Goal: Information Seeking & Learning: Check status

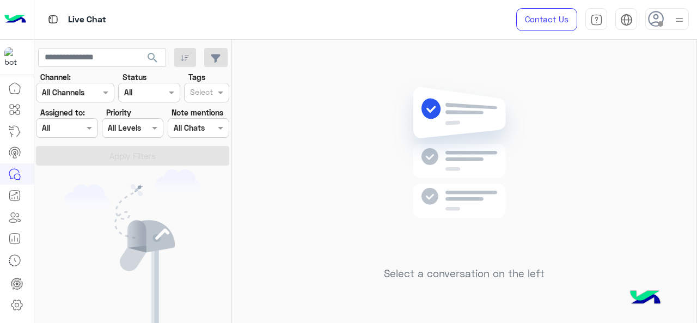
drag, startPoint x: 628, startPoint y: 183, endPoint x: 622, endPoint y: 176, distance: 8.9
click at [628, 183] on div "Select a conversation on the left" at bounding box center [464, 184] width 465 height 288
click at [80, 123] on div at bounding box center [67, 128] width 60 height 13
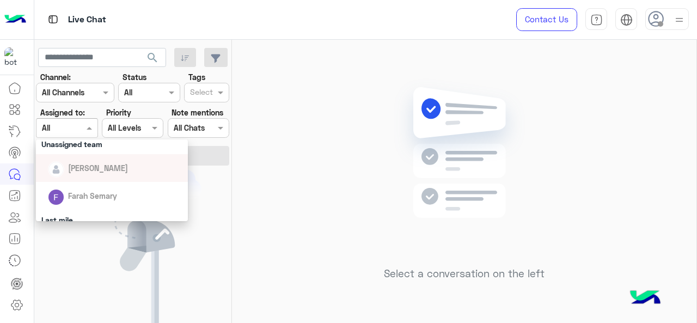
scroll to position [163, 0]
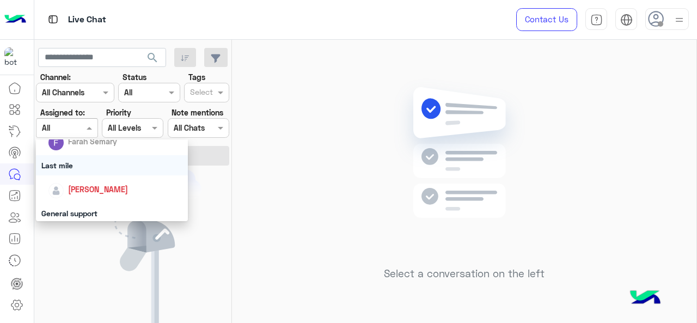
click at [67, 167] on div "Last mile" at bounding box center [112, 165] width 153 height 20
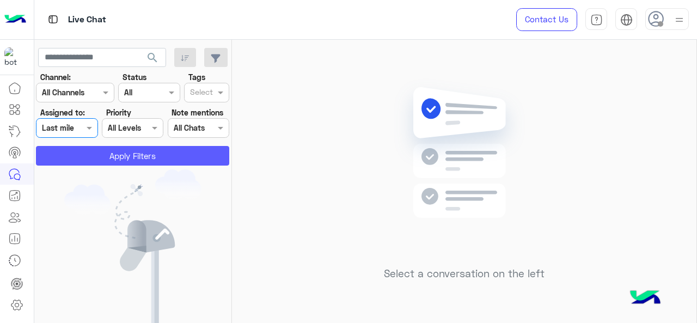
click at [81, 154] on button "Apply Filters" at bounding box center [132, 156] width 193 height 20
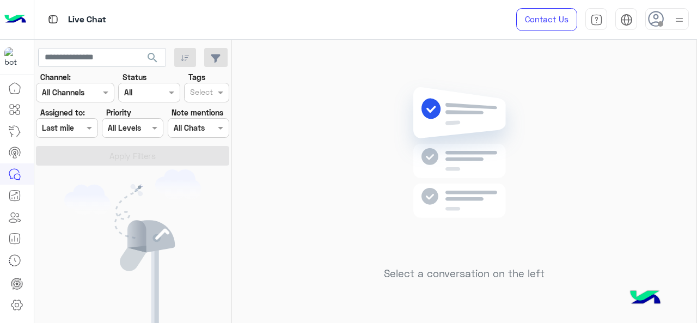
click at [85, 129] on span at bounding box center [91, 127] width 14 height 11
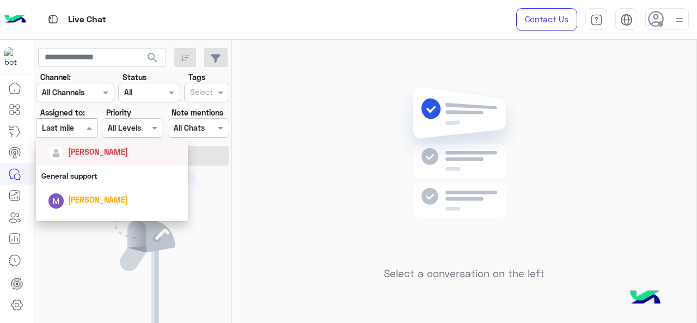
scroll to position [218, 0]
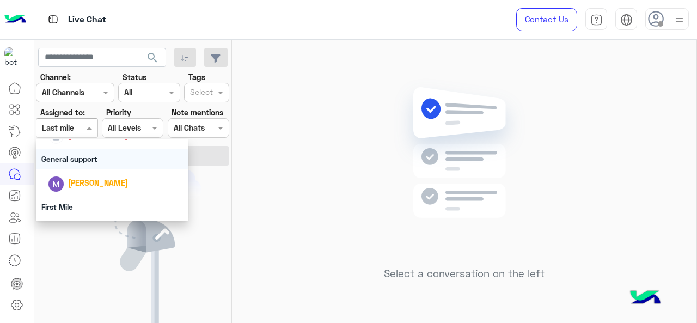
click at [94, 161] on div "General support" at bounding box center [112, 159] width 153 height 20
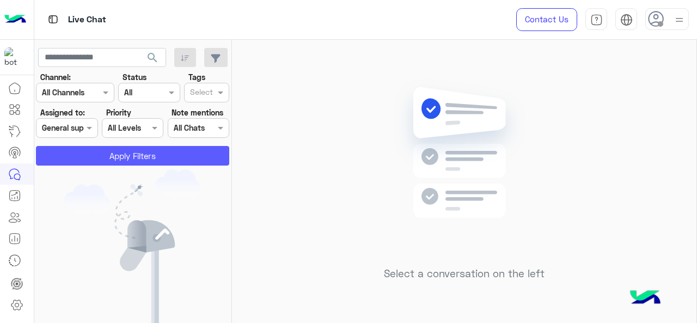
click at [95, 160] on button "Apply Filters" at bounding box center [132, 156] width 193 height 20
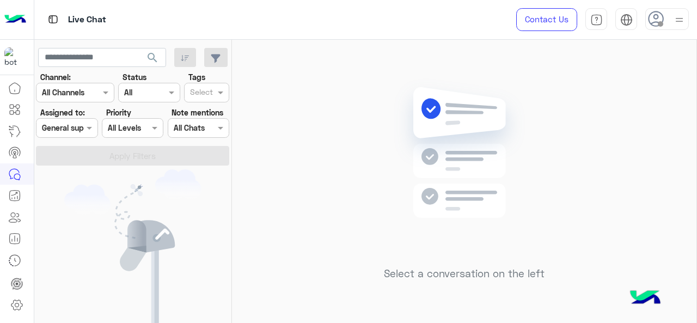
click at [57, 137] on div "Assigned on General support" at bounding box center [67, 128] width 62 height 20
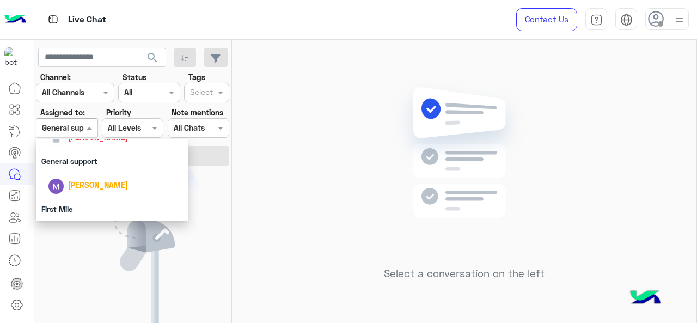
scroll to position [241, 0]
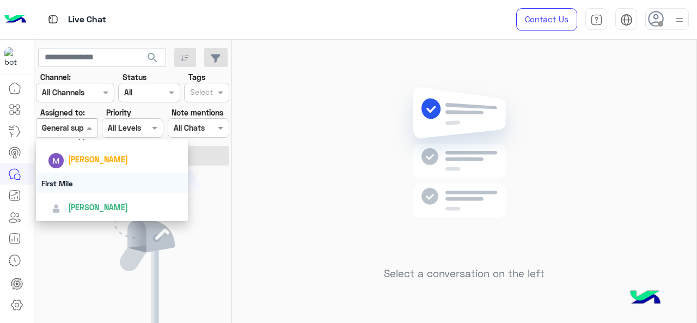
click at [81, 182] on div "First Mile" at bounding box center [112, 183] width 153 height 20
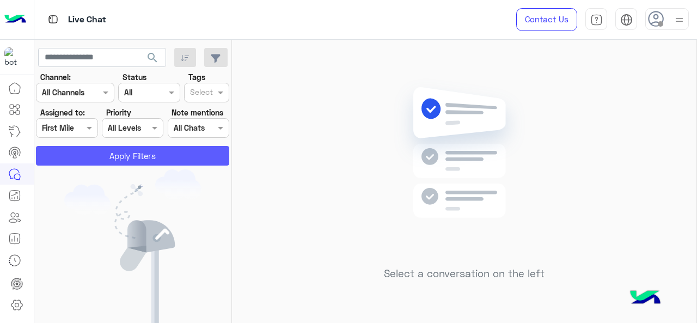
click at [83, 161] on button "Apply Filters" at bounding box center [132, 156] width 193 height 20
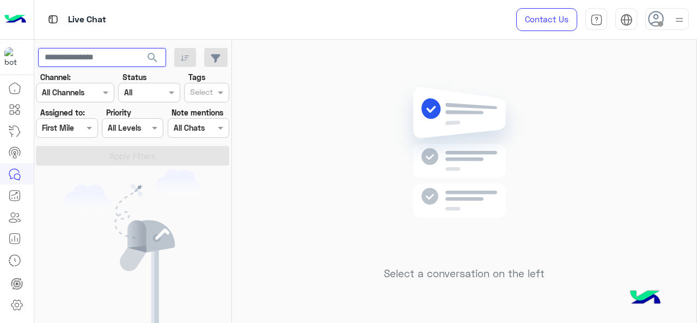
click at [92, 60] on input "text" at bounding box center [102, 58] width 128 height 20
drag, startPoint x: 92, startPoint y: 59, endPoint x: 50, endPoint y: 130, distance: 81.6
click at [50, 130] on input "text" at bounding box center [54, 128] width 25 height 11
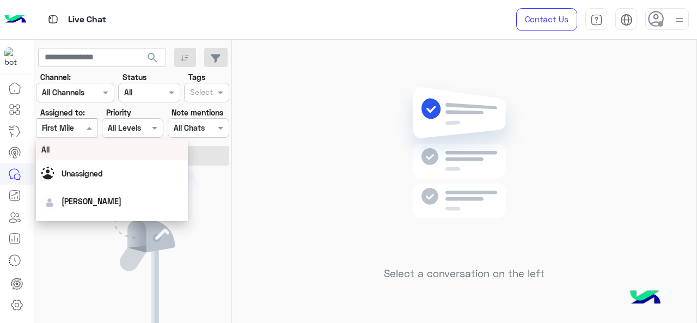
click at [54, 152] on div "All" at bounding box center [112, 149] width 142 height 11
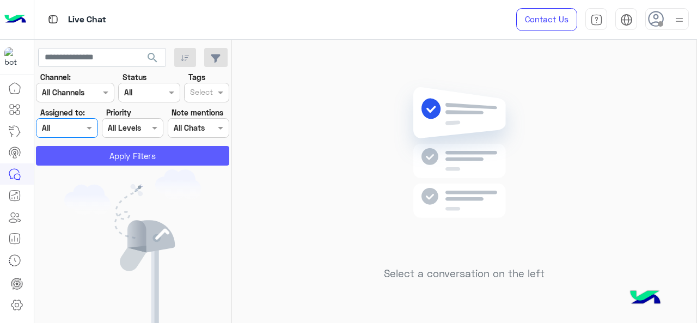
click at [57, 146] on button "Apply Filters" at bounding box center [132, 156] width 193 height 20
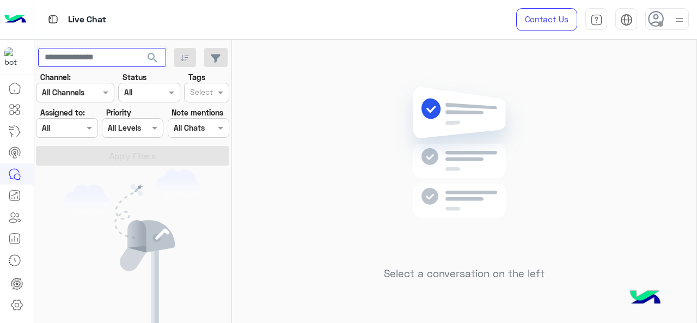
drag, startPoint x: 90, startPoint y: 58, endPoint x: 72, endPoint y: 57, distance: 18.0
click at [72, 57] on input "text" at bounding box center [102, 58] width 128 height 20
click at [59, 129] on input "text" at bounding box center [54, 128] width 25 height 11
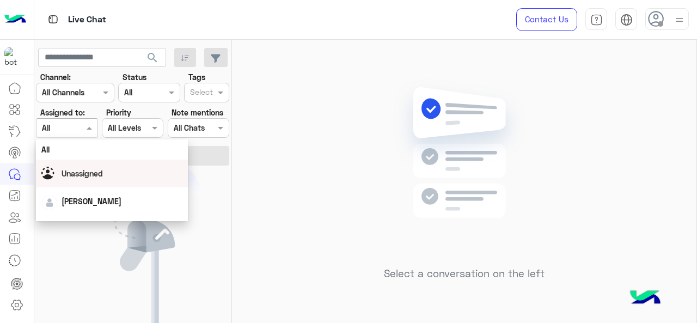
click at [59, 174] on div "Unassigned" at bounding box center [112, 173] width 142 height 19
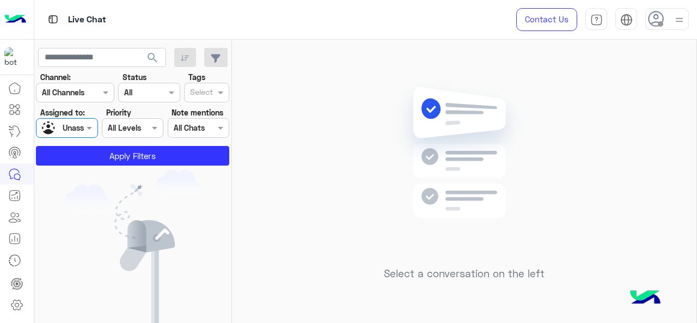
click at [100, 138] on section "Channel: Channel All Channels Status Channel All Tags Select Assigned to: Assig…" at bounding box center [133, 118] width 181 height 94
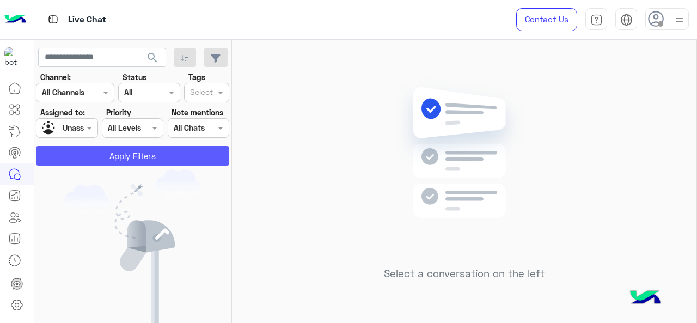
click at [96, 149] on button "Apply Filters" at bounding box center [132, 156] width 193 height 20
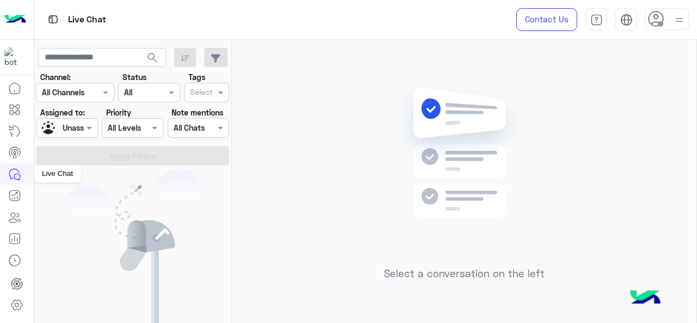
click at [24, 178] on link at bounding box center [14, 173] width 29 height 21
click at [130, 58] on input "****" at bounding box center [102, 58] width 128 height 20
click at [82, 126] on div at bounding box center [67, 128] width 60 height 13
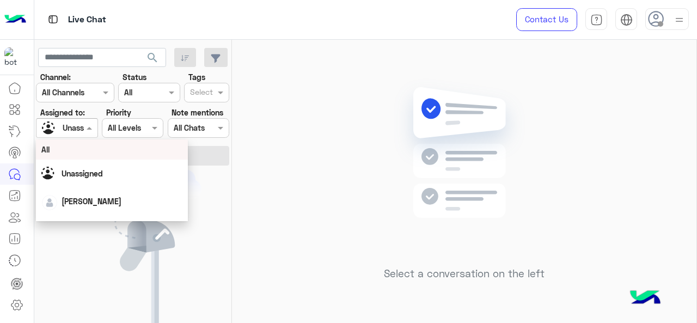
click at [78, 154] on div "All" at bounding box center [112, 149] width 142 height 11
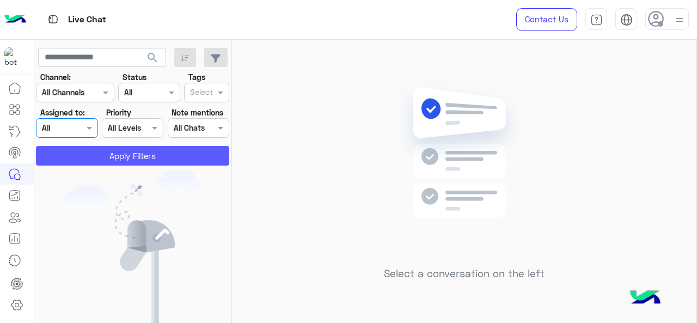
click at [87, 155] on button "Apply Filters" at bounding box center [132, 156] width 193 height 20
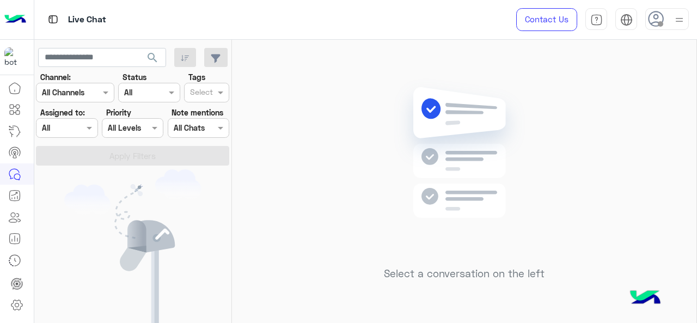
click at [151, 58] on span "search" at bounding box center [152, 57] width 13 height 13
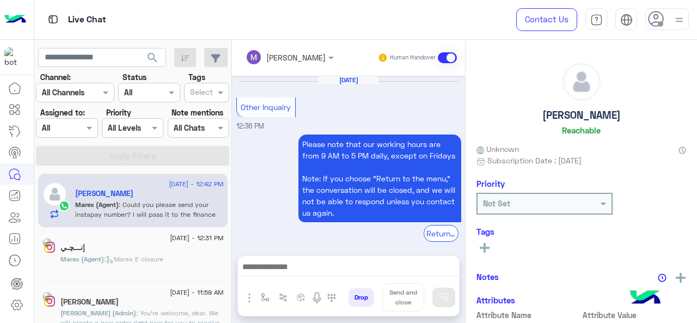
scroll to position [300, 0]
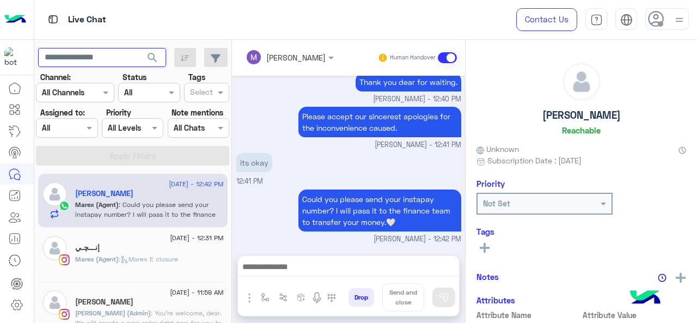
paste input "**********"
type input "**********"
click at [153, 53] on span "search" at bounding box center [152, 57] width 13 height 13
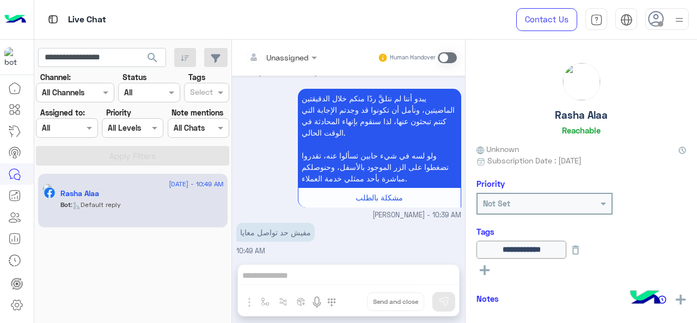
scroll to position [840, 0]
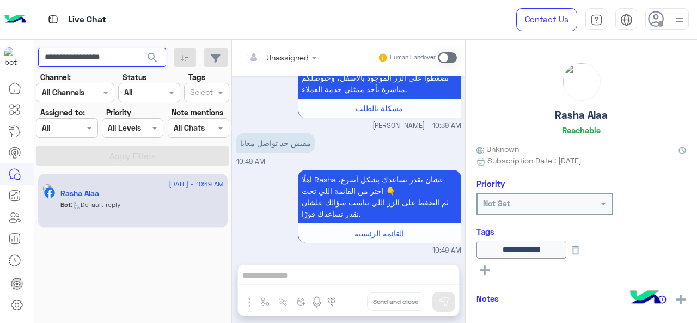
click at [89, 54] on input "**********" at bounding box center [102, 58] width 128 height 20
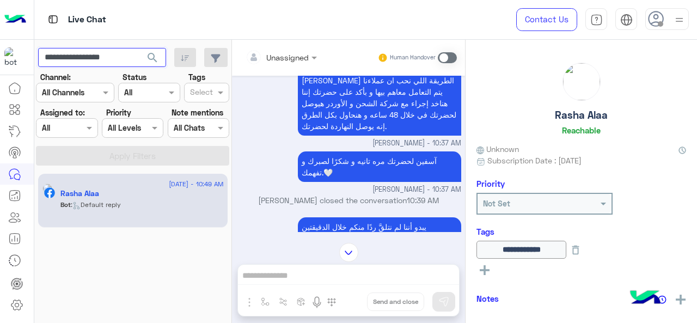
scroll to position [567, 0]
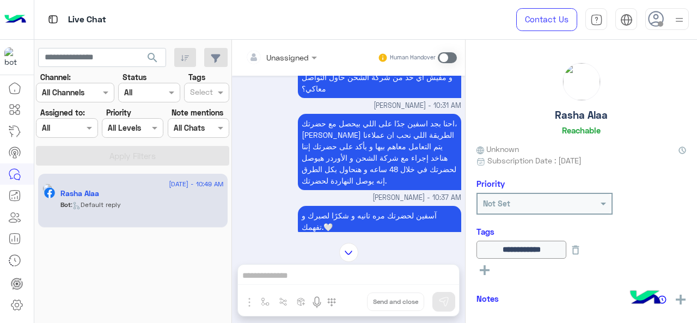
click at [156, 67] on button "search" at bounding box center [152, 59] width 27 height 23
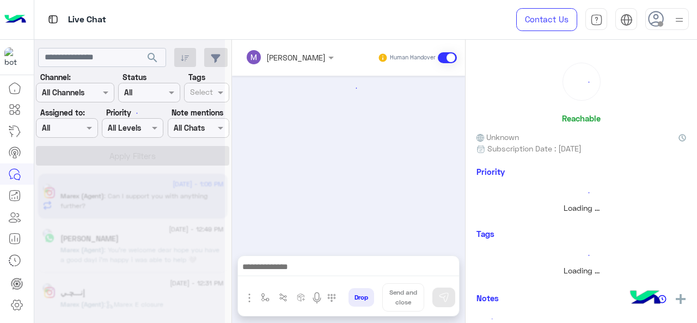
click at [88, 134] on span at bounding box center [91, 127] width 14 height 11
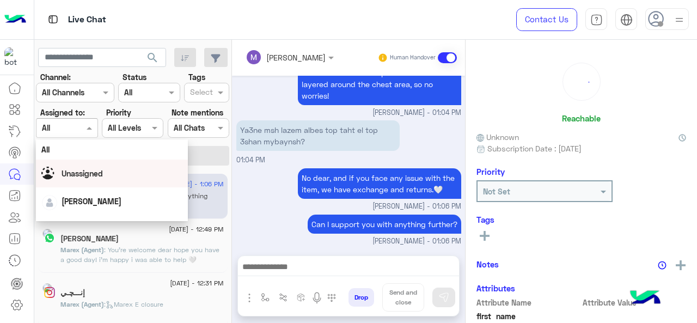
scroll to position [163, 0]
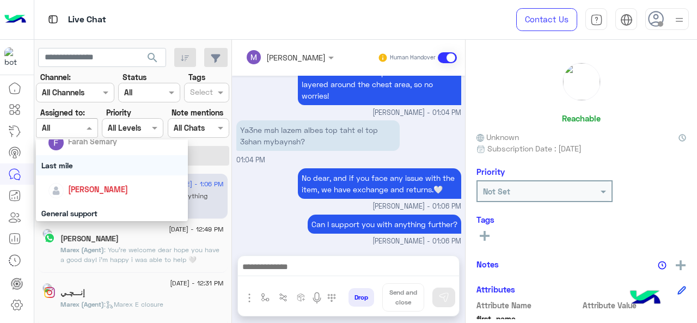
click at [84, 172] on div "Last mile" at bounding box center [112, 165] width 153 height 20
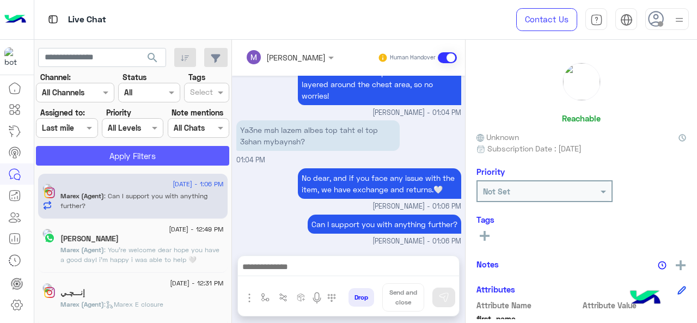
click at [89, 161] on button "Apply Filters" at bounding box center [132, 156] width 193 height 20
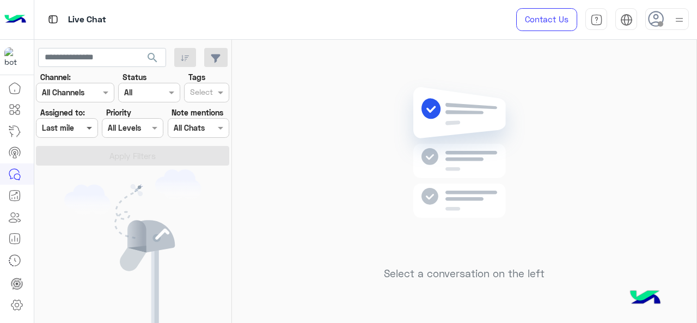
click at [86, 128] on span at bounding box center [91, 127] width 14 height 11
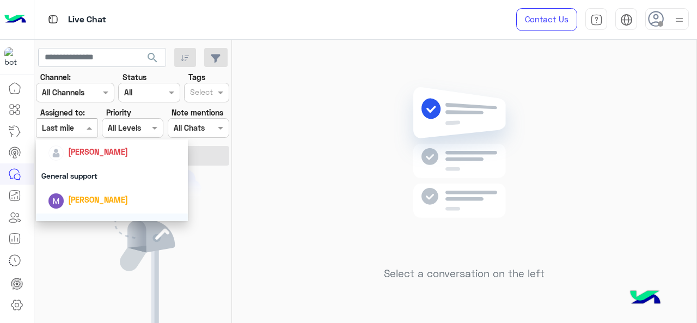
scroll to position [218, 0]
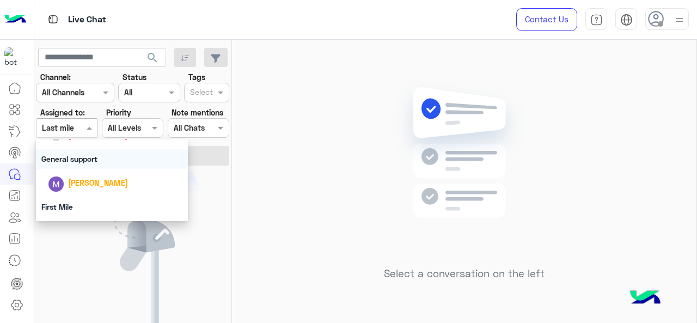
click at [77, 155] on div "General support" at bounding box center [112, 159] width 153 height 20
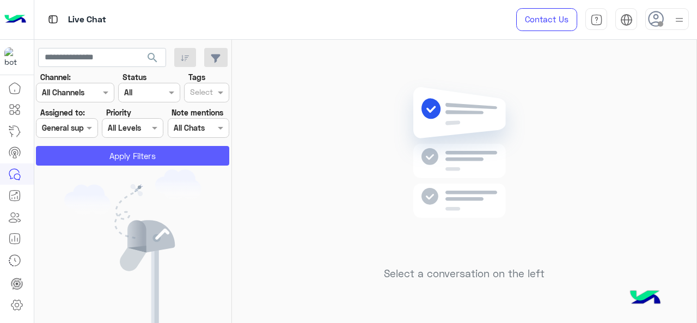
click at [86, 150] on button "Apply Filters" at bounding box center [132, 156] width 193 height 20
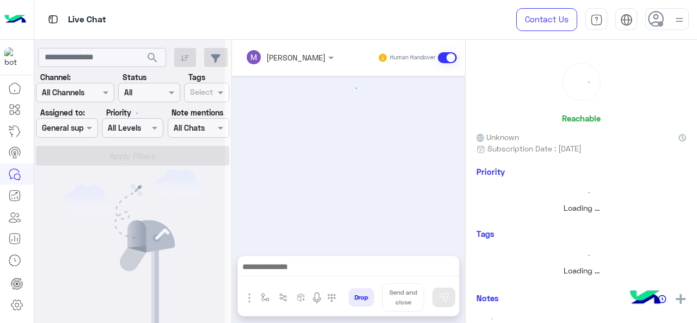
click at [84, 131] on div at bounding box center [129, 165] width 191 height 323
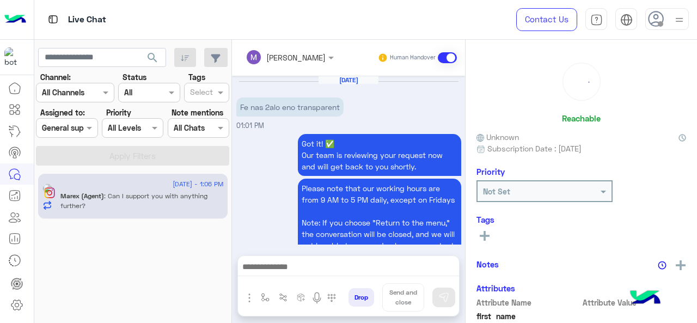
scroll to position [344, 0]
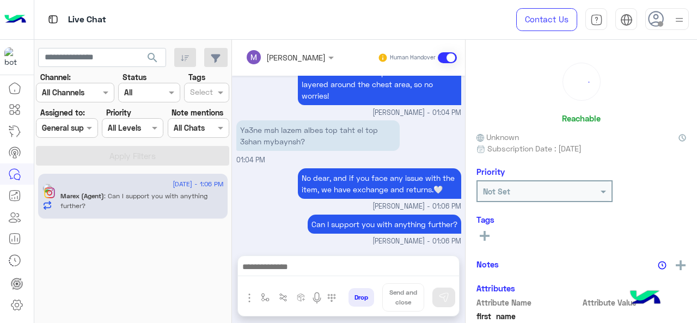
click at [84, 131] on span at bounding box center [91, 127] width 14 height 11
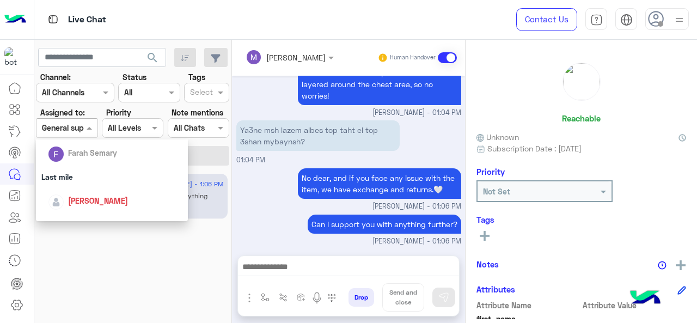
scroll to position [241, 0]
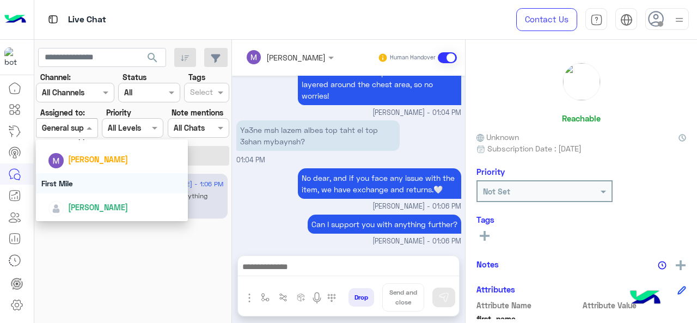
click at [83, 187] on div "First Mile" at bounding box center [112, 183] width 153 height 20
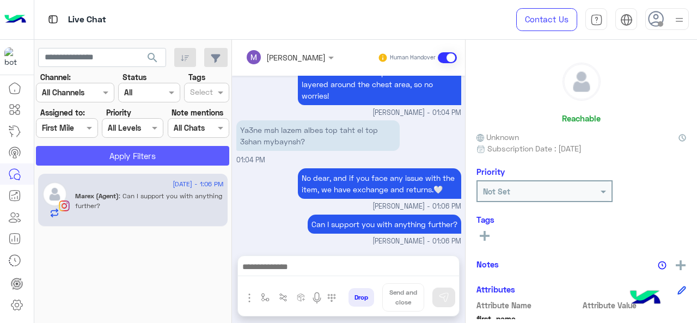
click at [94, 150] on button "Apply Filters" at bounding box center [132, 156] width 193 height 20
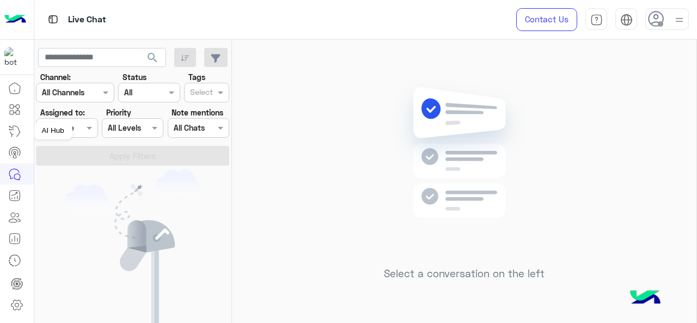
click at [86, 136] on mat-tooltip-component "Campaign Manager" at bounding box center [74, 152] width 81 height 33
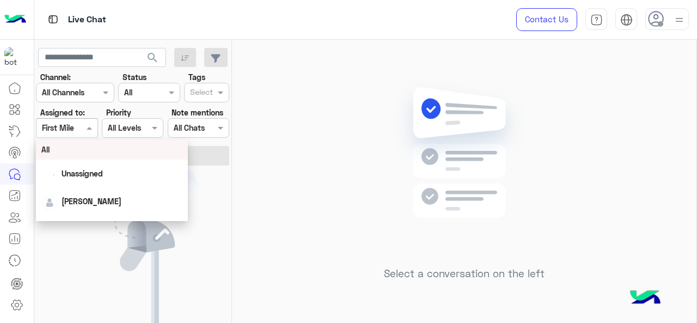
click at [87, 132] on span at bounding box center [91, 127] width 14 height 11
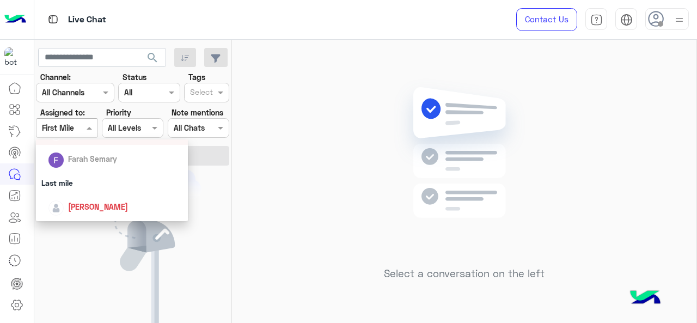
scroll to position [163, 0]
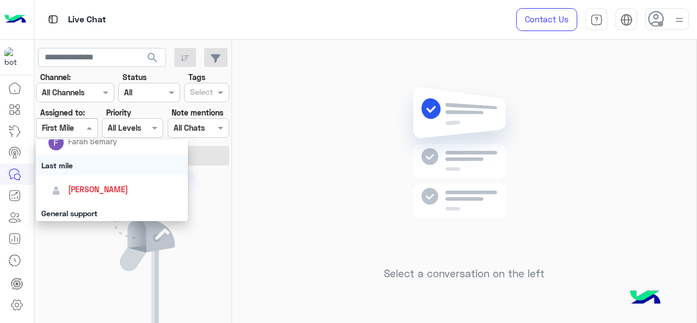
click at [75, 161] on div "Last mile" at bounding box center [112, 165] width 153 height 20
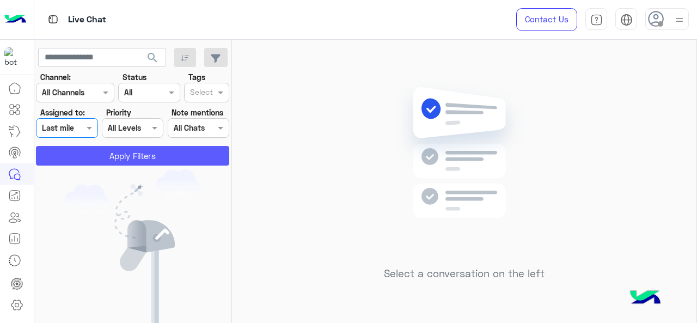
click at [86, 150] on button "Apply Filters" at bounding box center [132, 156] width 193 height 20
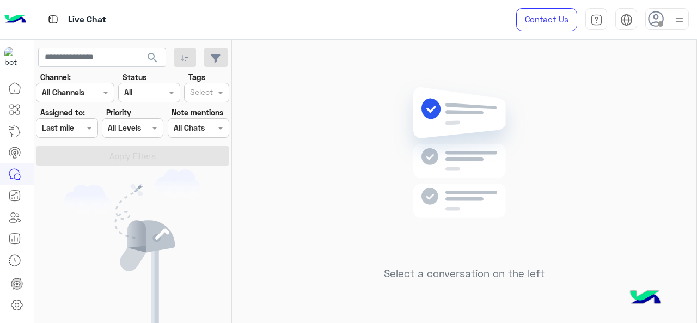
click at [87, 130] on span at bounding box center [91, 127] width 14 height 11
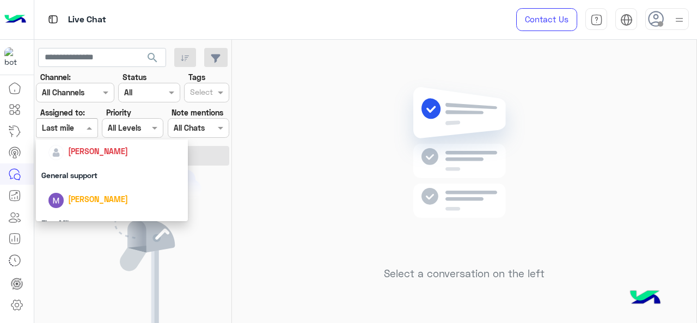
scroll to position [218, 0]
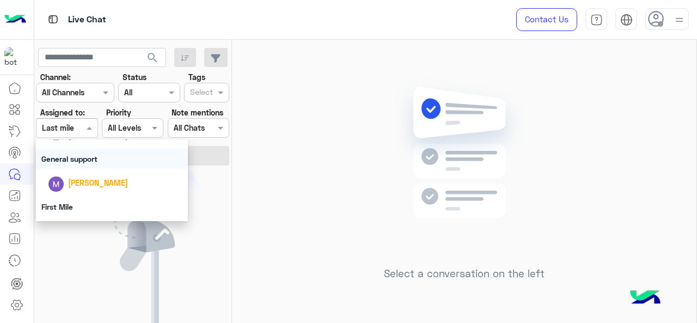
click at [84, 165] on div "General support" at bounding box center [112, 159] width 153 height 20
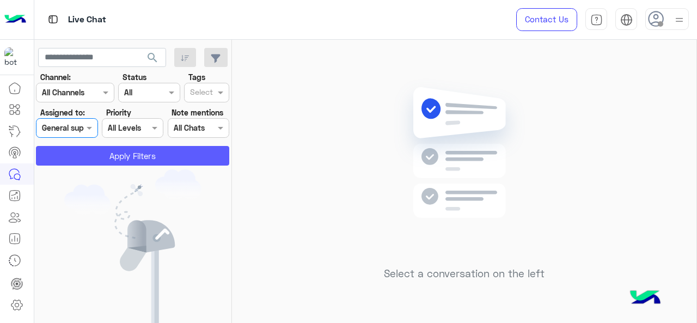
click at [87, 154] on button "Apply Filters" at bounding box center [132, 156] width 193 height 20
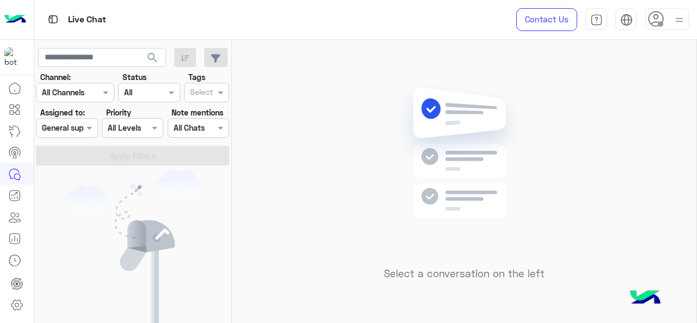
click at [78, 122] on div at bounding box center [67, 128] width 60 height 13
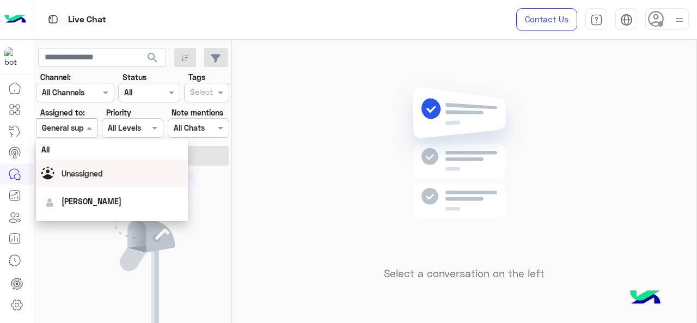
scroll to position [241, 0]
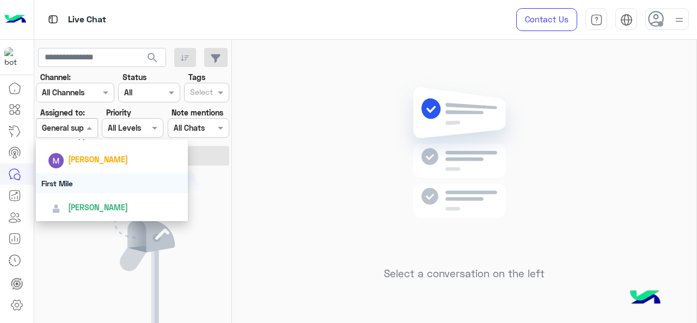
click at [84, 193] on div "First Mile" at bounding box center [112, 183] width 153 height 20
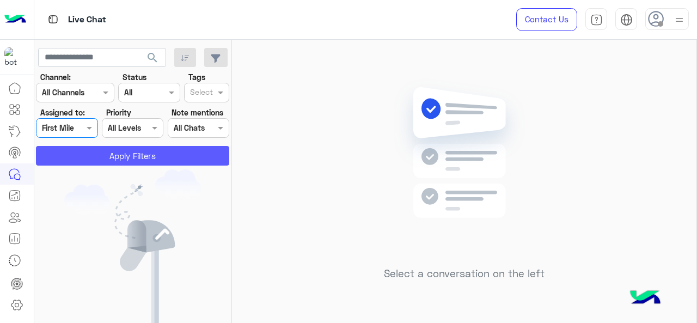
click at [113, 161] on button "Apply Filters" at bounding box center [132, 156] width 193 height 20
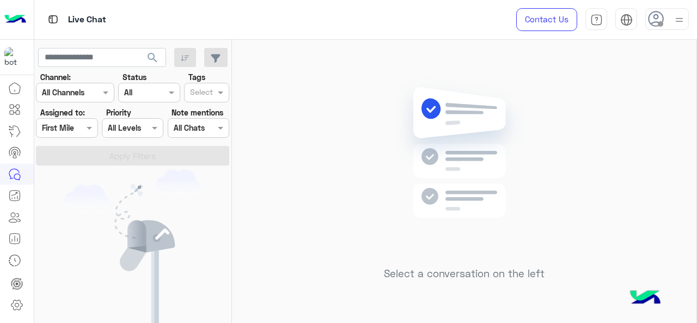
click at [62, 132] on input "text" at bounding box center [54, 128] width 25 height 11
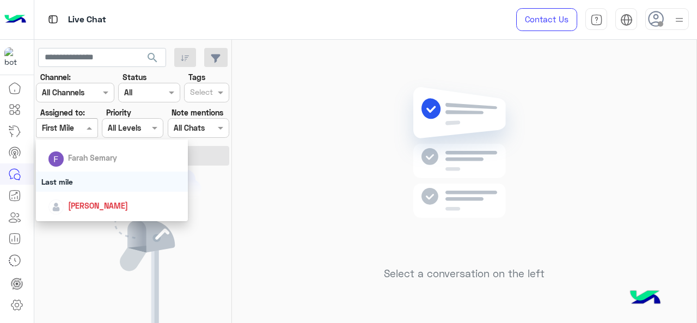
scroll to position [163, 0]
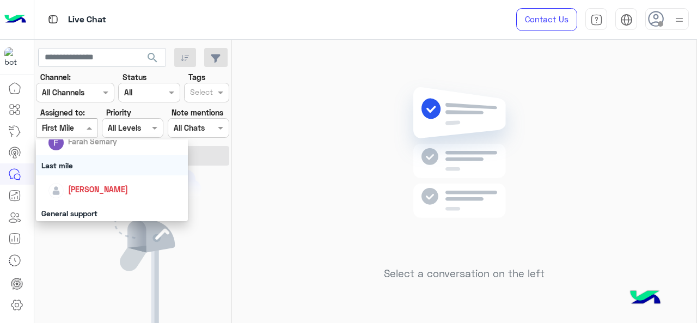
click at [89, 193] on span "[PERSON_NAME]" at bounding box center [98, 189] width 60 height 9
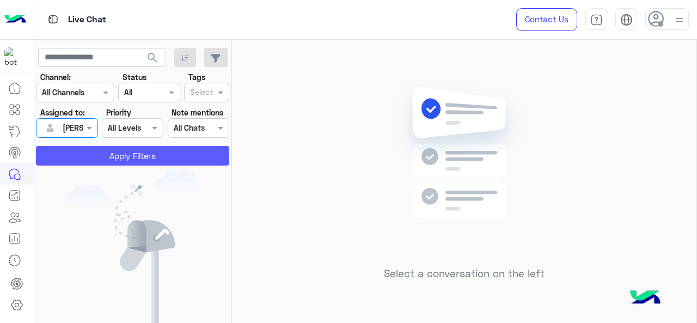
click at [102, 160] on button "Apply Filters" at bounding box center [132, 156] width 193 height 20
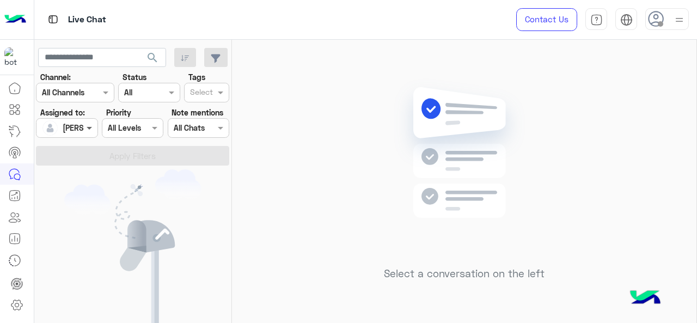
click at [84, 131] on span at bounding box center [91, 127] width 14 height 11
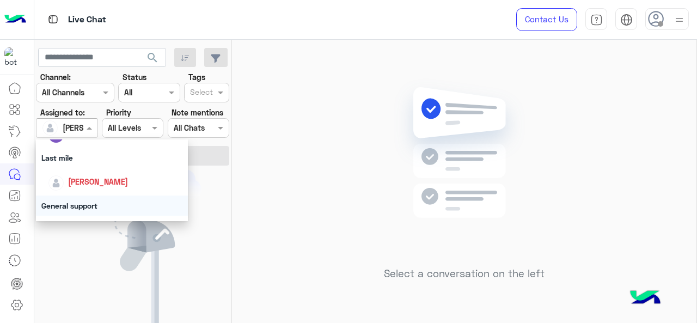
scroll to position [218, 0]
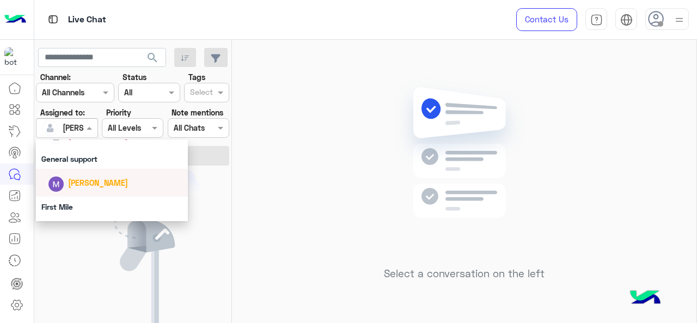
click at [77, 190] on div "[PERSON_NAME]" at bounding box center [115, 182] width 135 height 19
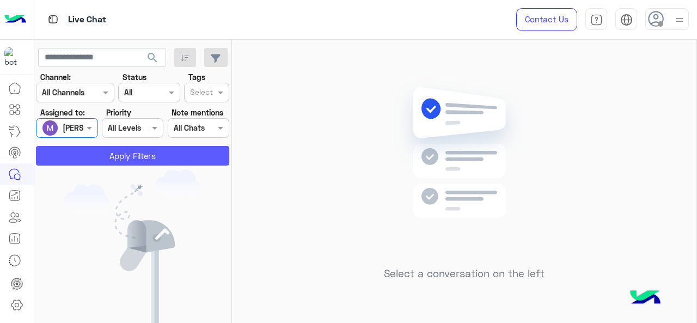
click at [101, 162] on button "Apply Filters" at bounding box center [132, 156] width 193 height 20
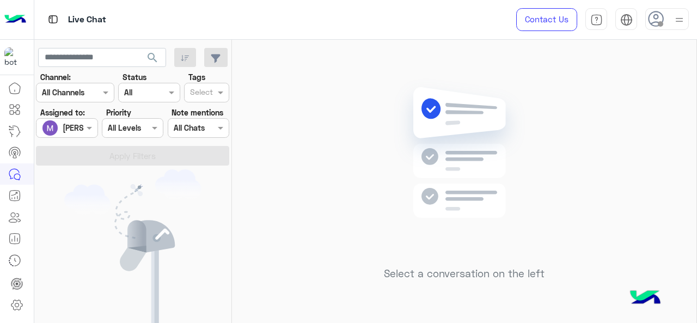
click at [76, 131] on div at bounding box center [67, 128] width 60 height 13
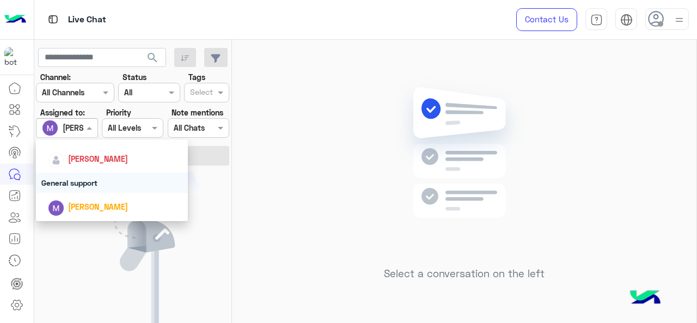
scroll to position [241, 0]
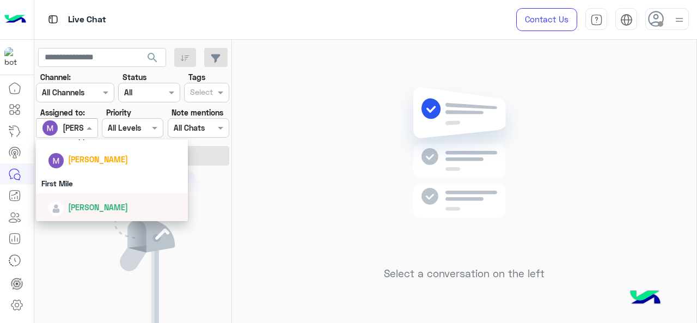
click at [69, 202] on div "[PERSON_NAME]" at bounding box center [98, 207] width 60 height 11
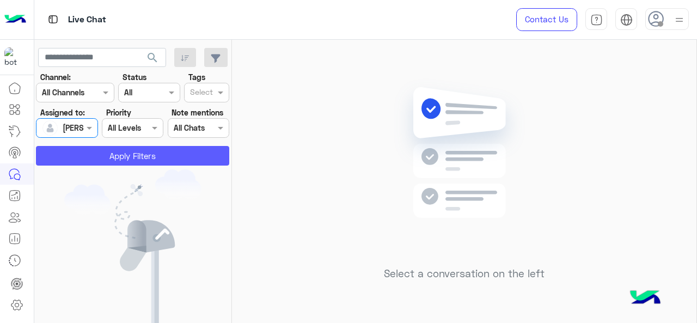
click at [101, 162] on button "Apply Filters" at bounding box center [132, 156] width 193 height 20
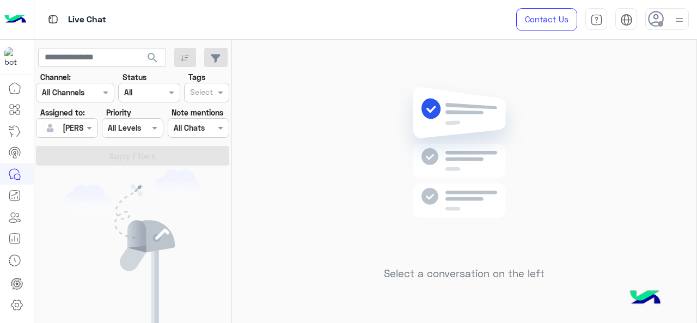
click at [60, 130] on input "text" at bounding box center [54, 128] width 25 height 11
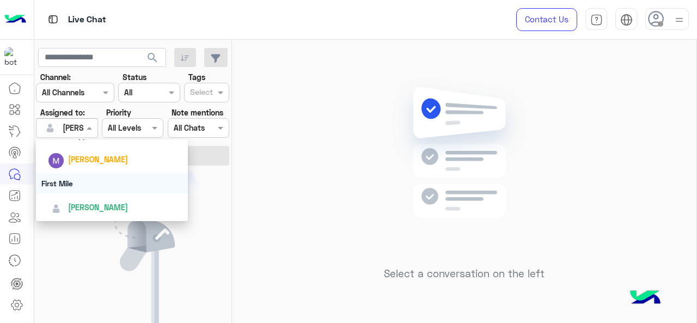
click at [81, 188] on div "First Mile" at bounding box center [112, 183] width 153 height 20
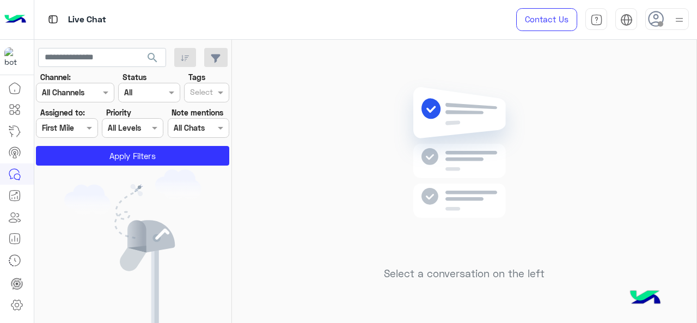
click at [81, 165] on app-inbox-users-filters "search Channel: Channel All Channels Status Channel All Tags Select Assigned to…" at bounding box center [133, 105] width 198 height 130
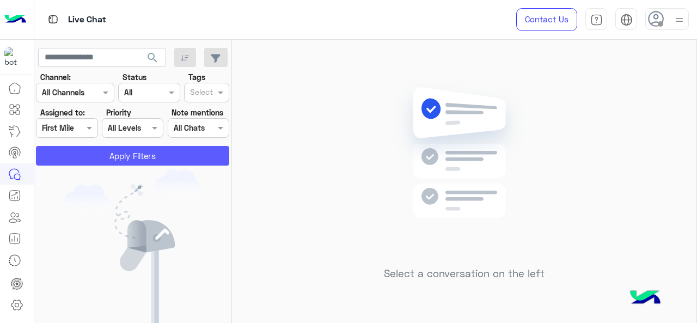
click at [89, 160] on button "Apply Filters" at bounding box center [132, 156] width 193 height 20
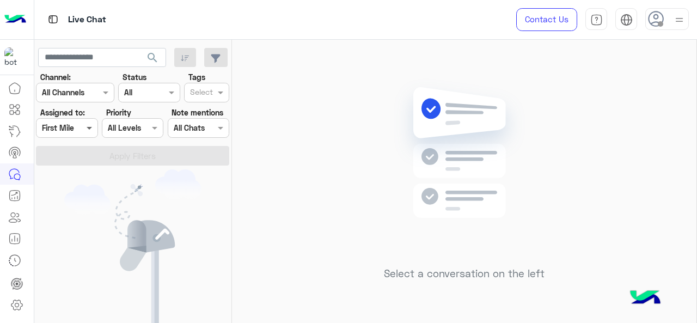
click at [89, 134] on span at bounding box center [91, 127] width 14 height 11
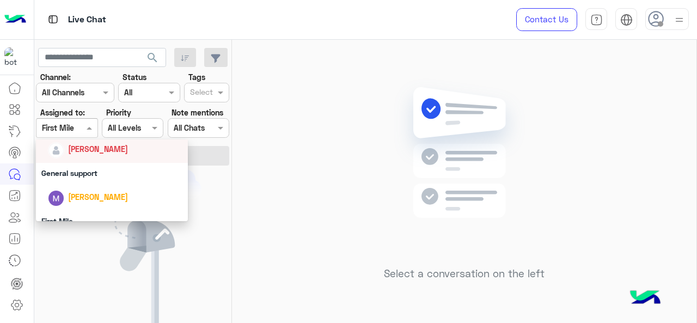
scroll to position [187, 0]
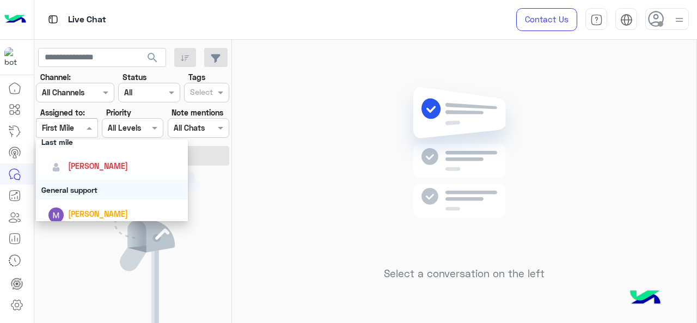
click at [80, 187] on div "General support" at bounding box center [112, 190] width 153 height 20
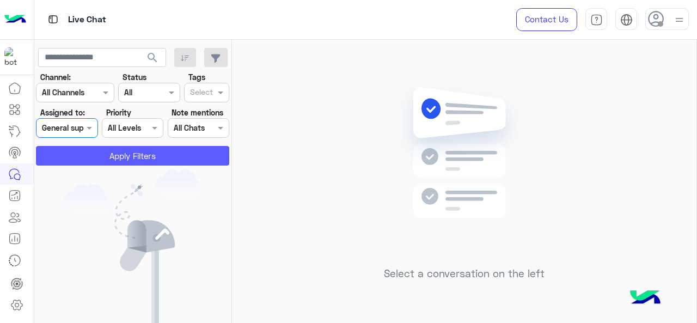
click at [87, 157] on button "Apply Filters" at bounding box center [132, 156] width 193 height 20
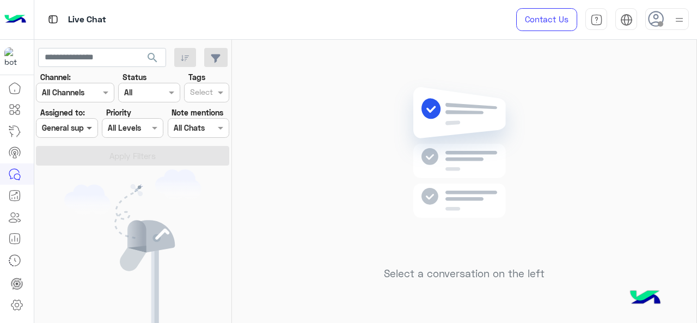
click at [90, 131] on span at bounding box center [91, 127] width 14 height 11
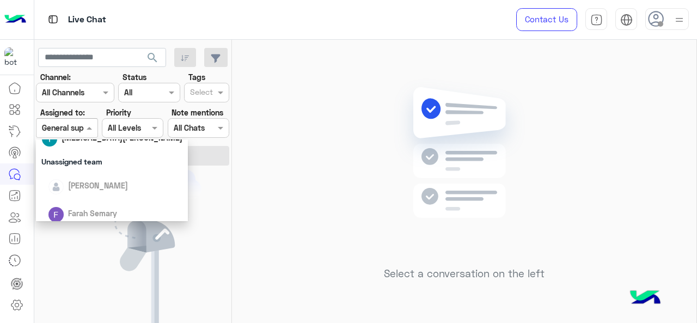
scroll to position [163, 0]
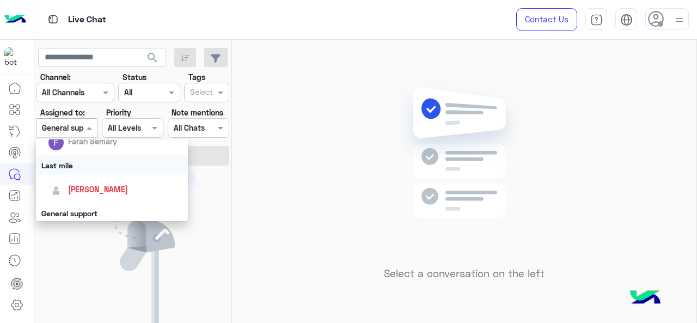
click at [91, 166] on div "Last mile" at bounding box center [112, 165] width 153 height 20
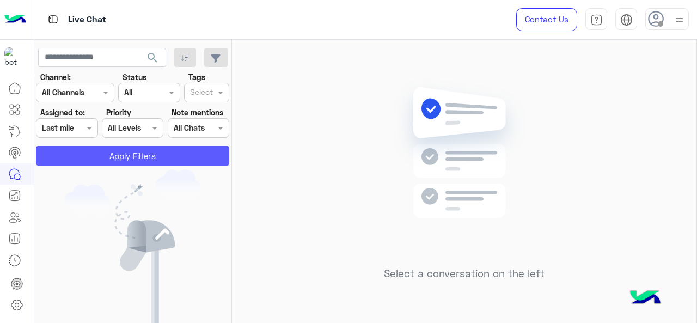
click at [98, 159] on button "Apply Filters" at bounding box center [132, 156] width 193 height 20
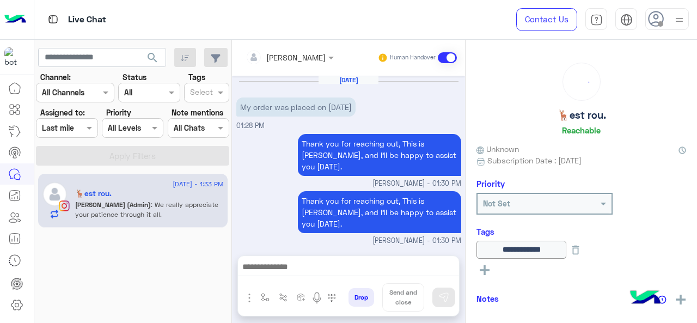
scroll to position [310, 0]
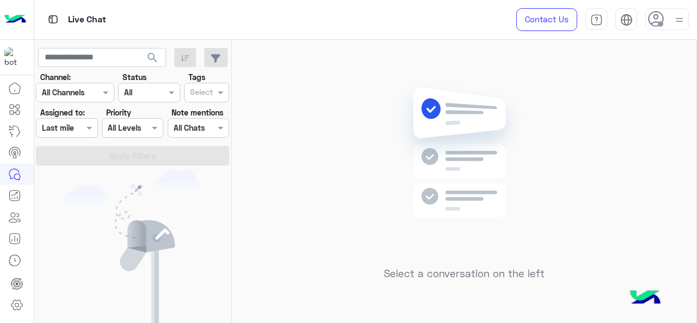
click at [80, 128] on div at bounding box center [67, 128] width 60 height 13
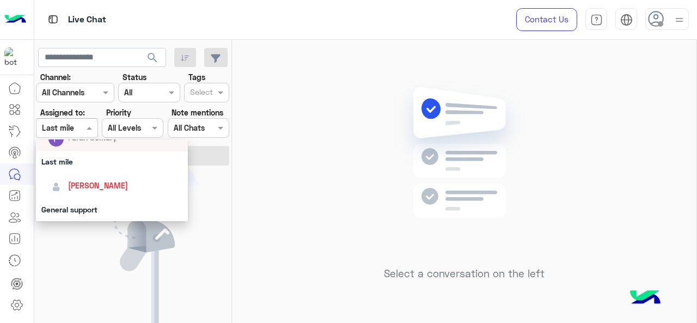
scroll to position [218, 0]
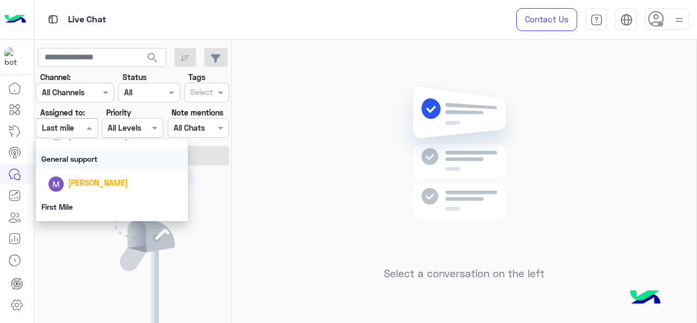
click at [83, 156] on div "General support" at bounding box center [112, 159] width 153 height 20
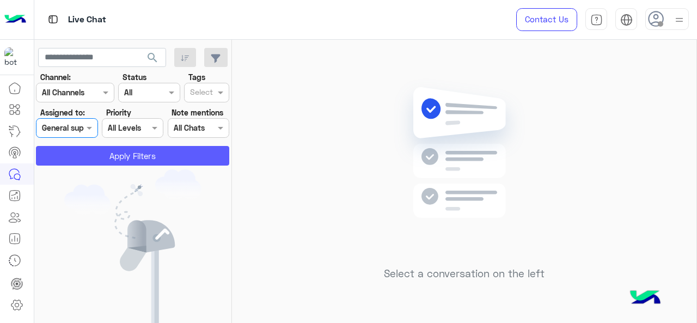
click at [83, 156] on button "Apply Filters" at bounding box center [132, 156] width 193 height 20
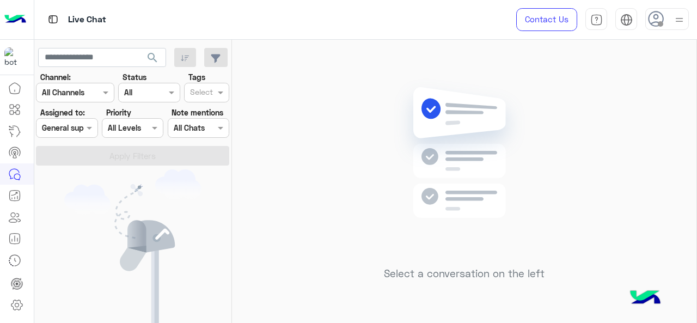
drag, startPoint x: 90, startPoint y: 129, endPoint x: 86, endPoint y: 137, distance: 9.5
click at [89, 129] on span at bounding box center [91, 127] width 14 height 11
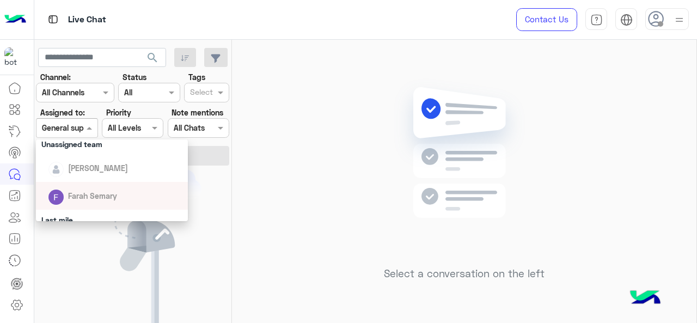
scroll to position [163, 0]
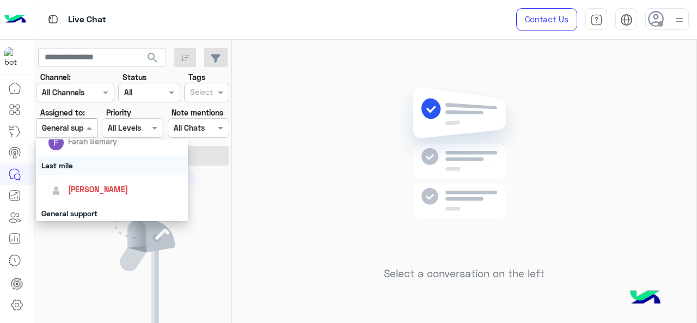
click at [77, 159] on div "Last mile" at bounding box center [112, 165] width 153 height 20
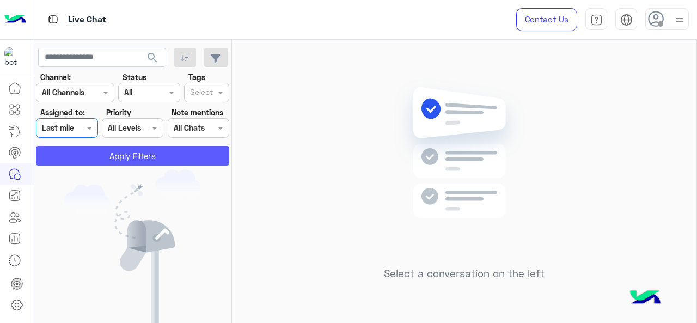
click at [94, 152] on button "Apply Filters" at bounding box center [132, 156] width 193 height 20
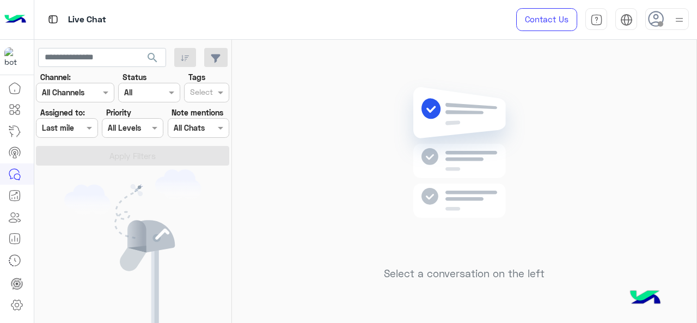
click at [90, 135] on div "Assigned on Last mile" at bounding box center [67, 128] width 62 height 20
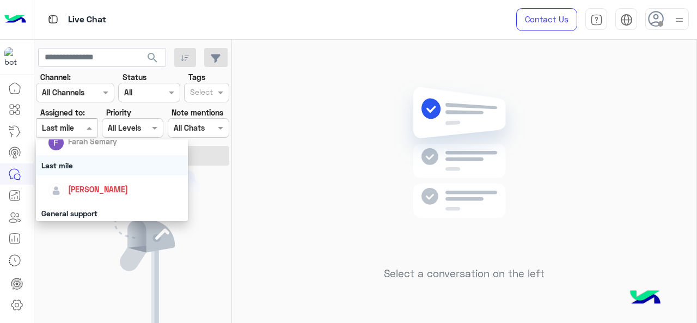
click at [93, 162] on div "Last mile" at bounding box center [112, 165] width 153 height 20
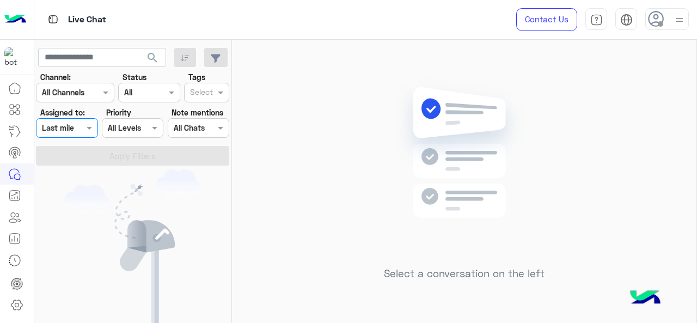
click at [79, 126] on div at bounding box center [67, 128] width 60 height 13
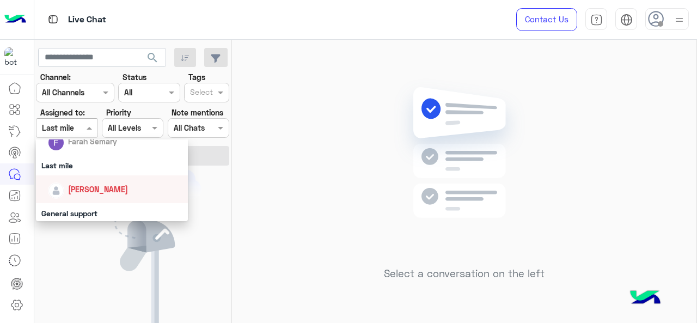
click at [90, 184] on div "[PERSON_NAME]" at bounding box center [98, 189] width 60 height 11
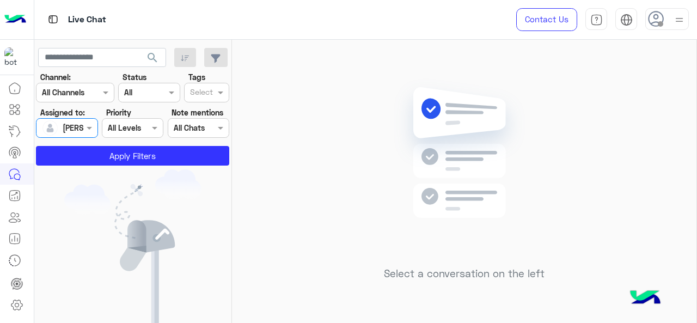
click at [94, 168] on app-inbox-users-filters "search Channel: Channel All Channels Status Channel All Tags Select Assigned to…" at bounding box center [133, 105] width 198 height 130
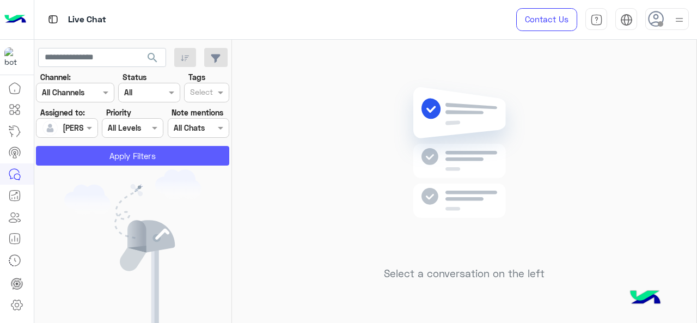
click at [99, 157] on button "Apply Filters" at bounding box center [132, 156] width 193 height 20
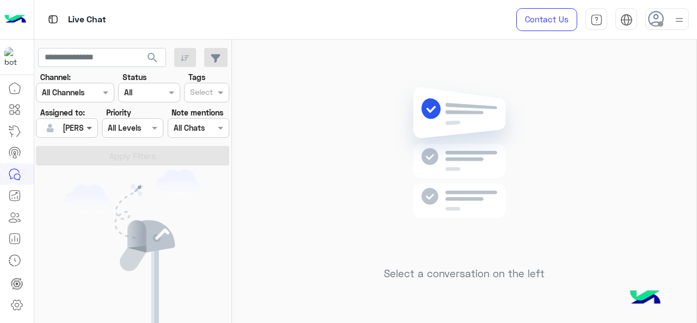
click at [84, 133] on span at bounding box center [91, 127] width 14 height 11
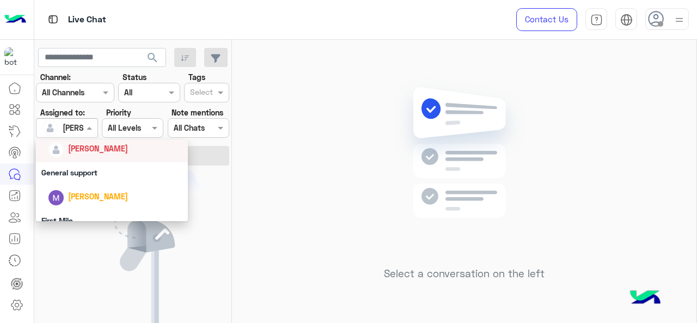
scroll to position [241, 0]
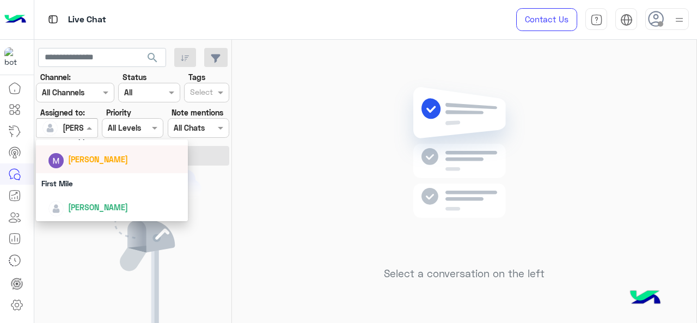
click at [83, 160] on span "[PERSON_NAME]" at bounding box center [98, 159] width 60 height 9
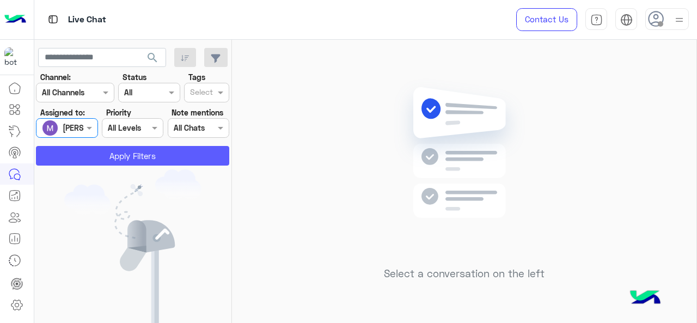
click at [86, 159] on button "Apply Filters" at bounding box center [132, 156] width 193 height 20
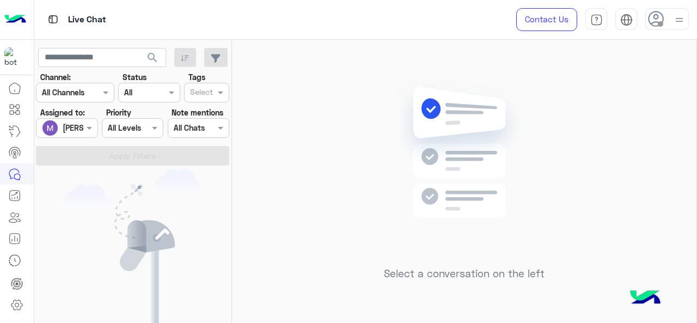
click at [85, 136] on div "Assigned on [PERSON_NAME]" at bounding box center [67, 128] width 62 height 20
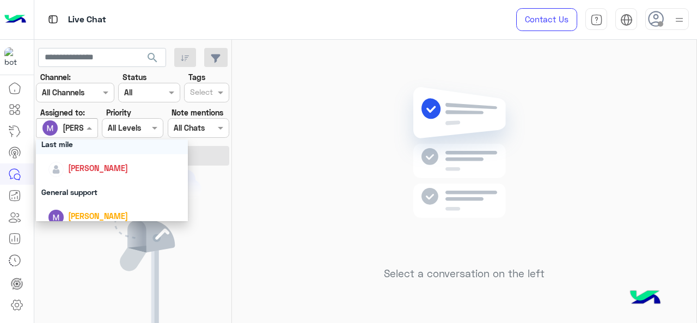
scroll to position [218, 0]
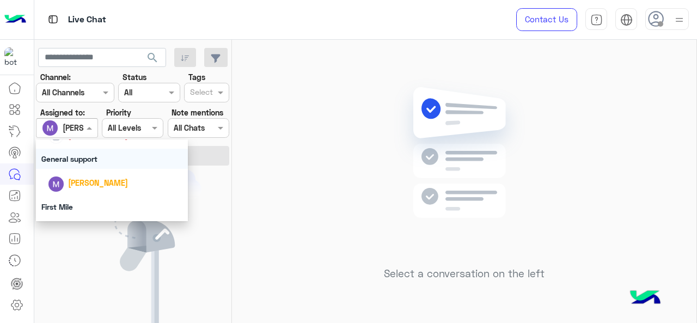
click at [92, 163] on div "General support" at bounding box center [112, 159] width 153 height 20
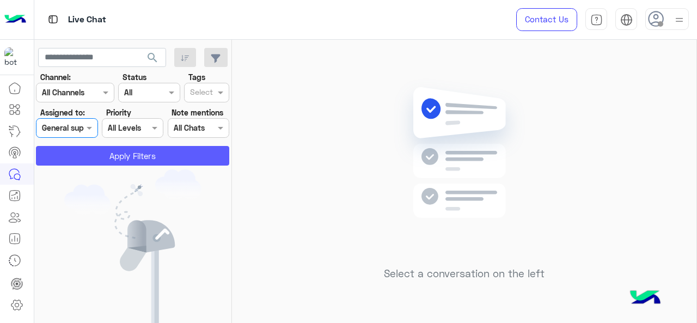
click at [106, 154] on button "Apply Filters" at bounding box center [132, 156] width 193 height 20
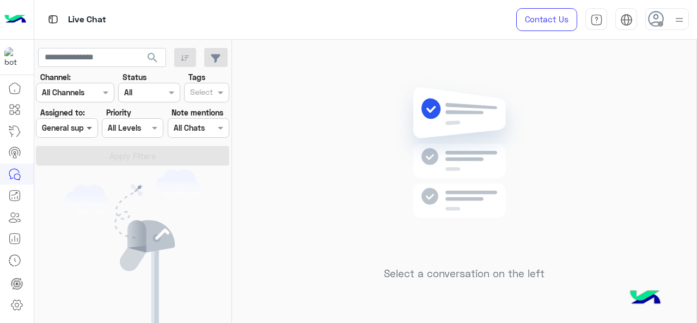
click at [88, 123] on span at bounding box center [91, 127] width 14 height 11
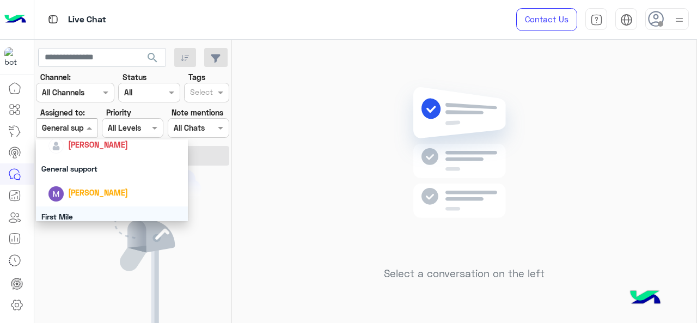
scroll to position [241, 0]
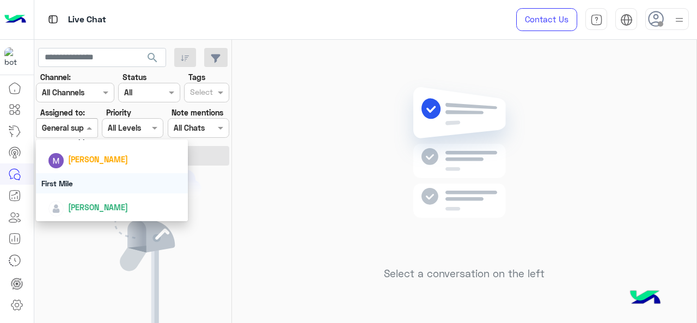
click at [83, 178] on div "First Mile" at bounding box center [112, 183] width 153 height 20
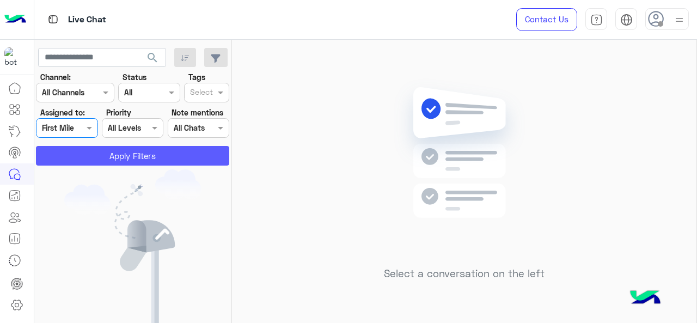
click at [92, 157] on button "Apply Filters" at bounding box center [132, 156] width 193 height 20
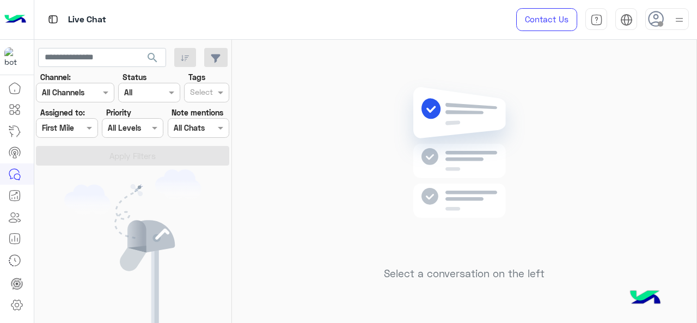
click at [88, 130] on span at bounding box center [91, 127] width 14 height 11
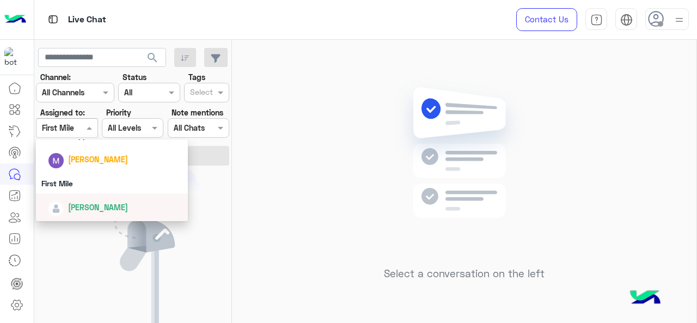
drag, startPoint x: 103, startPoint y: 207, endPoint x: 104, endPoint y: 178, distance: 28.9
click at [102, 207] on span "[PERSON_NAME]" at bounding box center [98, 207] width 60 height 9
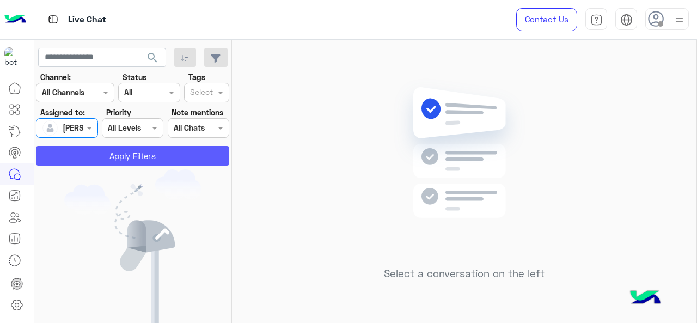
click at [108, 150] on button "Apply Filters" at bounding box center [132, 156] width 193 height 20
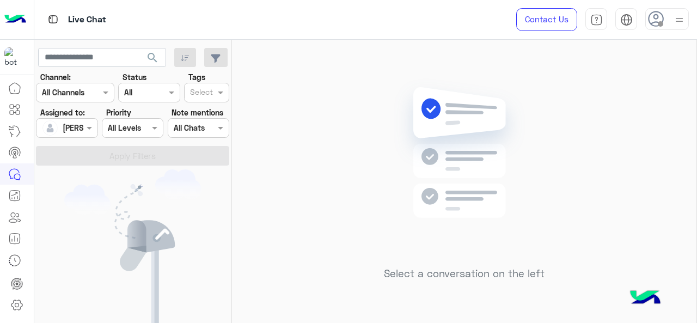
click at [66, 129] on input "text" at bounding box center [54, 128] width 25 height 11
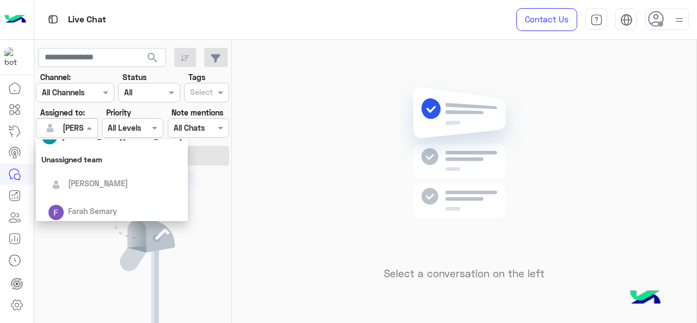
scroll to position [163, 0]
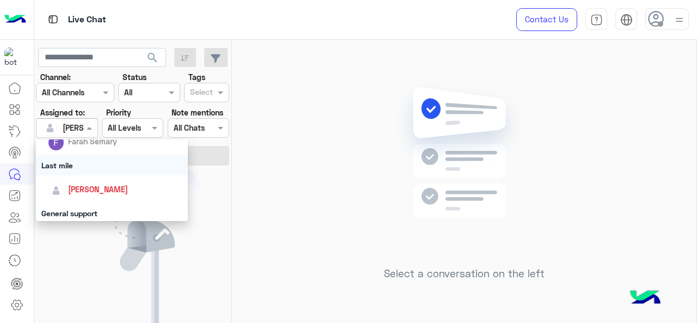
click at [91, 166] on div "Last mile" at bounding box center [112, 165] width 153 height 20
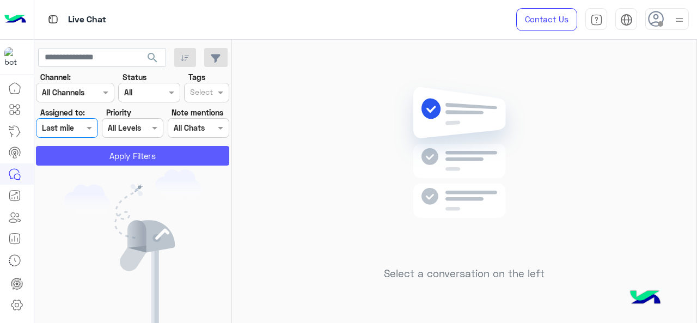
click at [106, 156] on button "Apply Filters" at bounding box center [132, 156] width 193 height 20
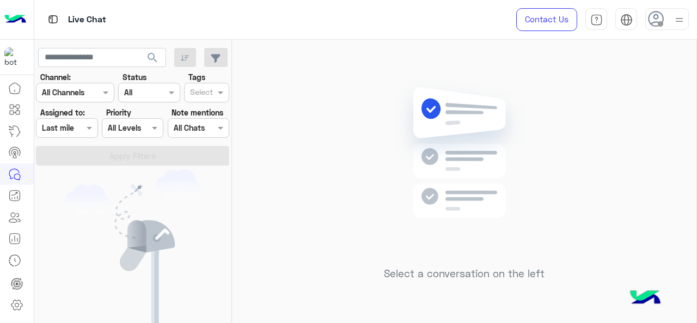
click at [80, 127] on div at bounding box center [67, 128] width 60 height 13
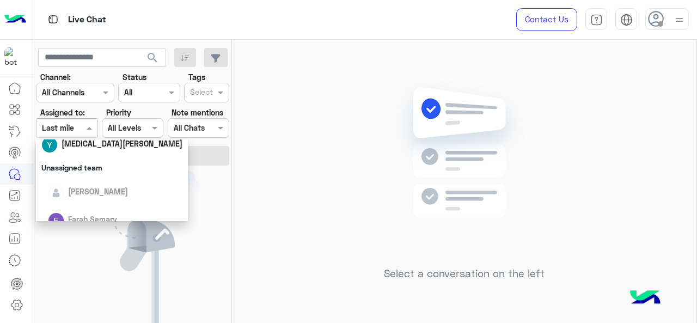
scroll to position [218, 0]
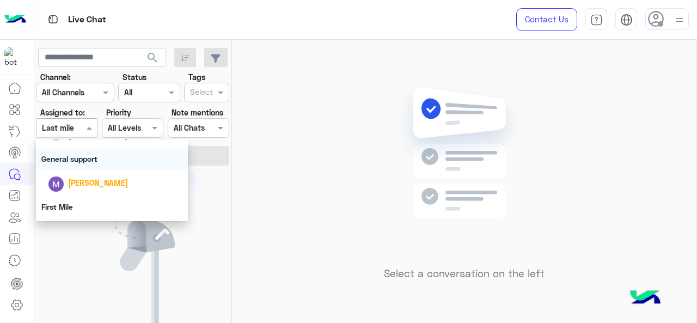
click at [88, 154] on div "General support" at bounding box center [112, 159] width 153 height 20
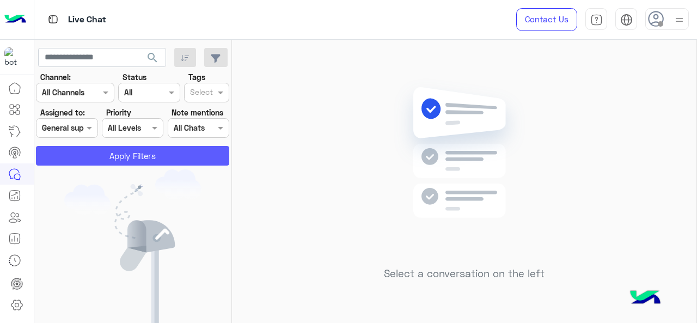
click at [96, 150] on button "Apply Filters" at bounding box center [132, 156] width 193 height 20
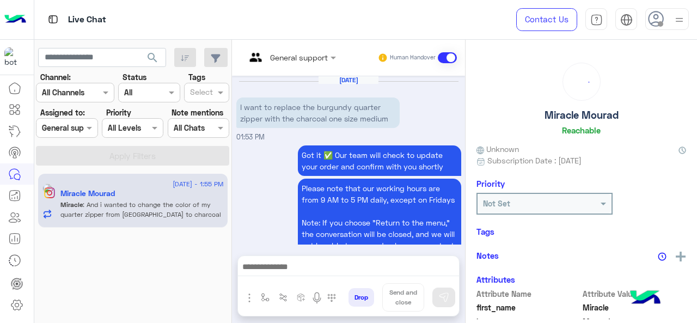
scroll to position [344, 0]
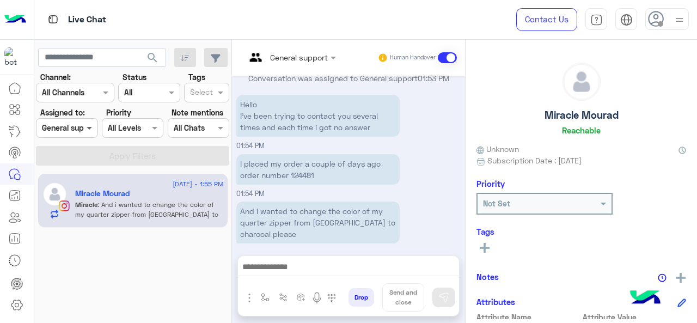
click at [87, 128] on span at bounding box center [91, 127] width 14 height 11
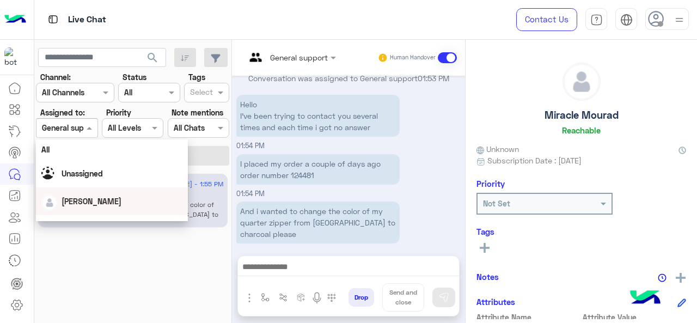
scroll to position [163, 0]
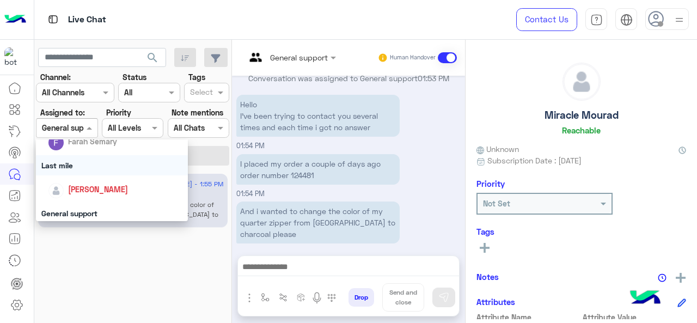
click at [88, 162] on div "Last mile" at bounding box center [112, 165] width 153 height 20
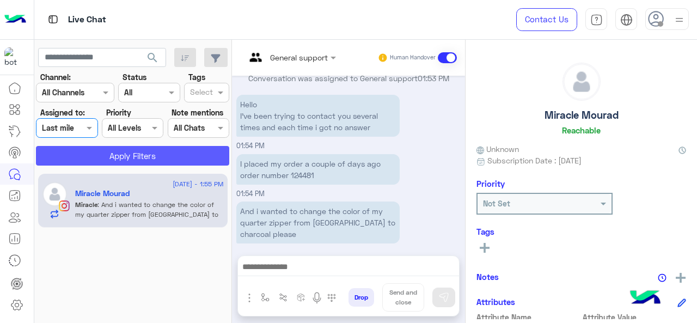
click at [106, 157] on button "Apply Filters" at bounding box center [132, 156] width 193 height 20
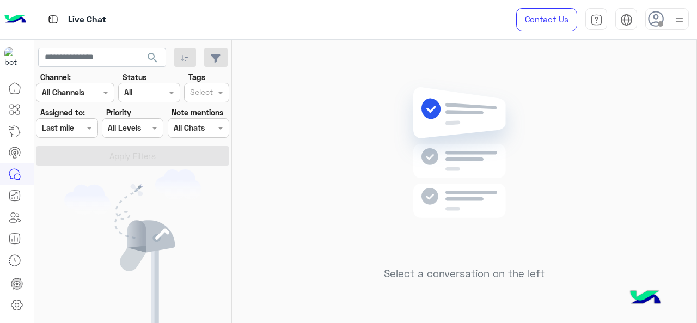
click at [82, 131] on div at bounding box center [67, 128] width 60 height 13
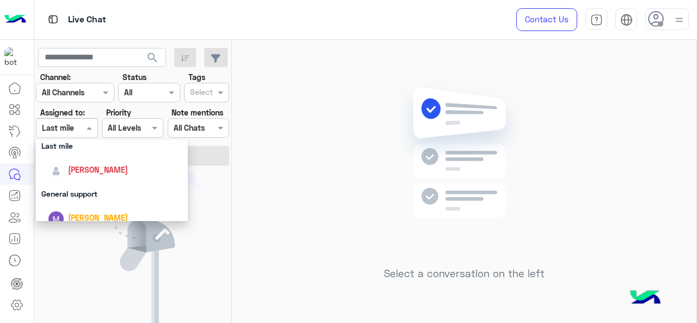
scroll to position [241, 0]
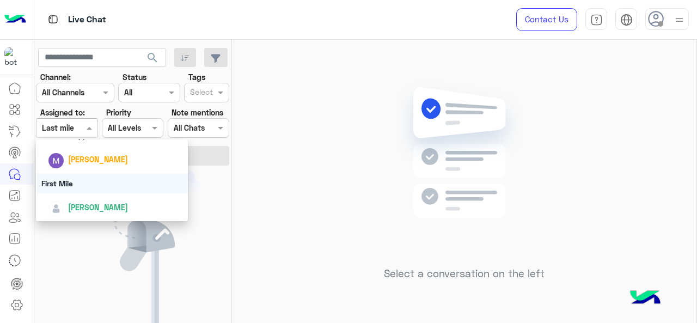
click at [90, 184] on div "First Mile" at bounding box center [112, 183] width 153 height 20
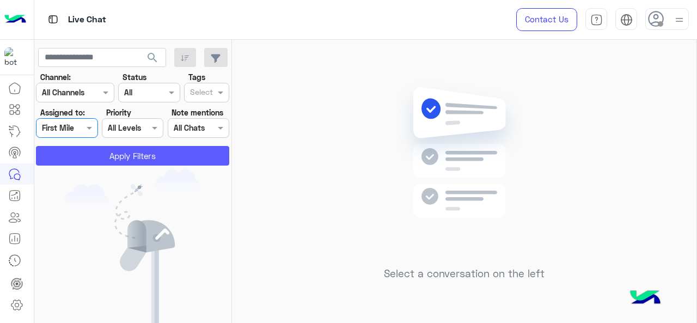
click at [108, 154] on button "Apply Filters" at bounding box center [132, 156] width 193 height 20
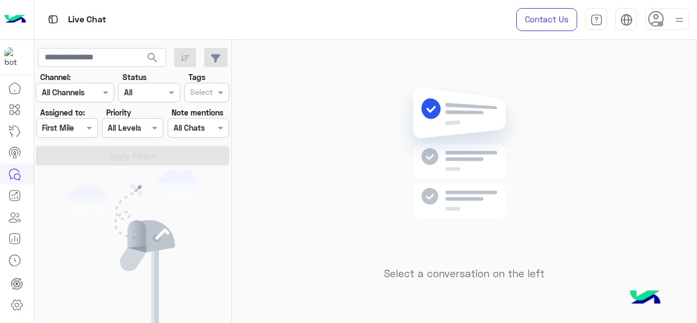
click at [76, 128] on div at bounding box center [67, 128] width 60 height 13
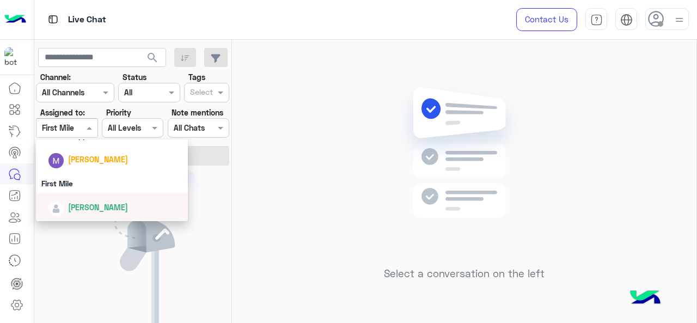
click at [95, 209] on span "[PERSON_NAME]" at bounding box center [98, 207] width 60 height 9
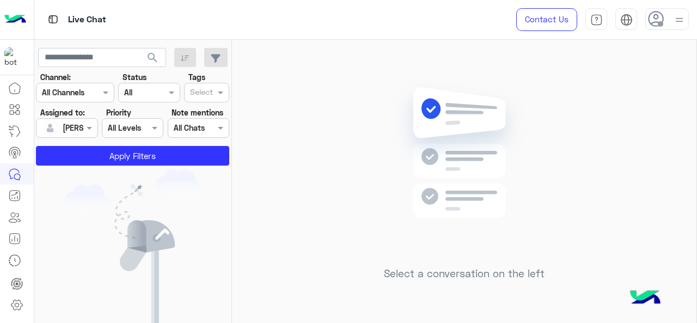
click at [97, 166] on app-inbox-users-filters "search Channel: Channel All Channels Status Channel All Tags Select Assigned to…" at bounding box center [133, 105] width 198 height 130
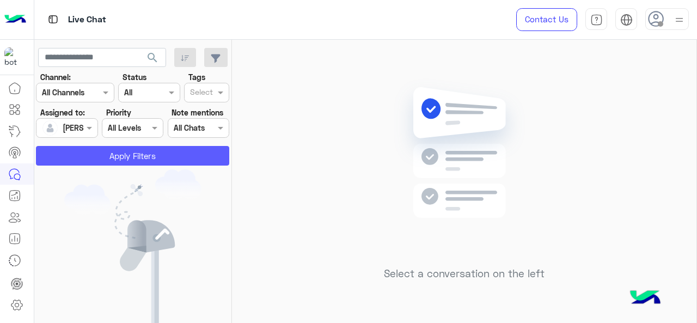
click at [106, 161] on button "Apply Filters" at bounding box center [132, 156] width 193 height 20
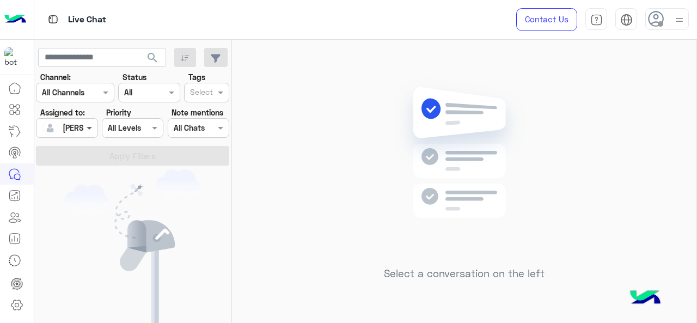
click at [84, 129] on span at bounding box center [91, 127] width 14 height 11
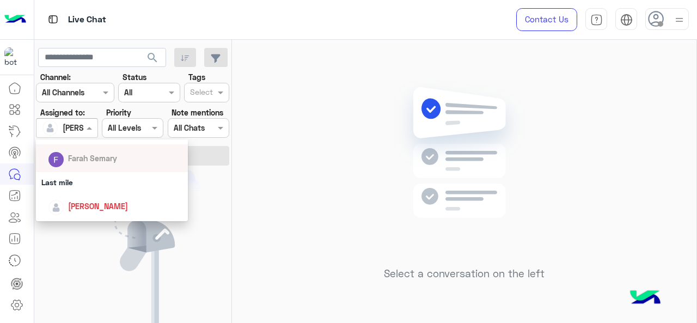
scroll to position [163, 0]
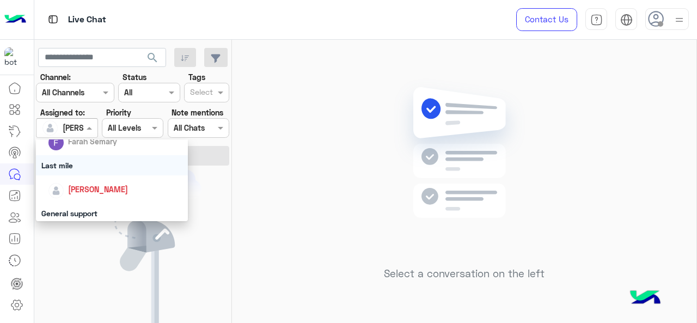
click at [87, 163] on div "Last mile" at bounding box center [112, 165] width 153 height 20
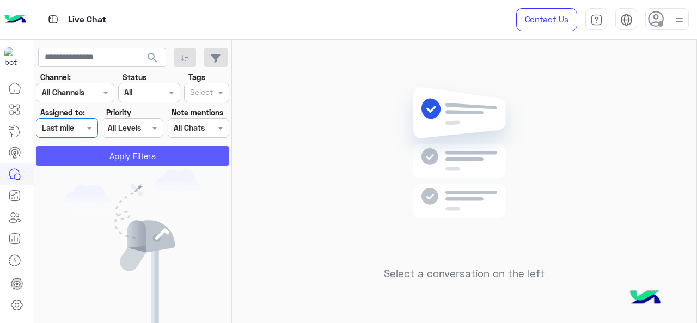
click at [114, 146] on button "Apply Filters" at bounding box center [132, 156] width 193 height 20
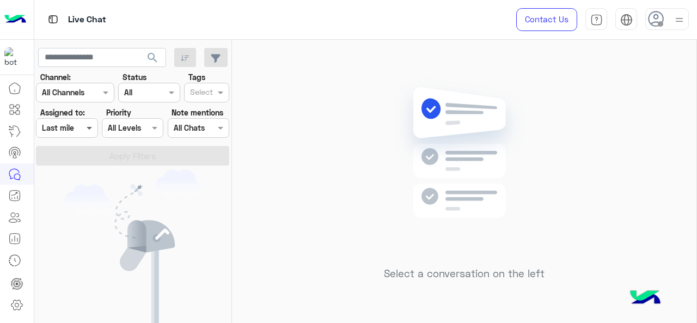
click at [85, 134] on div "Assigned on Last mile" at bounding box center [67, 128] width 62 height 20
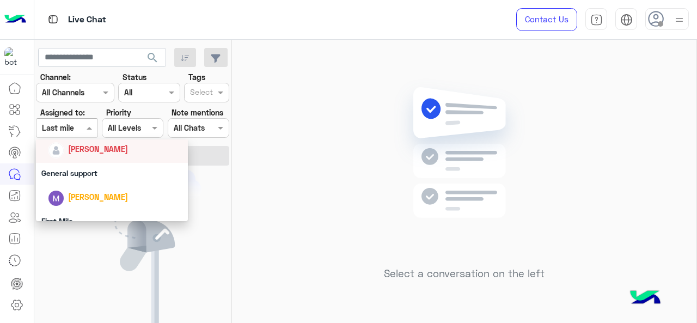
scroll to position [187, 0]
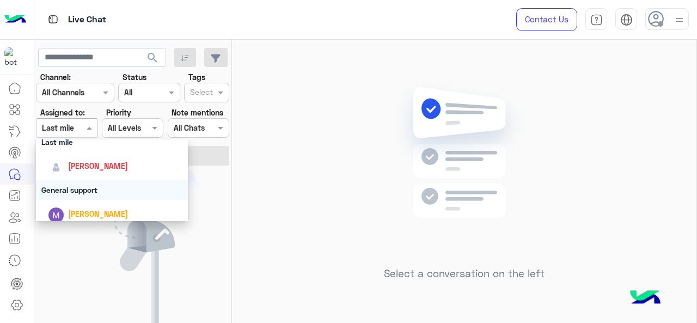
click at [80, 186] on div "General support" at bounding box center [112, 190] width 153 height 20
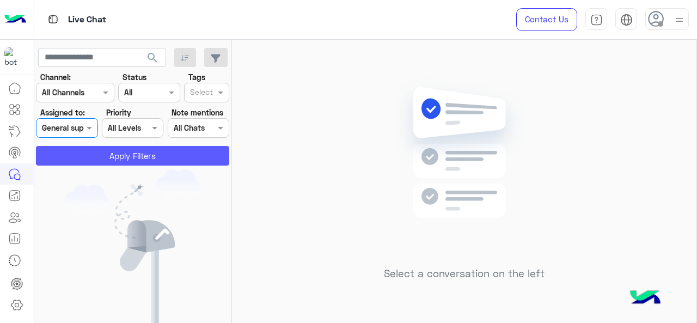
click at [97, 160] on button "Apply Filters" at bounding box center [132, 156] width 193 height 20
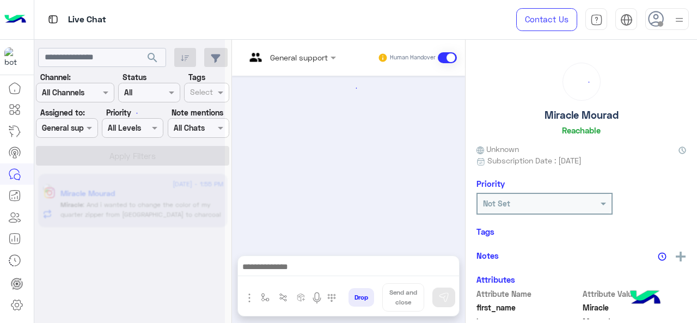
click at [87, 129] on div at bounding box center [129, 165] width 191 height 323
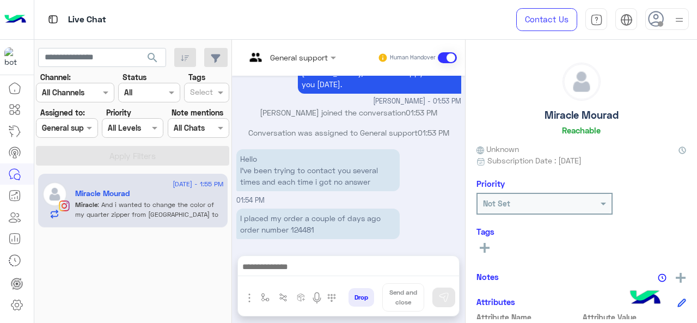
scroll to position [344, 0]
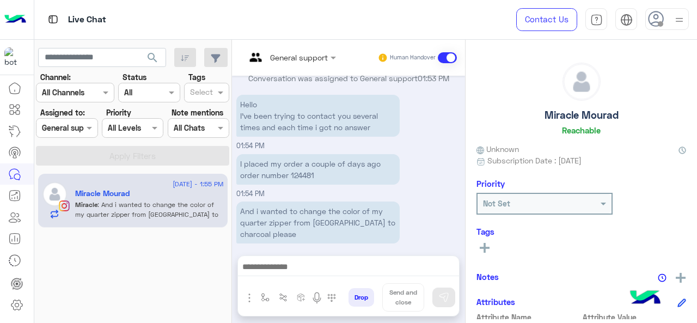
click at [66, 128] on input "text" at bounding box center [54, 128] width 25 height 11
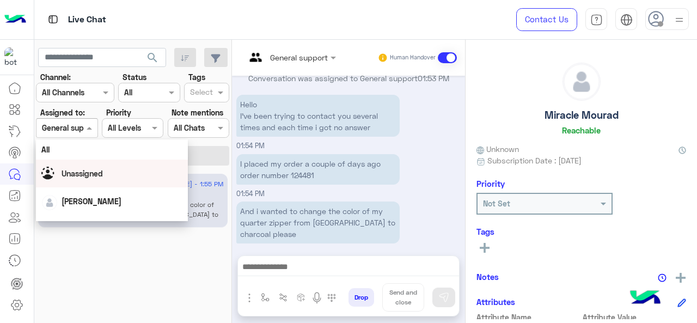
scroll to position [241, 0]
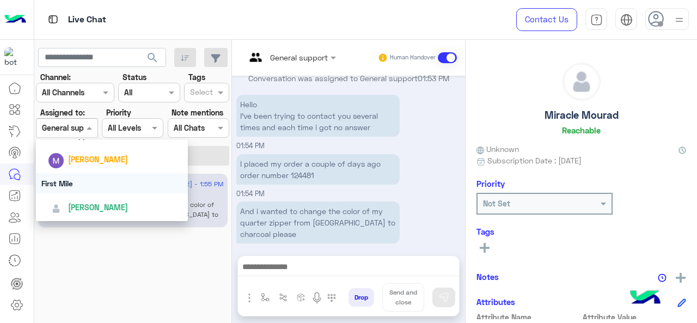
click at [97, 185] on div "First Mile" at bounding box center [112, 183] width 153 height 20
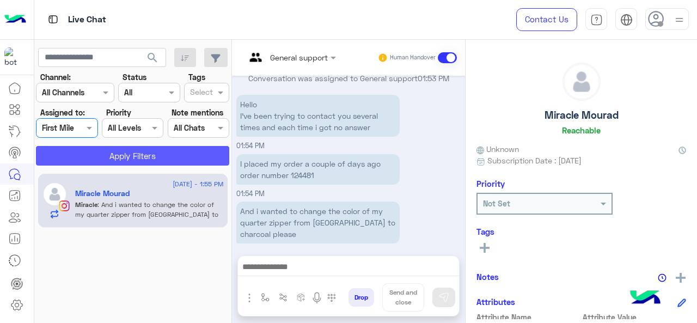
click at [114, 147] on button "Apply Filters" at bounding box center [132, 156] width 193 height 20
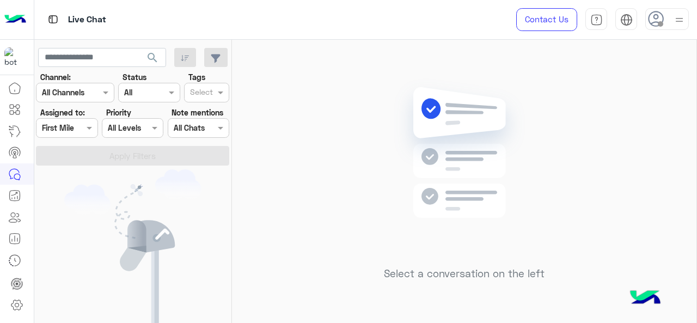
click at [54, 128] on input "text" at bounding box center [54, 128] width 25 height 11
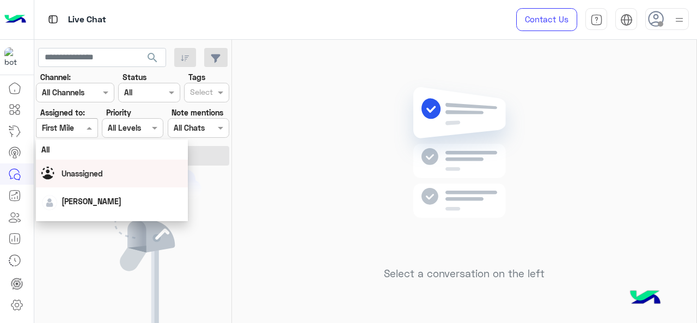
click at [56, 168] on img "Options list" at bounding box center [49, 175] width 16 height 16
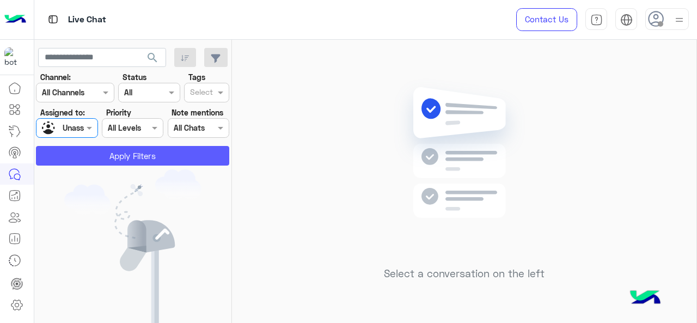
click at [86, 150] on button "Apply Filters" at bounding box center [132, 156] width 193 height 20
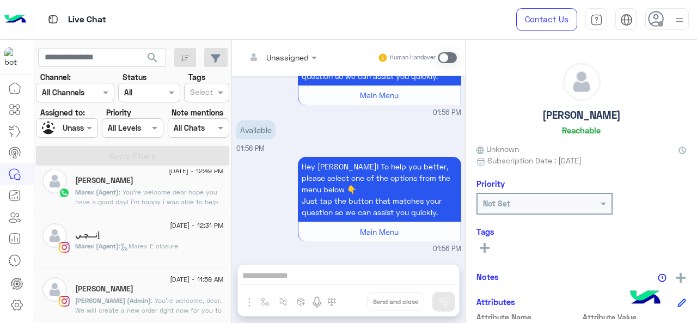
scroll to position [381, 0]
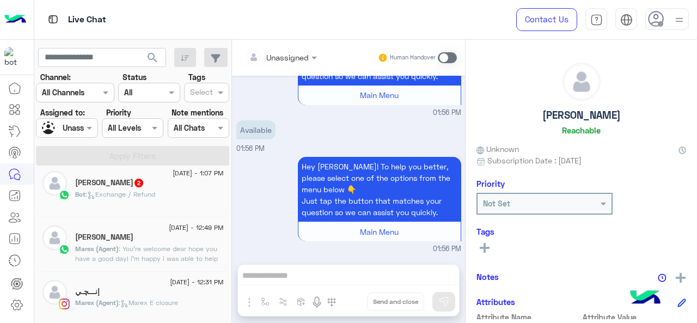
click at [168, 193] on div "Bot : Exchange / Refund" at bounding box center [149, 199] width 149 height 19
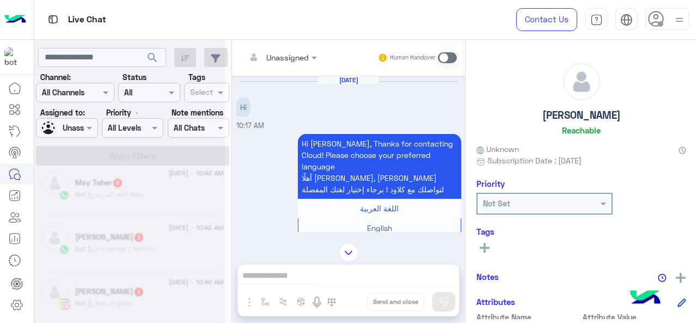
scroll to position [5, 0]
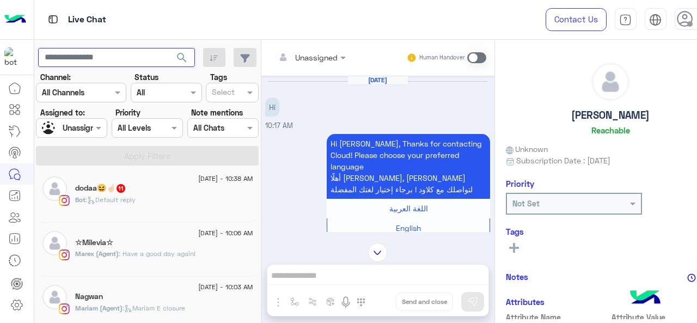
click at [122, 60] on input "text" at bounding box center [116, 58] width 157 height 20
type input "**********"
click at [169, 59] on button "search" at bounding box center [182, 59] width 27 height 23
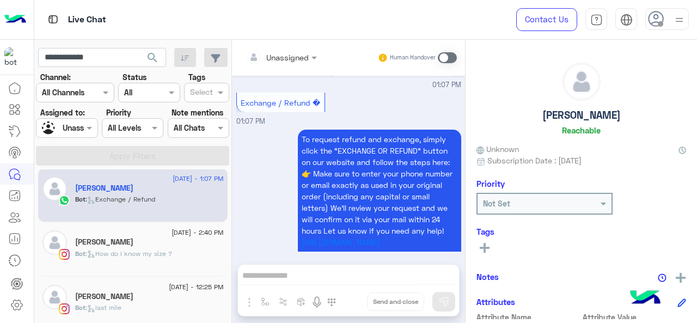
scroll to position [355, 0]
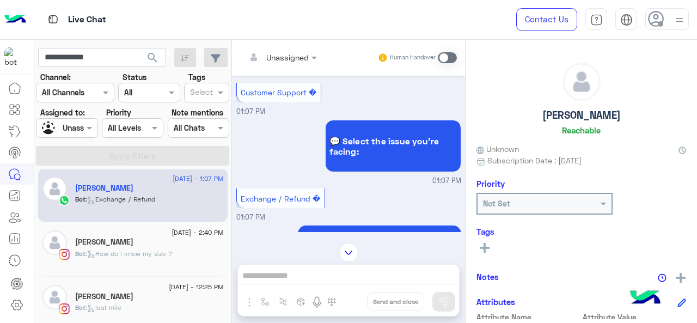
click at [113, 252] on span ": How do I know my size ?" at bounding box center [129, 254] width 87 height 8
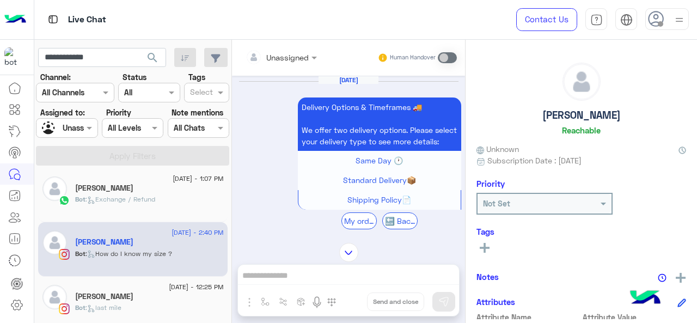
scroll to position [834, 0]
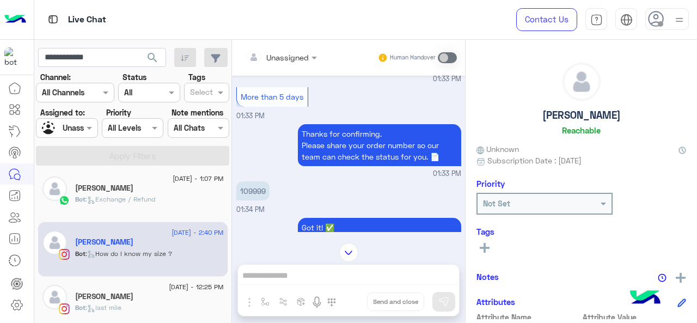
click at [132, 277] on div "[DATE] - 12:25 PM [PERSON_NAME] Bot : last mile" at bounding box center [133, 304] width 190 height 54
click at [146, 292] on div "[PERSON_NAME]" at bounding box center [149, 297] width 149 height 11
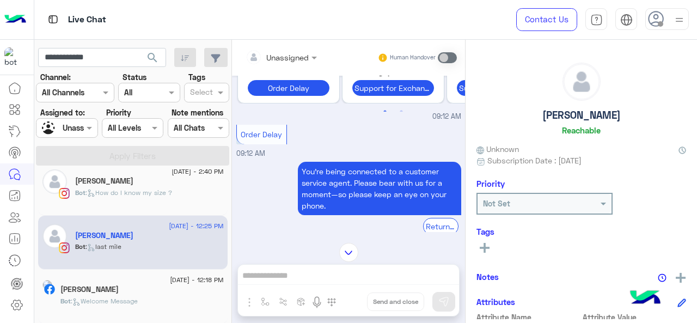
click at [145, 294] on div "[DATE] - 12:18 PM [PERSON_NAME] Bot : Welcome Message" at bounding box center [141, 297] width 163 height 38
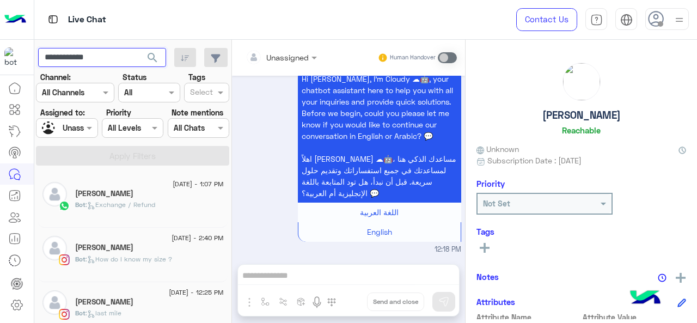
click at [101, 57] on input "**********" at bounding box center [102, 58] width 128 height 20
click at [161, 57] on button "search" at bounding box center [152, 59] width 27 height 23
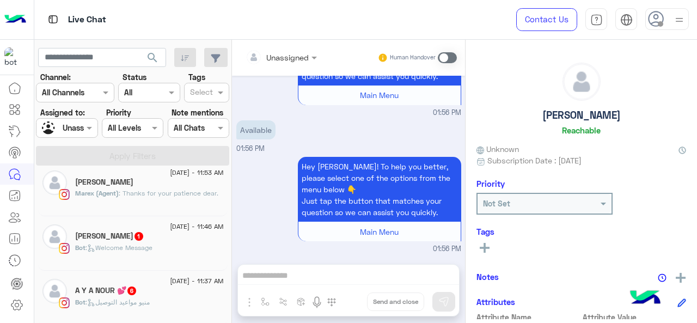
click at [62, 120] on div at bounding box center [52, 128] width 21 height 19
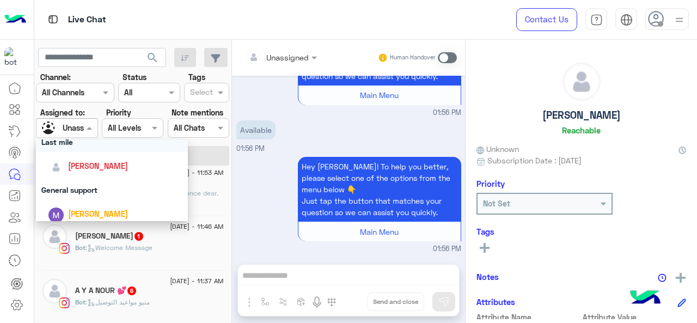
click at [95, 145] on div "Last mile" at bounding box center [112, 142] width 153 height 20
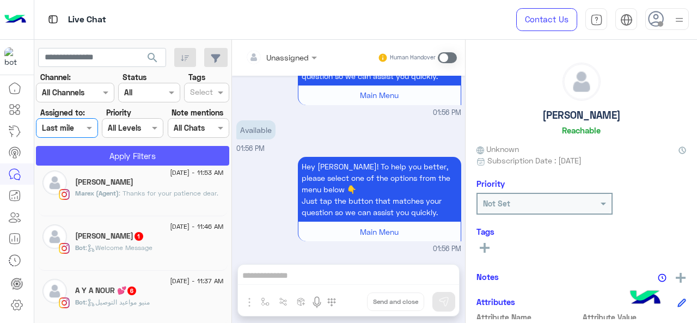
click at [95, 156] on button "Apply Filters" at bounding box center [132, 156] width 193 height 20
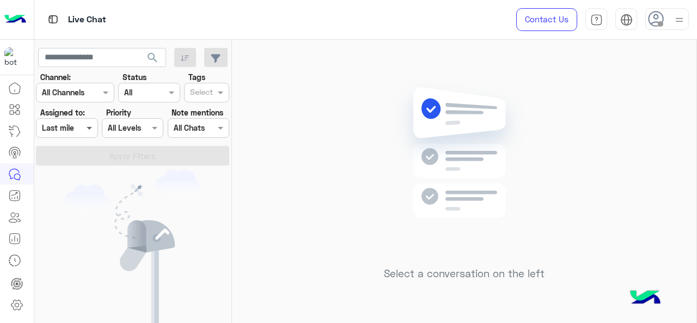
click at [94, 128] on span at bounding box center [91, 127] width 14 height 11
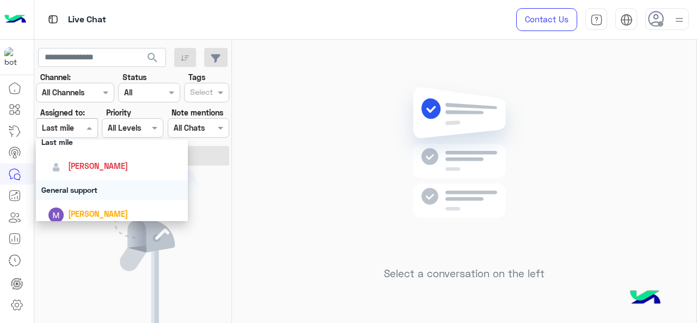
click at [92, 187] on div "General support" at bounding box center [112, 190] width 153 height 20
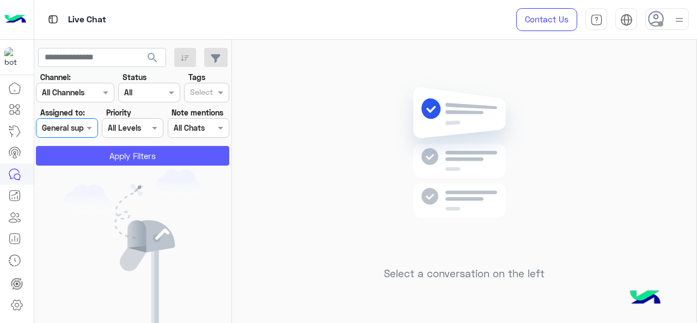
click at [107, 154] on button "Apply Filters" at bounding box center [132, 156] width 193 height 20
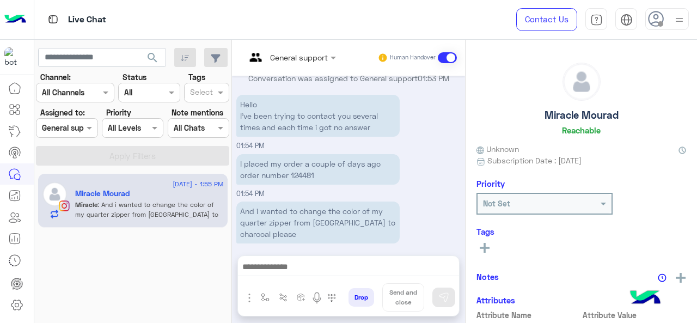
click at [87, 132] on span at bounding box center [91, 127] width 14 height 11
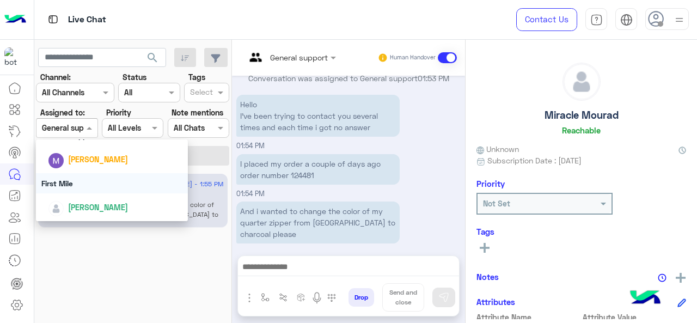
click at [86, 189] on div "First Mile" at bounding box center [112, 183] width 153 height 20
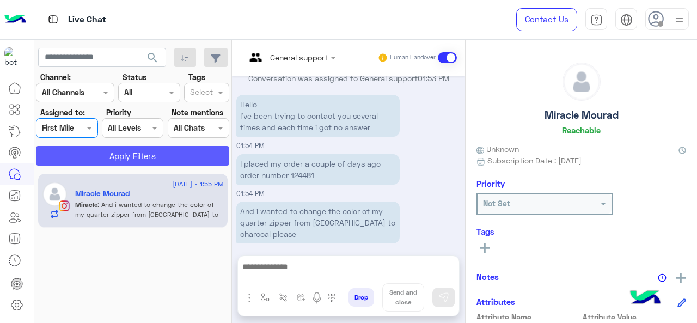
click at [138, 161] on button "Apply Filters" at bounding box center [132, 156] width 193 height 20
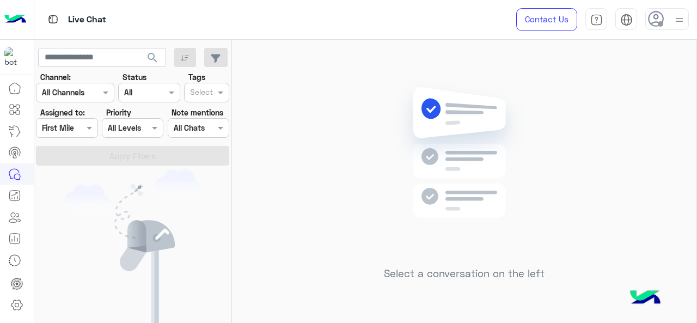
click at [210, 96] on input "text" at bounding box center [201, 93] width 23 height 11
click at [211, 116] on div "J FOLLOW UP" at bounding box center [207, 113] width 34 height 11
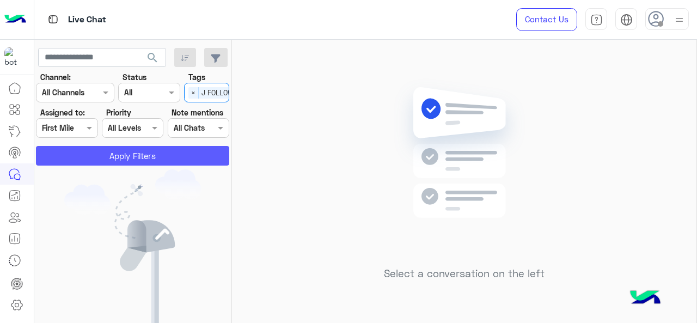
click at [178, 159] on button "Apply Filters" at bounding box center [132, 156] width 193 height 20
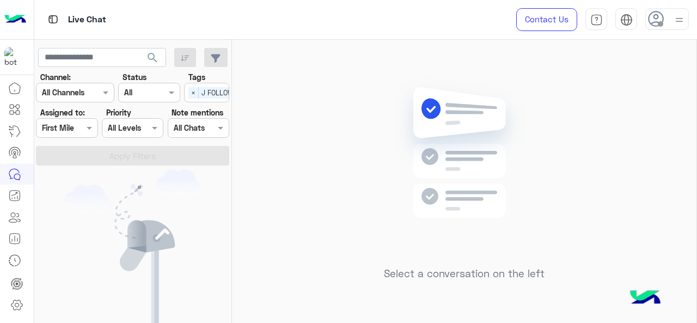
click at [70, 133] on div "First Mile" at bounding box center [58, 127] width 32 height 11
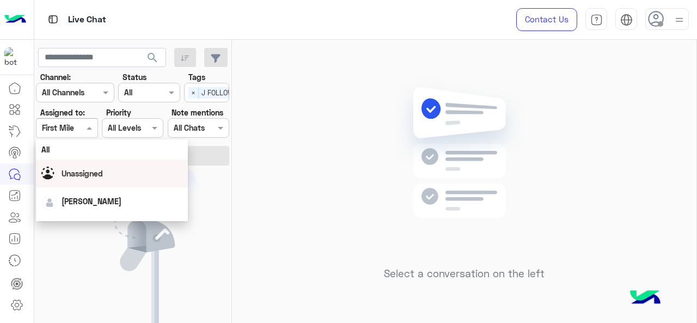
click at [75, 176] on span "Unassigned" at bounding box center [82, 173] width 41 height 9
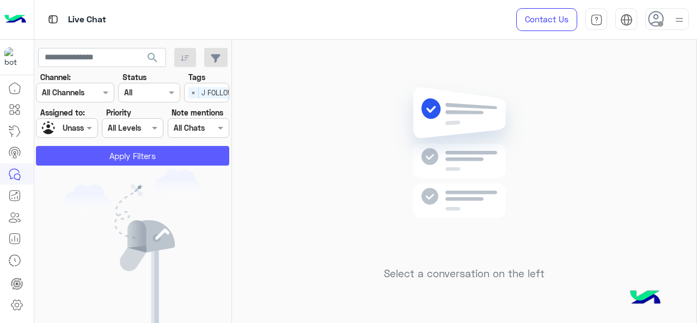
click at [78, 151] on button "Apply Filters" at bounding box center [132, 156] width 193 height 20
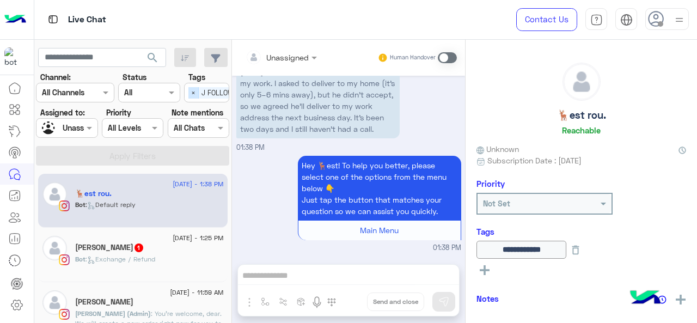
click at [197, 92] on span "×" at bounding box center [194, 92] width 10 height 11
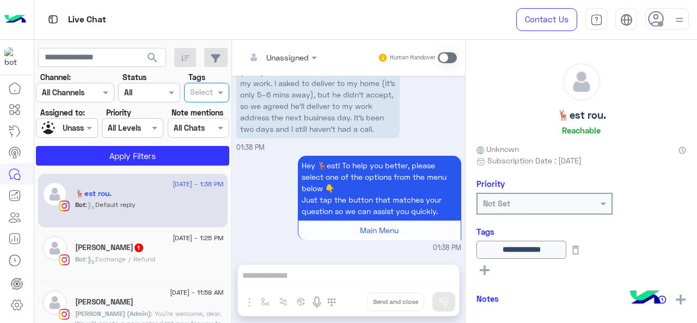
click at [214, 93] on div at bounding box center [202, 94] width 27 height 14
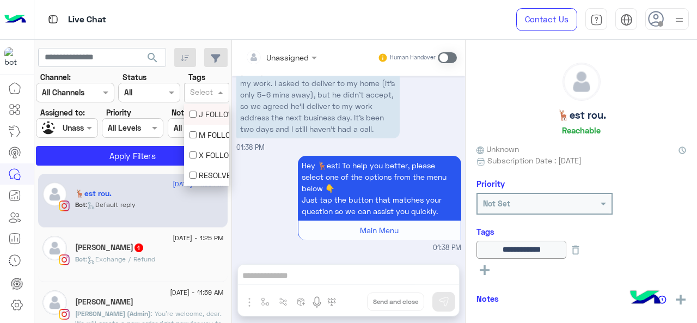
click at [204, 116] on div "J FOLLOW UP" at bounding box center [207, 113] width 34 height 11
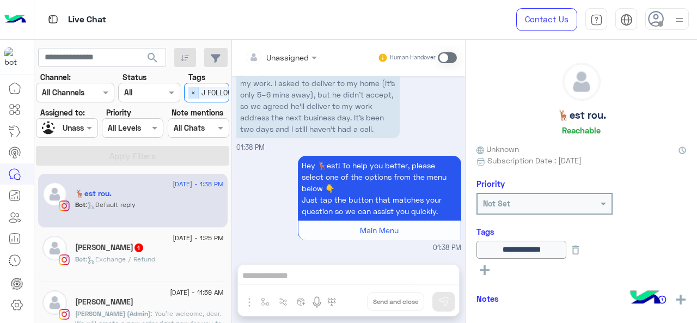
click at [189, 92] on span "×" at bounding box center [194, 92] width 10 height 11
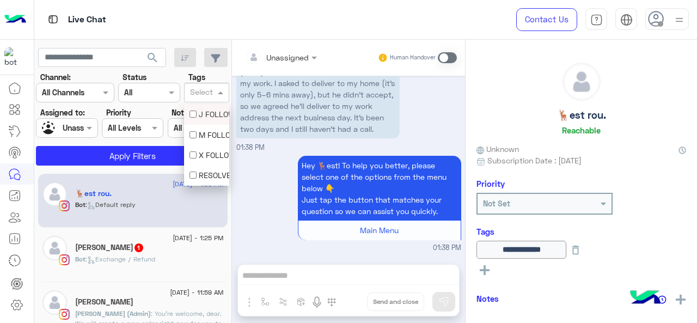
click at [216, 92] on span at bounding box center [222, 92] width 14 height 11
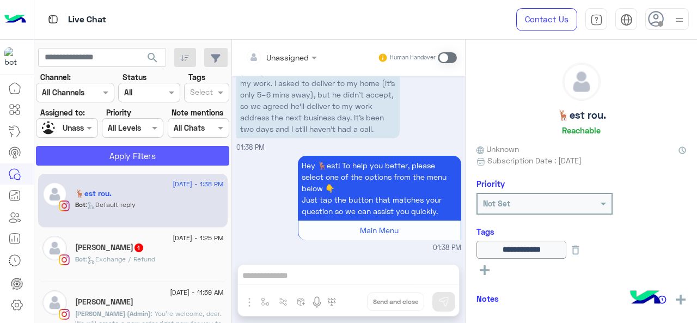
click at [139, 155] on button "Apply Filters" at bounding box center [132, 156] width 193 height 20
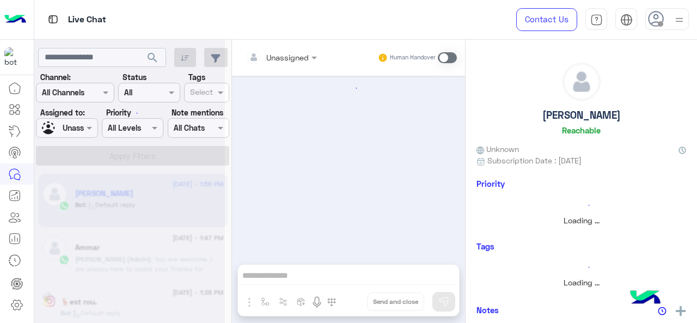
click at [207, 90] on input "text" at bounding box center [201, 93] width 23 height 11
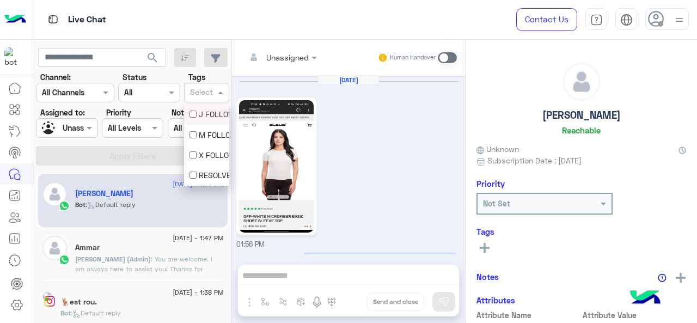
scroll to position [232, 0]
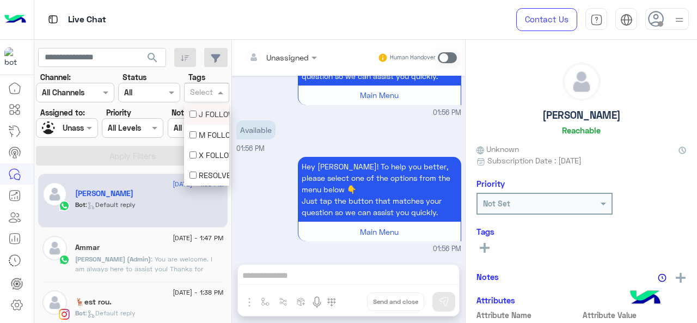
click at [203, 113] on div "J FOLLOW UP" at bounding box center [207, 113] width 34 height 11
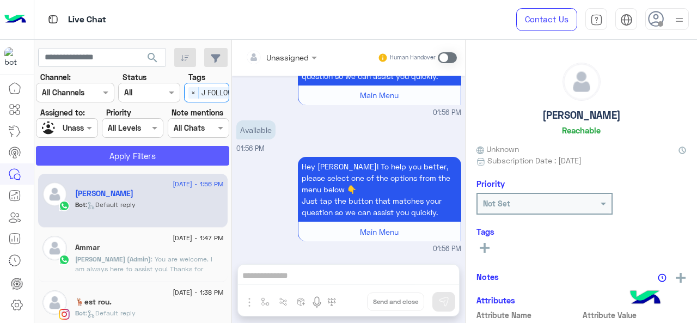
click at [144, 150] on button "Apply Filters" at bounding box center [132, 156] width 193 height 20
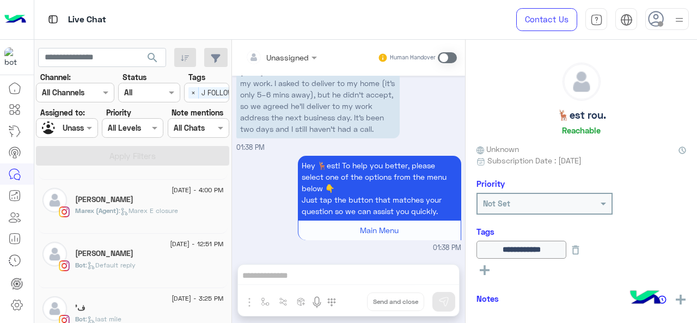
scroll to position [814, 0]
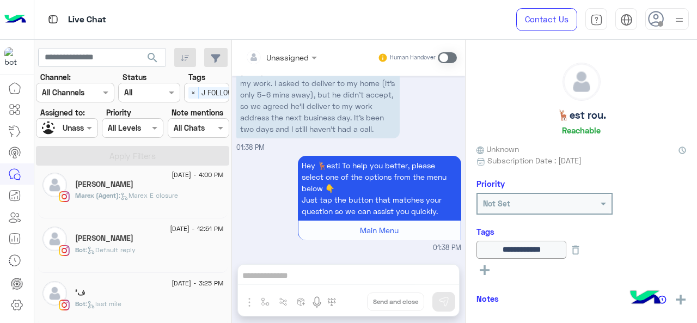
drag, startPoint x: 142, startPoint y: 302, endPoint x: 141, endPoint y: 296, distance: 6.1
click at [141, 299] on div "Bot : last mile" at bounding box center [149, 308] width 149 height 19
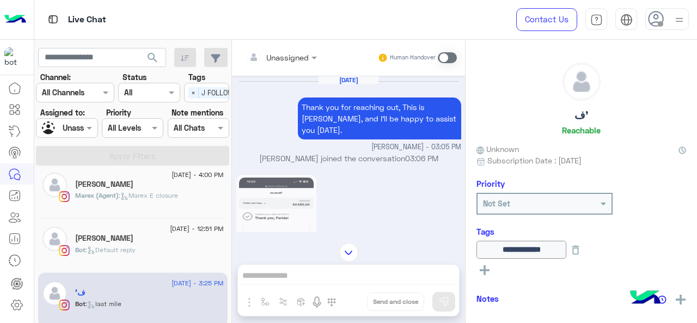
scroll to position [634, 0]
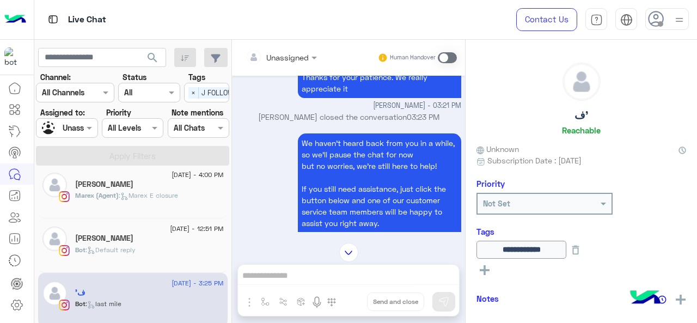
click at [126, 252] on div "Bot : Default reply" at bounding box center [149, 254] width 149 height 19
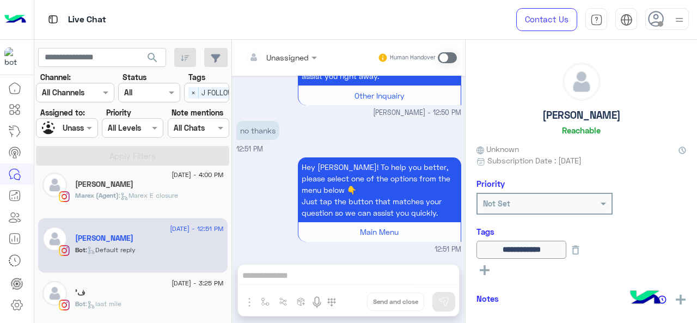
scroll to position [181, 0]
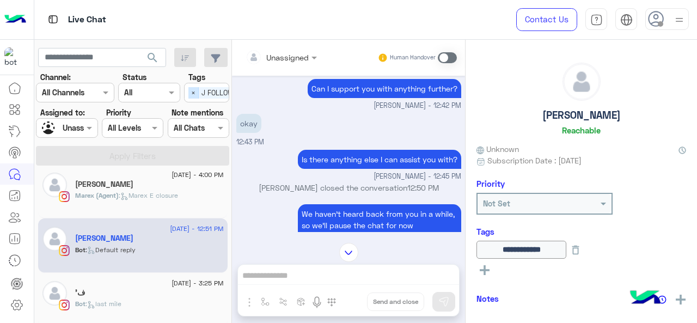
click at [194, 92] on span "×" at bounding box center [194, 92] width 10 height 11
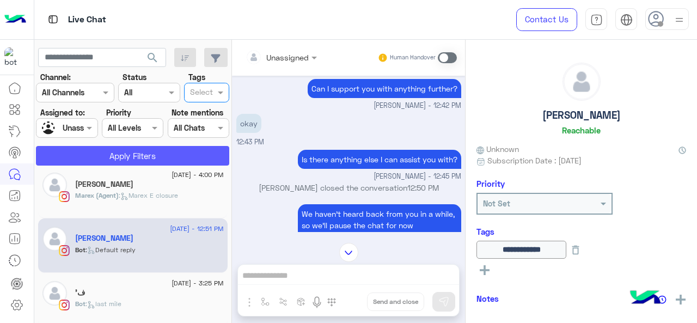
click at [181, 154] on button "Apply Filters" at bounding box center [132, 156] width 193 height 20
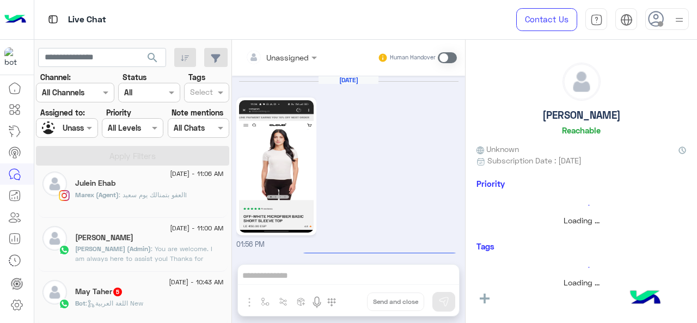
scroll to position [232, 0]
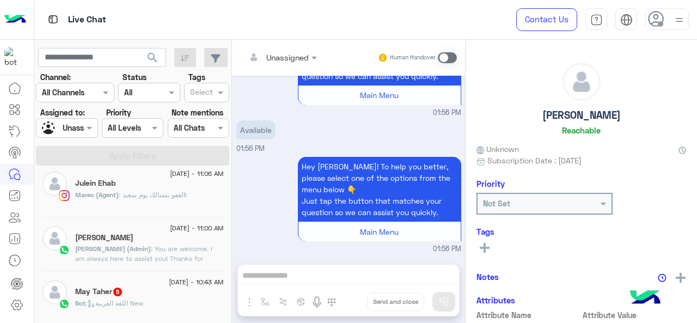
click at [220, 91] on span at bounding box center [222, 92] width 14 height 11
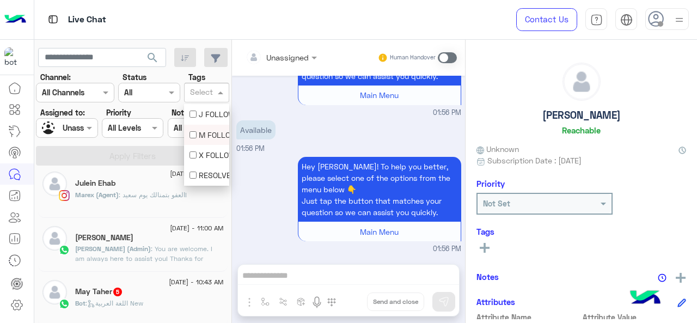
click at [213, 131] on div "M FOLLOW UP" at bounding box center [207, 134] width 34 height 11
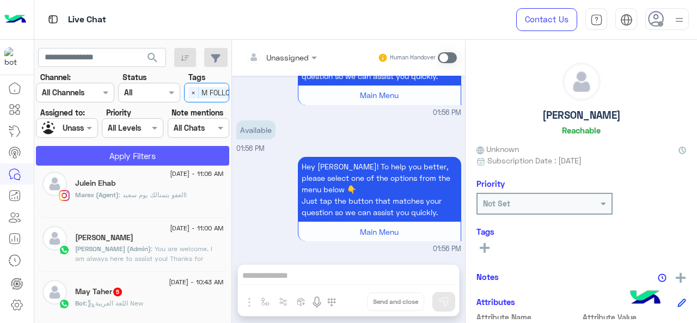
click at [178, 157] on button "Apply Filters" at bounding box center [132, 156] width 193 height 20
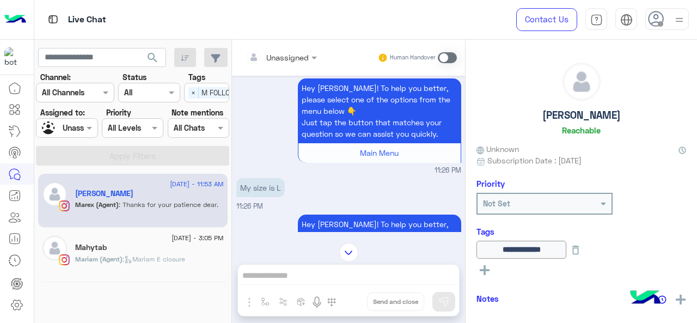
scroll to position [163, 0]
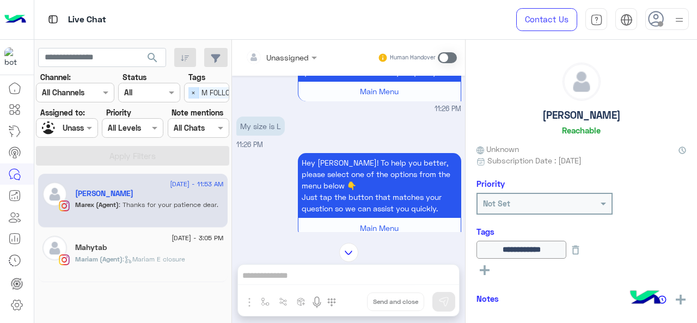
click at [192, 94] on span "×" at bounding box center [194, 92] width 10 height 11
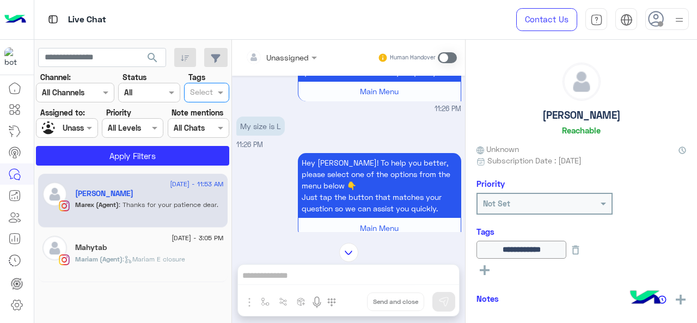
scroll to position [0, 0]
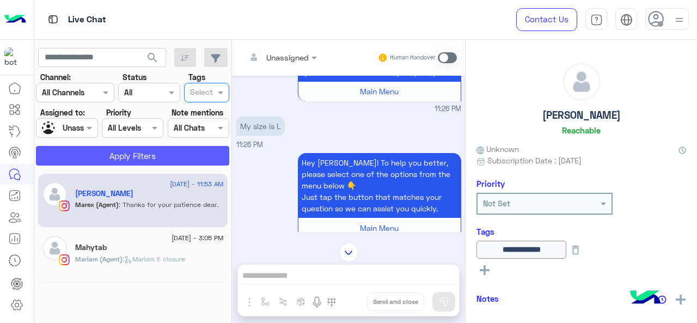
click at [167, 153] on button "Apply Filters" at bounding box center [132, 156] width 193 height 20
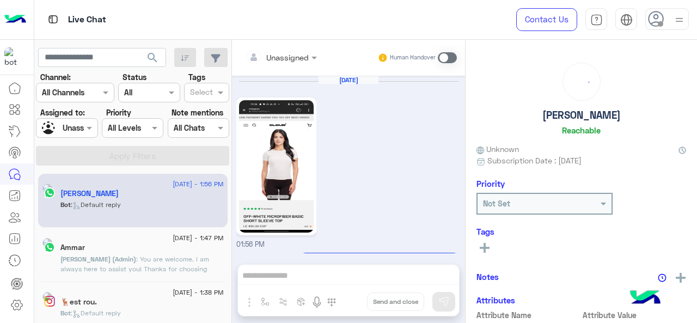
scroll to position [232, 0]
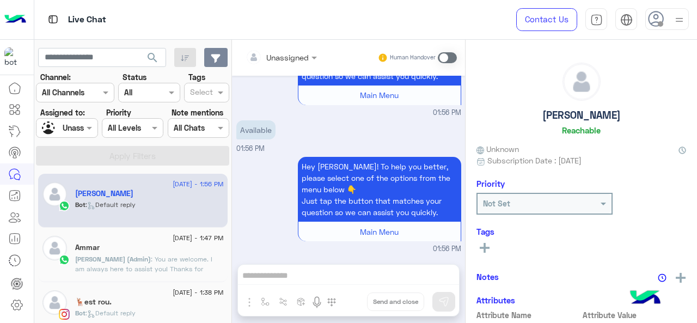
click at [220, 54] on icon "button" at bounding box center [216, 58] width 10 height 9
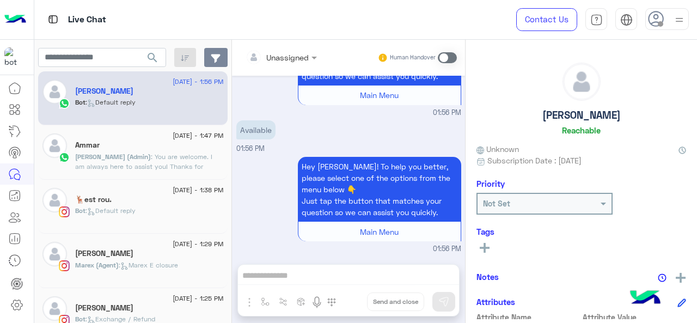
click at [219, 54] on icon "button" at bounding box center [215, 58] width 9 height 9
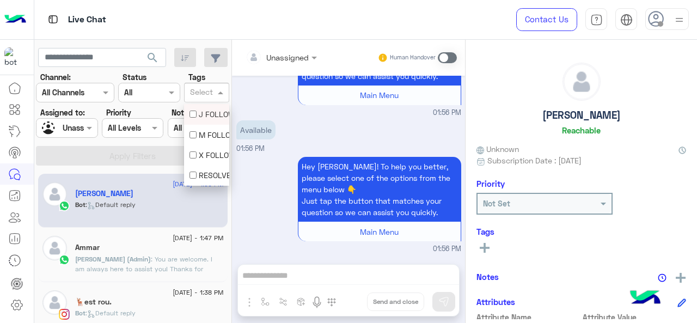
click at [210, 91] on input "text" at bounding box center [201, 93] width 23 height 11
click at [205, 142] on div "M FOLLOW UP" at bounding box center [206, 135] width 45 height 20
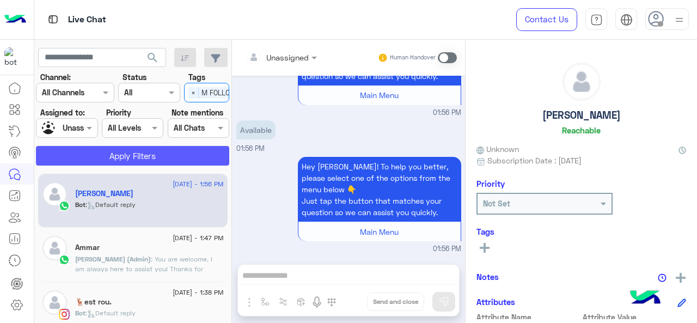
click at [194, 152] on button "Apply Filters" at bounding box center [132, 156] width 193 height 20
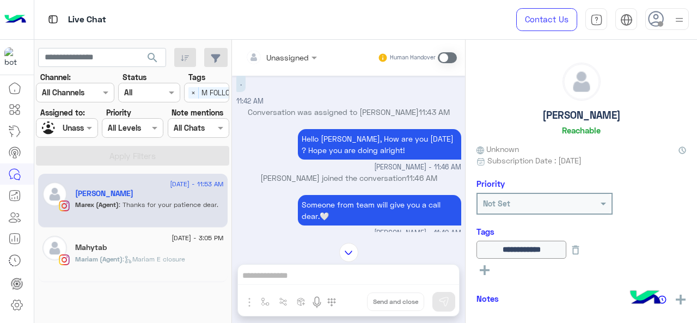
scroll to position [173, 0]
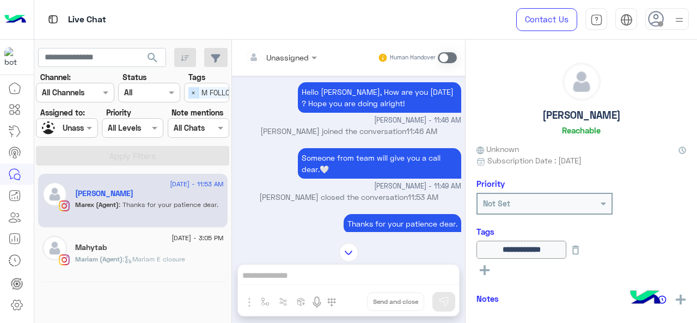
click at [195, 95] on span "×" at bounding box center [194, 92] width 10 height 11
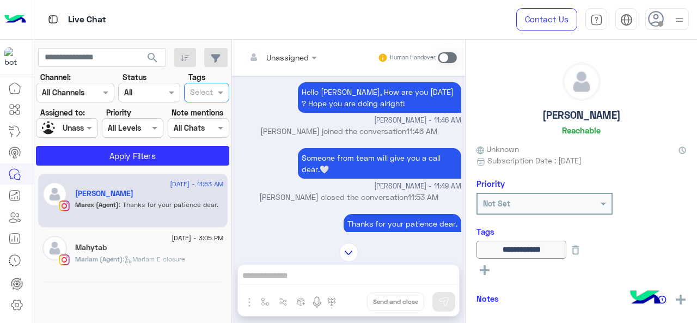
scroll to position [0, 0]
click at [218, 94] on span at bounding box center [222, 92] width 14 height 11
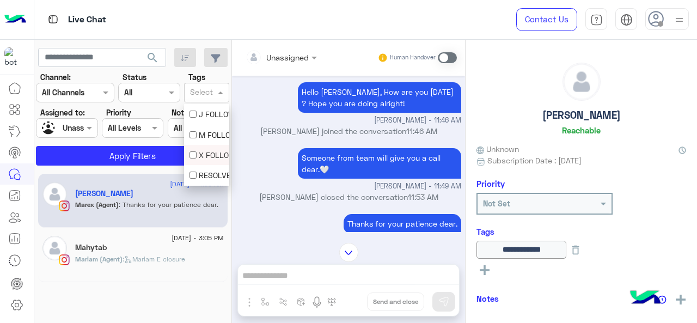
click at [207, 153] on div "X FOLLOW UP" at bounding box center [207, 154] width 34 height 11
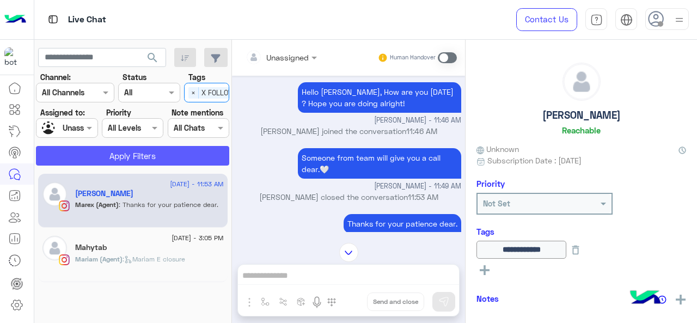
click at [154, 155] on button "Apply Filters" at bounding box center [132, 156] width 193 height 20
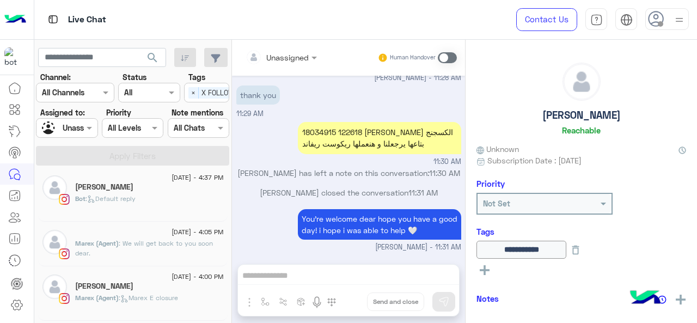
scroll to position [327, 0]
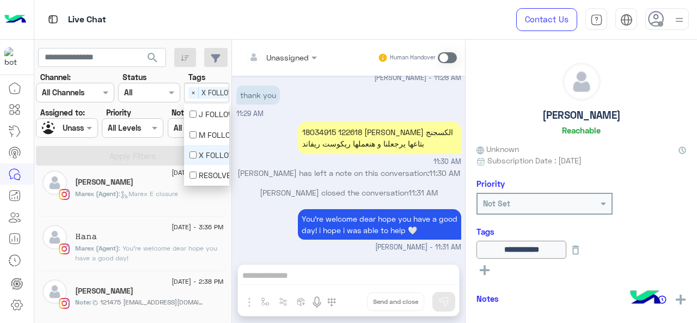
click at [209, 94] on span "X FOLLOW UP" at bounding box center [223, 92] width 49 height 11
click at [208, 154] on div "X FOLLOW UP" at bounding box center [207, 154] width 34 height 11
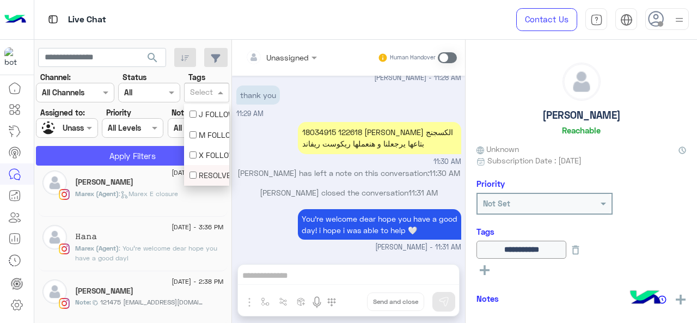
click at [146, 147] on button "Apply Filters" at bounding box center [132, 156] width 193 height 20
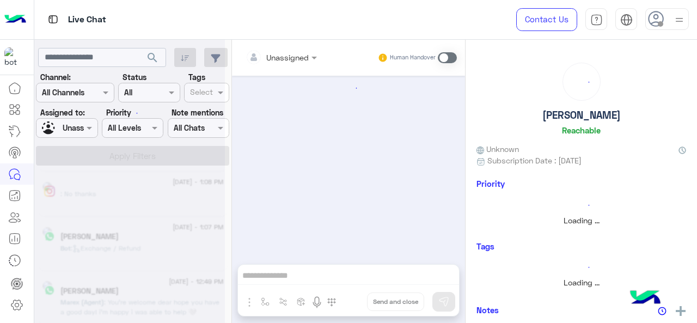
scroll to position [337, 0]
click at [222, 89] on div at bounding box center [129, 165] width 191 height 323
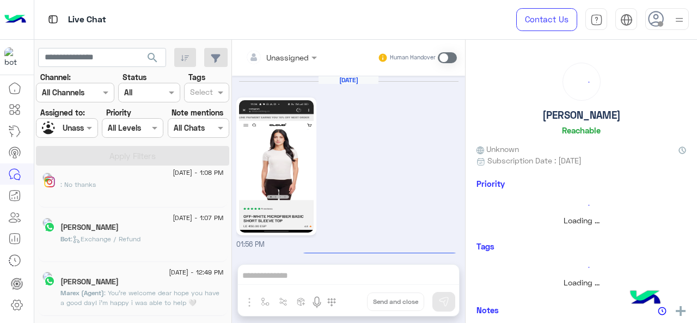
scroll to position [232, 0]
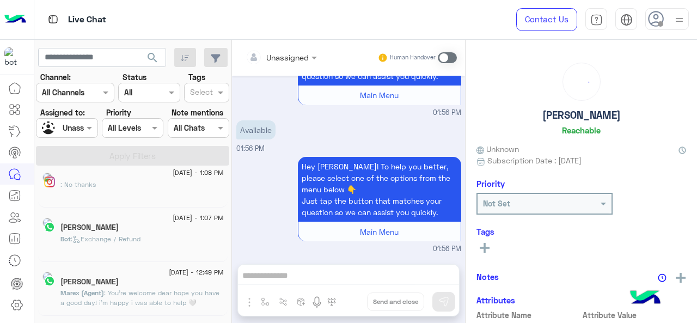
click at [222, 89] on span at bounding box center [222, 92] width 14 height 11
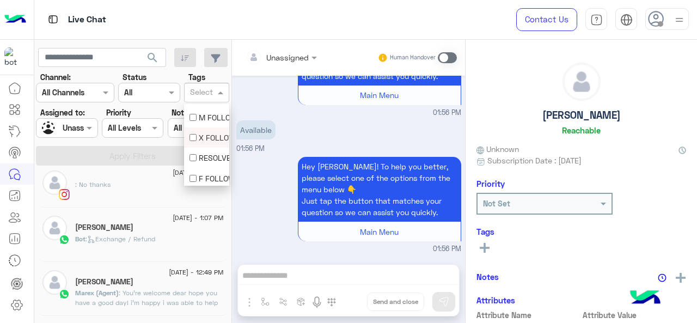
scroll to position [20, 0]
click at [205, 172] on div "F FOLLOW UP" at bounding box center [207, 176] width 34 height 11
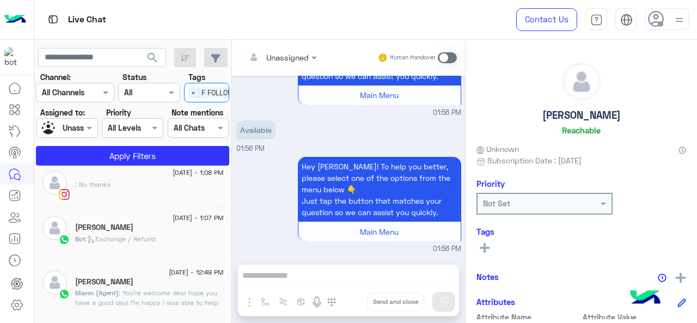
click at [196, 144] on section "Channel: Channel All Channels Status Channel All Tags Select × F FOLLOW UP Assi…" at bounding box center [133, 118] width 181 height 94
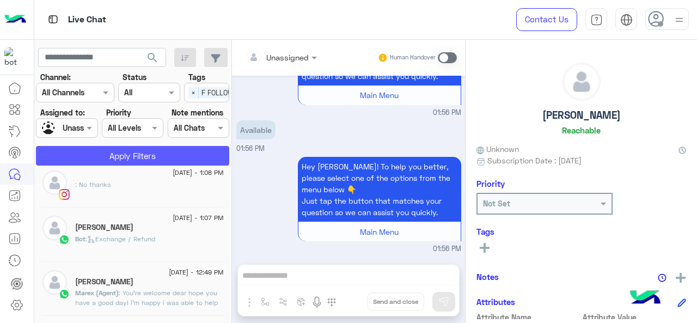
click at [190, 153] on button "Apply Filters" at bounding box center [132, 156] width 193 height 20
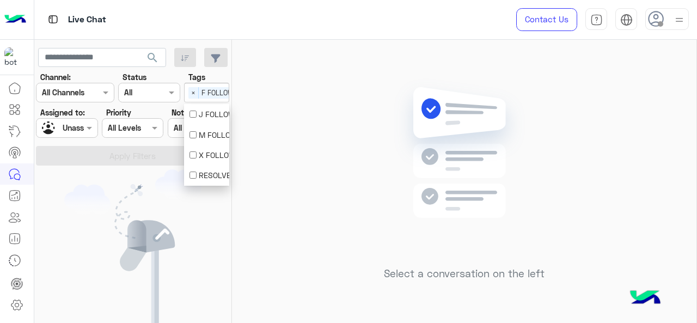
click at [199, 91] on span "F FOLLOW UP" at bounding box center [223, 92] width 48 height 11
click at [203, 176] on div "RESOLVED" at bounding box center [207, 174] width 34 height 11
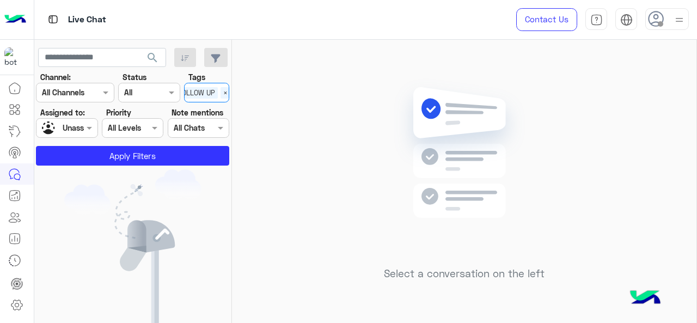
click at [214, 96] on span "F FOLLOW UP" at bounding box center [193, 92] width 48 height 11
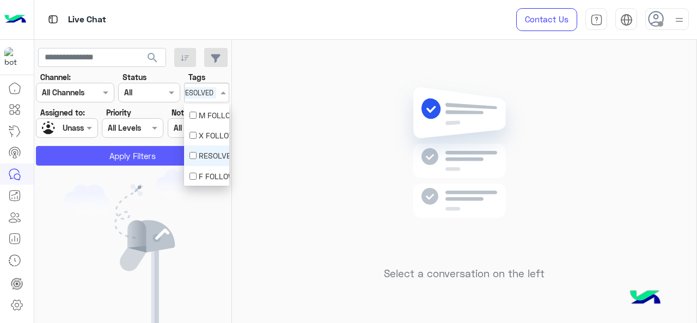
scroll to position [0, 20]
click at [175, 150] on button "Apply Filters" at bounding box center [132, 156] width 193 height 20
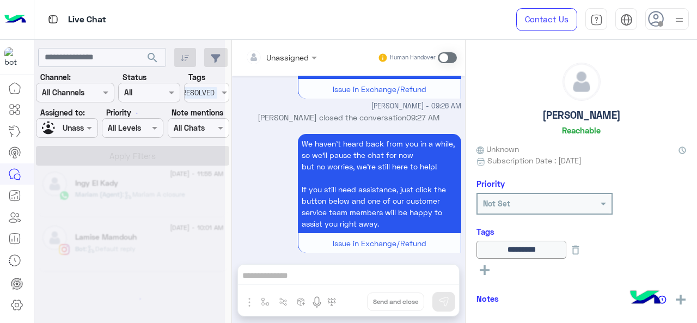
scroll to position [5, 0]
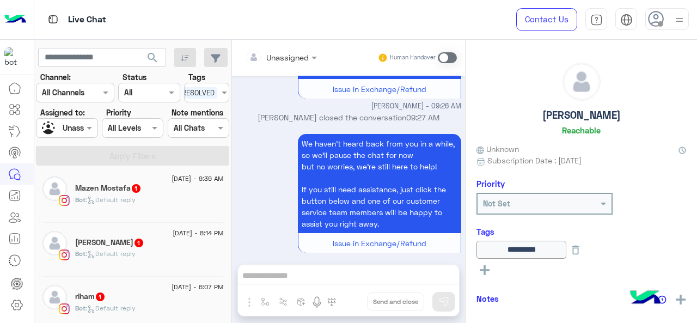
click at [89, 120] on div "Assigned on Unassigned" at bounding box center [67, 128] width 62 height 20
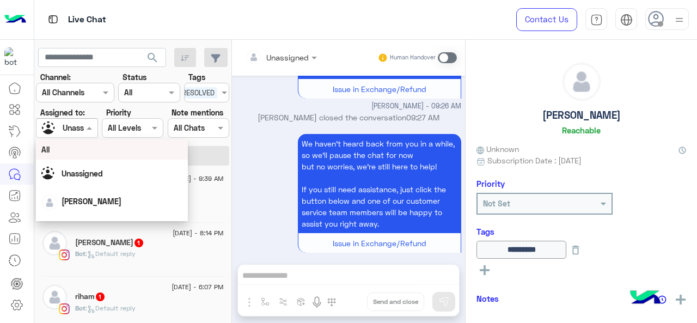
click at [98, 158] on div "All" at bounding box center [112, 149] width 153 height 20
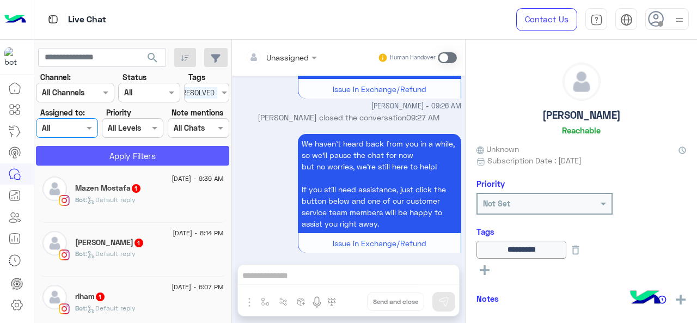
click at [102, 155] on button "Apply Filters" at bounding box center [132, 156] width 193 height 20
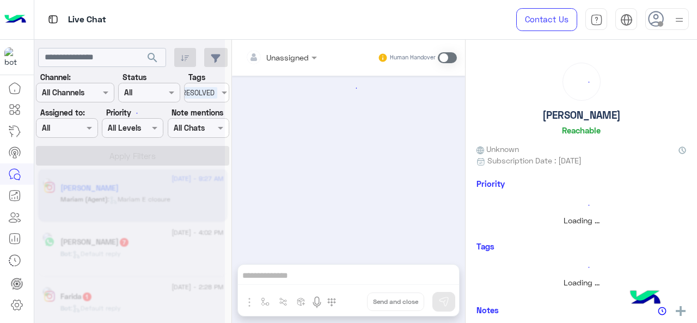
scroll to position [449, 0]
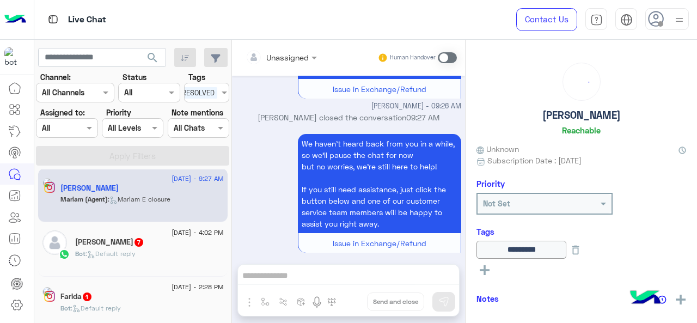
click at [196, 94] on span "RESOLVED" at bounding box center [198, 92] width 38 height 11
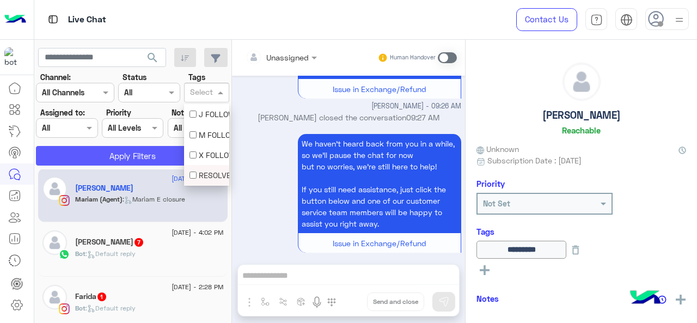
scroll to position [0, 0]
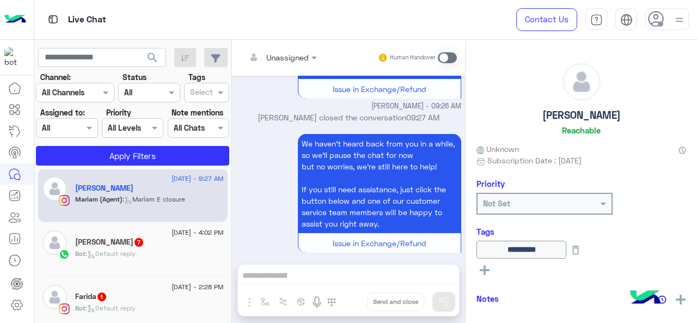
click at [155, 144] on section "Channel: Channel All Channels Status Channel All Tags Select Assigned to: Assig…" at bounding box center [133, 118] width 181 height 94
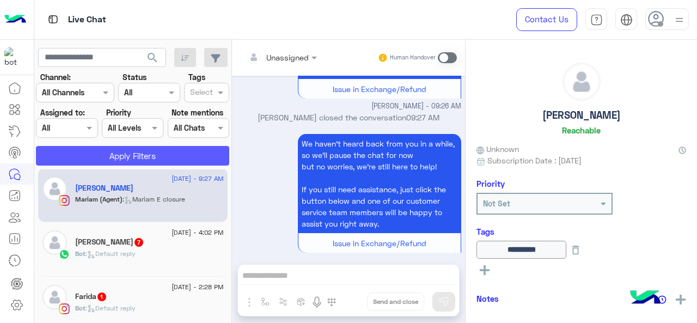
click at [156, 148] on button "Apply Filters" at bounding box center [132, 156] width 193 height 20
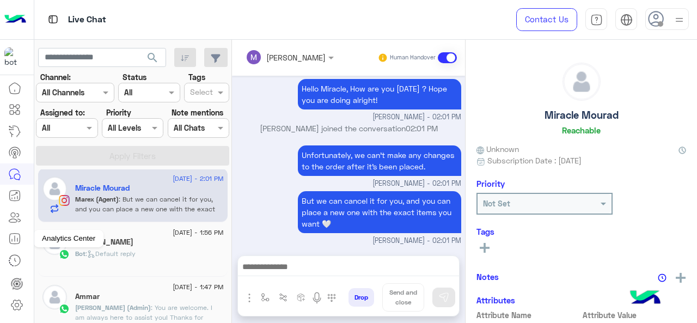
scroll to position [295, 0]
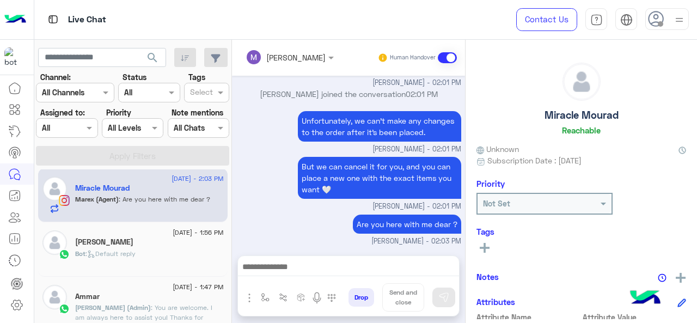
drag, startPoint x: 131, startPoint y: 144, endPoint x: 86, endPoint y: 191, distance: 64.8
click at [83, 185] on div "search Channel: Channel All Channels Status Channel All Tags Select Assigned to…" at bounding box center [133, 184] width 198 height 288
click at [317, 208] on small "[PERSON_NAME] - 02:01 PM" at bounding box center [348, 207] width 225 height 10
click at [86, 129] on span at bounding box center [91, 127] width 14 height 11
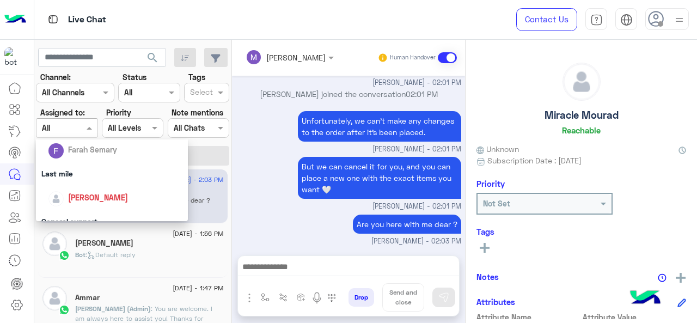
scroll to position [218, 0]
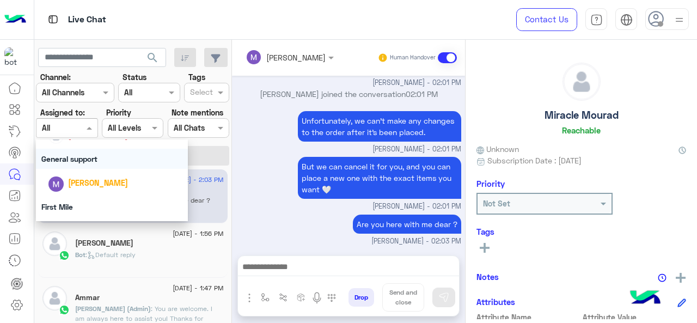
click at [95, 152] on div "General support" at bounding box center [112, 159] width 153 height 20
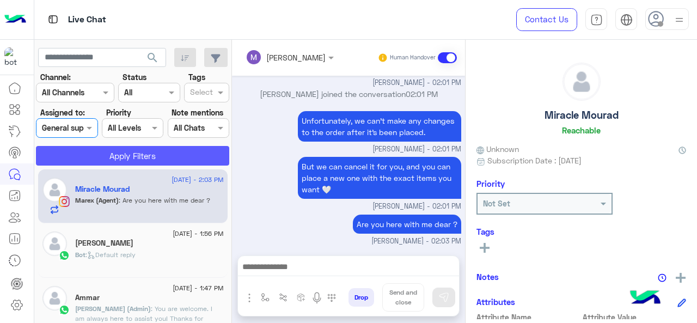
click at [108, 165] on button "Apply Filters" at bounding box center [132, 156] width 193 height 20
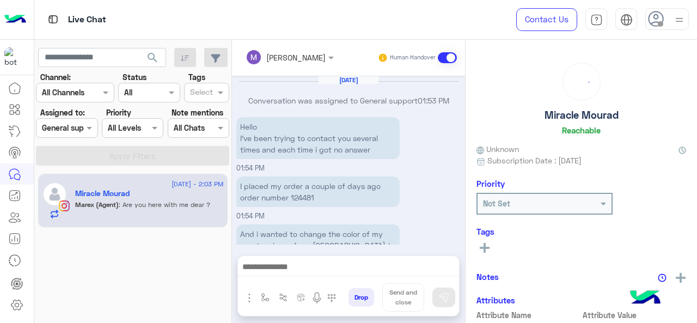
scroll to position [275, 0]
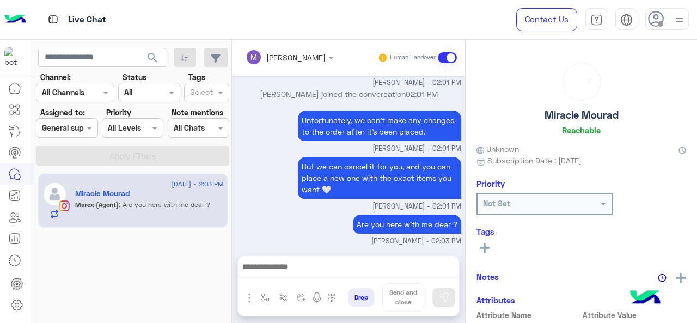
click at [83, 129] on div at bounding box center [67, 128] width 60 height 13
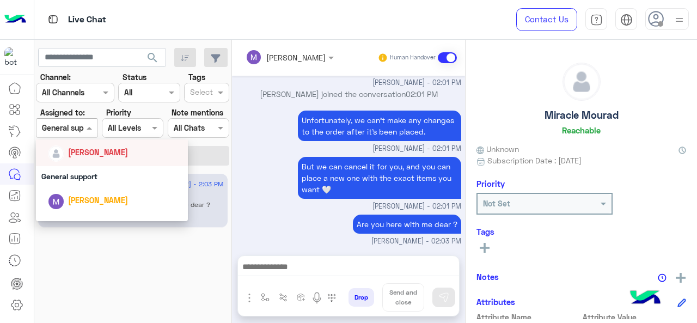
scroll to position [218, 0]
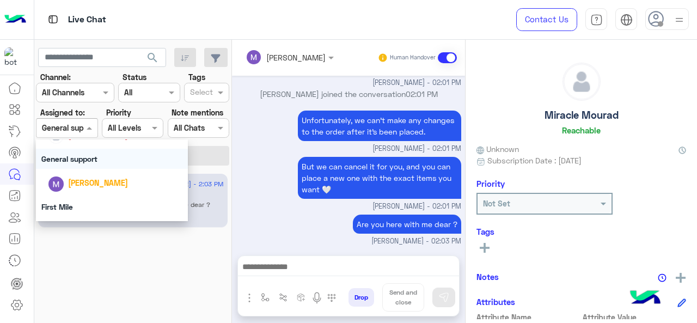
click at [105, 163] on div "General support" at bounding box center [112, 159] width 153 height 20
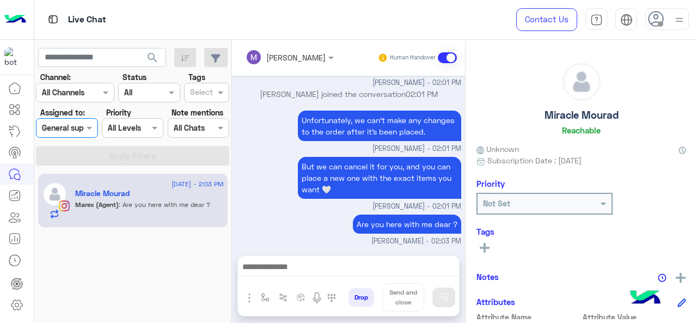
click at [84, 120] on div "Assigned on General support" at bounding box center [67, 128] width 62 height 20
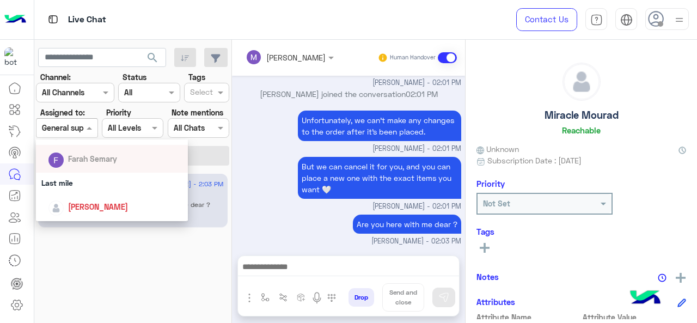
scroll to position [163, 0]
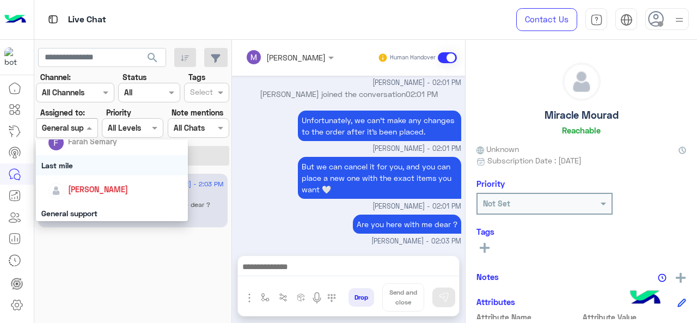
click at [90, 172] on div "Last mile" at bounding box center [112, 165] width 153 height 20
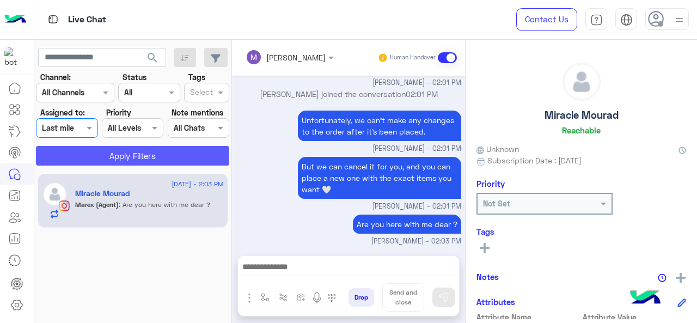
click at [114, 160] on button "Apply Filters" at bounding box center [132, 156] width 193 height 20
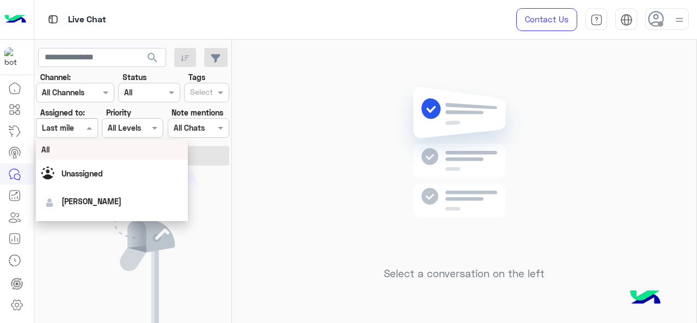
click at [86, 130] on span at bounding box center [91, 127] width 14 height 11
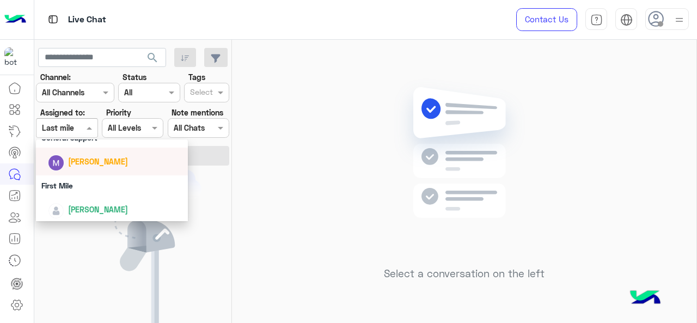
scroll to position [241, 0]
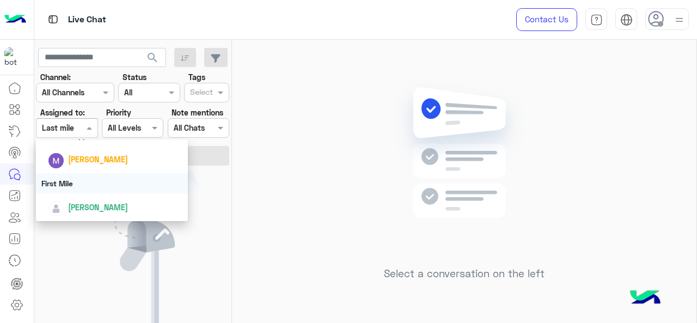
click at [76, 178] on div "First Mile" at bounding box center [112, 183] width 153 height 20
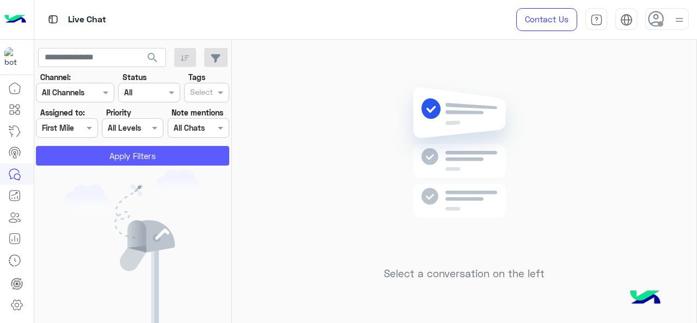
click at [88, 162] on button "Apply Filters" at bounding box center [132, 156] width 193 height 20
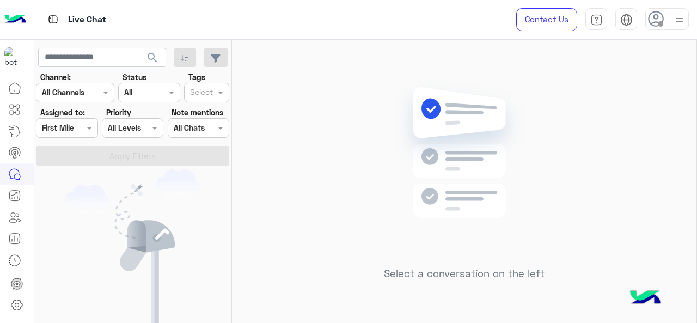
click at [67, 130] on input "text" at bounding box center [54, 128] width 25 height 11
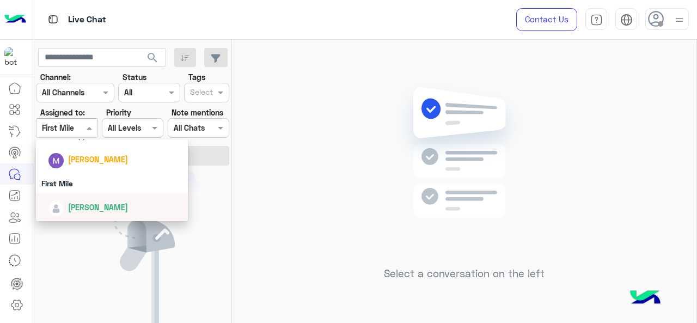
click at [86, 202] on div "[PERSON_NAME]" at bounding box center [98, 207] width 60 height 11
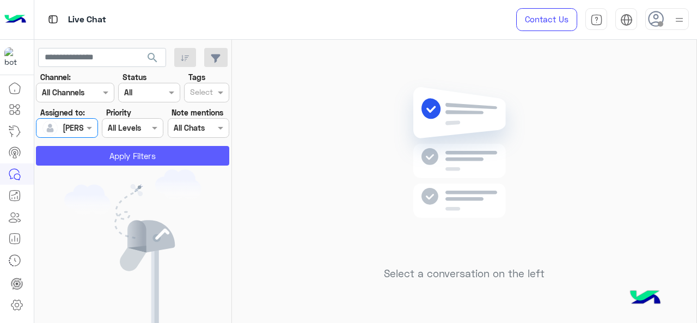
click at [94, 150] on button "Apply Filters" at bounding box center [132, 156] width 193 height 20
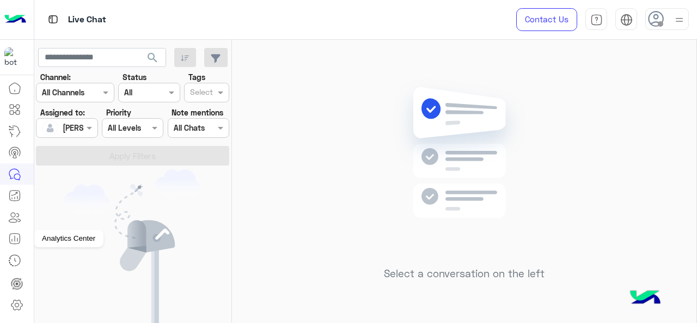
click at [13, 240] on icon at bounding box center [14, 238] width 13 height 13
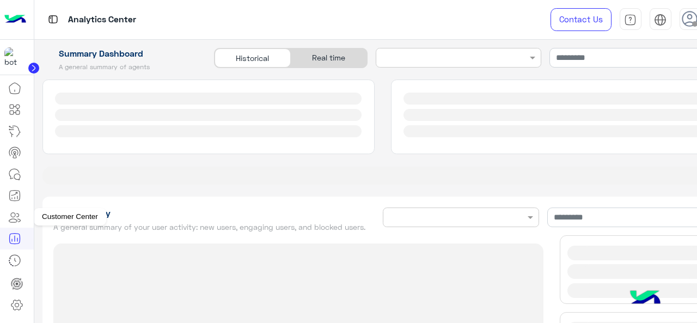
type input "**********"
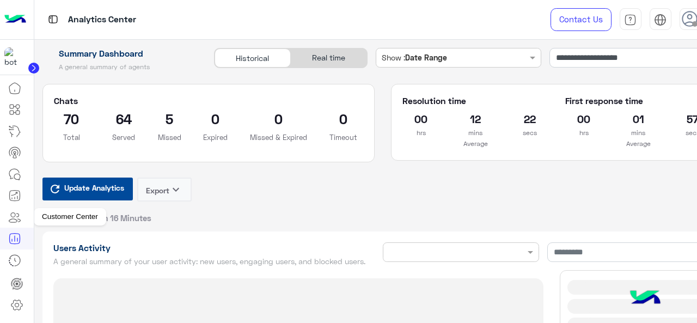
type input "**********"
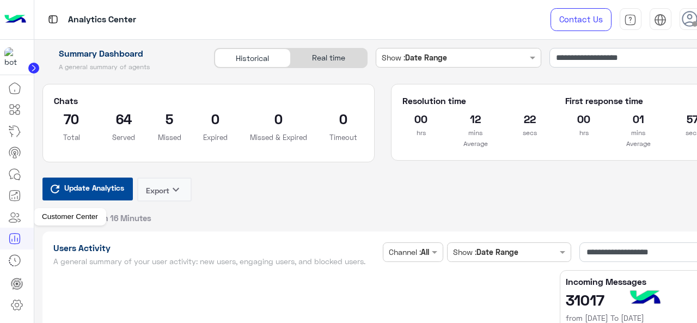
type input "**********"
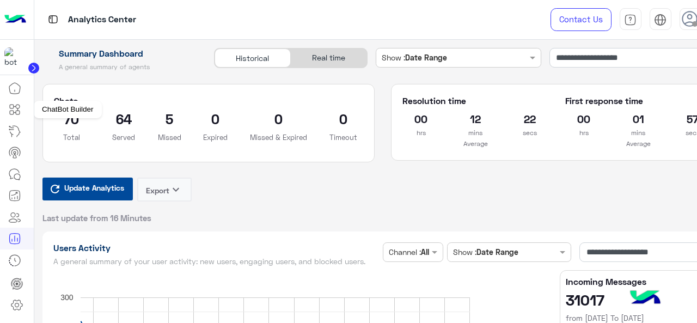
type input "**********"
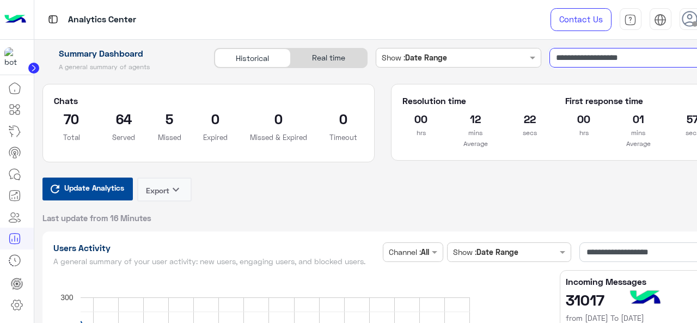
click at [610, 63] on input "**********" at bounding box center [637, 58] width 174 height 20
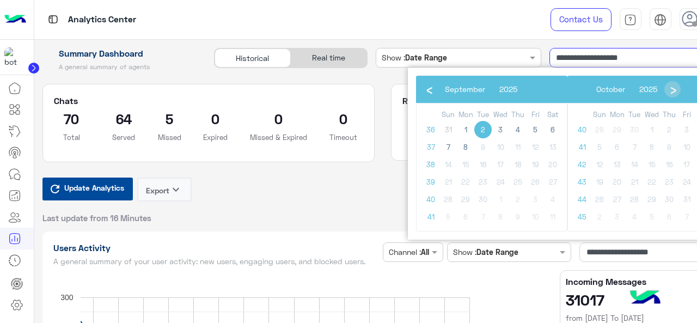
type input "**********"
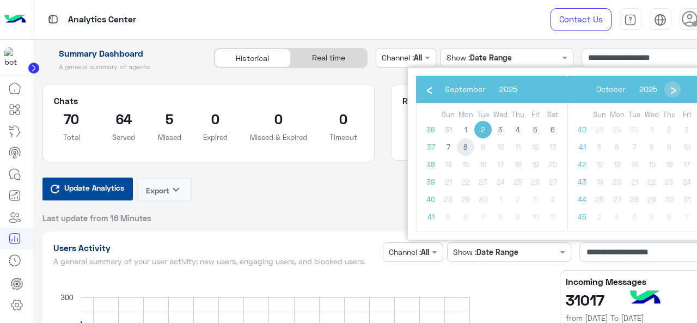
click at [469, 147] on span "8" at bounding box center [465, 146] width 17 height 17
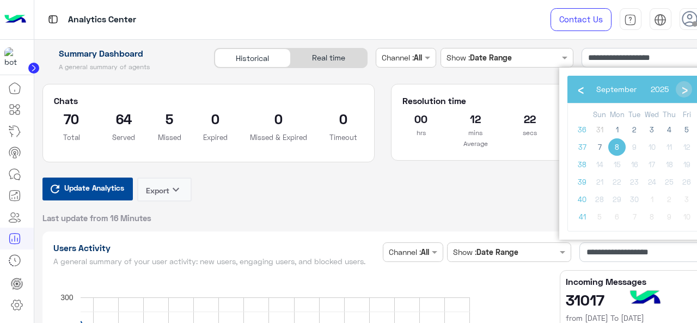
click at [616, 145] on span "8" at bounding box center [617, 146] width 17 height 17
type input "**********"
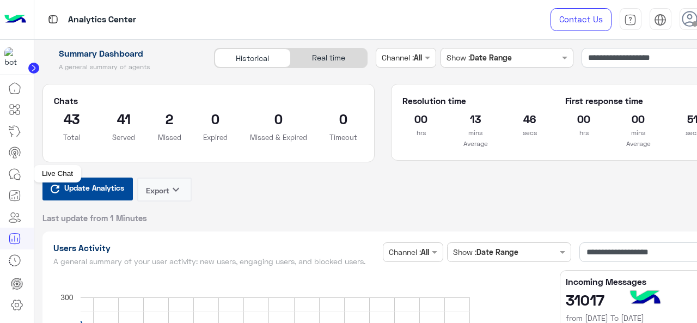
drag, startPoint x: 5, startPoint y: 177, endPoint x: 17, endPoint y: 176, distance: 12.0
click at [6, 177] on link at bounding box center [14, 174] width 29 height 22
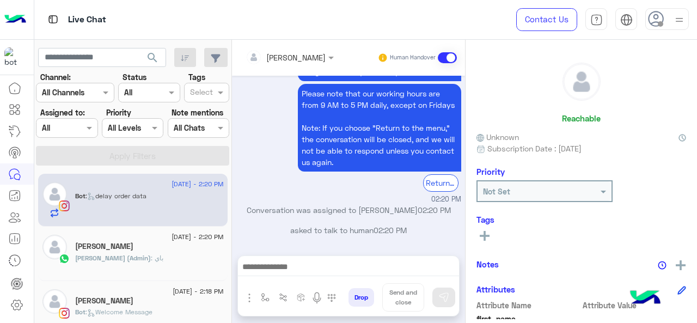
scroll to position [956, 0]
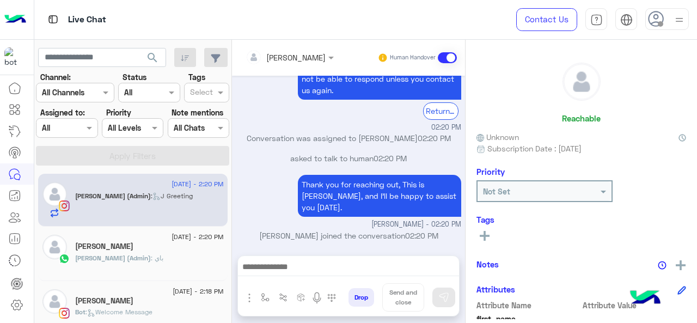
click at [86, 118] on div "Assigned on All" at bounding box center [67, 128] width 62 height 20
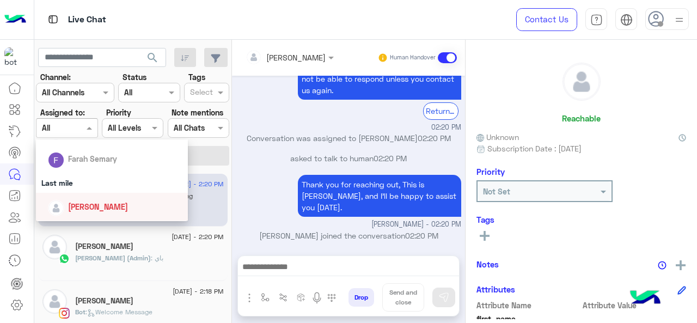
scroll to position [163, 0]
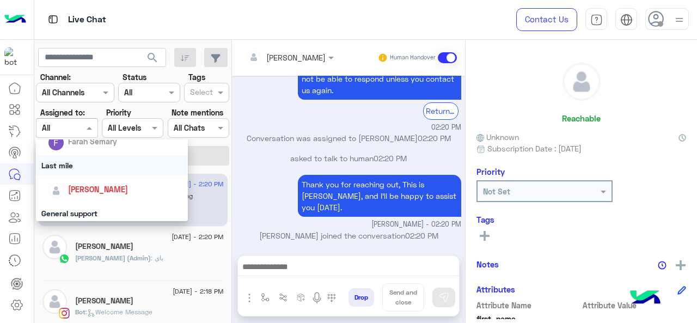
click at [83, 172] on div "Last mile" at bounding box center [112, 165] width 153 height 20
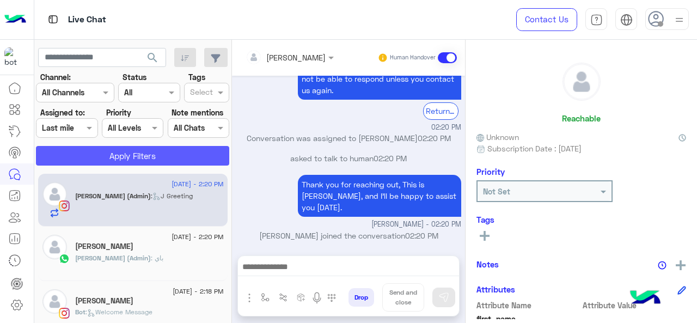
click at [117, 149] on button "Apply Filters" at bounding box center [132, 156] width 193 height 20
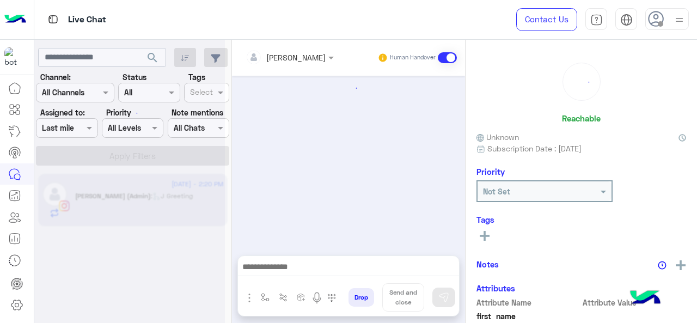
scroll to position [435, 0]
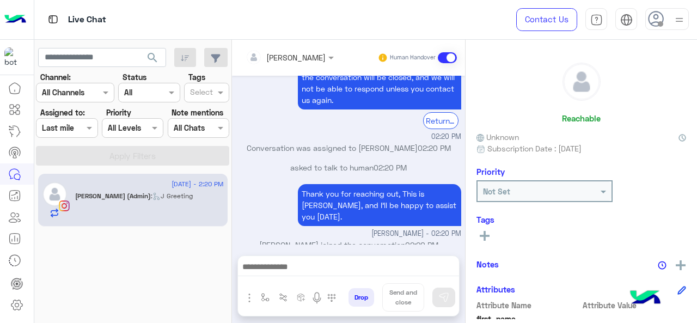
click at [79, 122] on div at bounding box center [67, 128] width 60 height 13
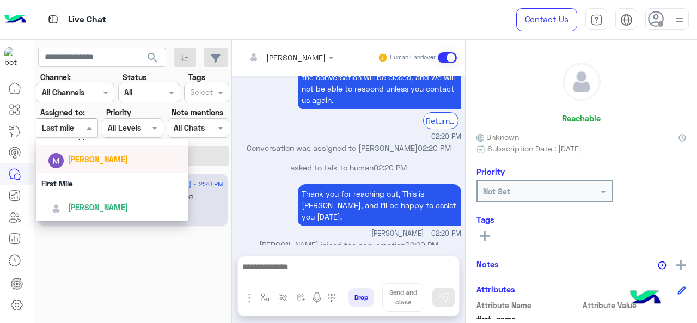
scroll to position [187, 0]
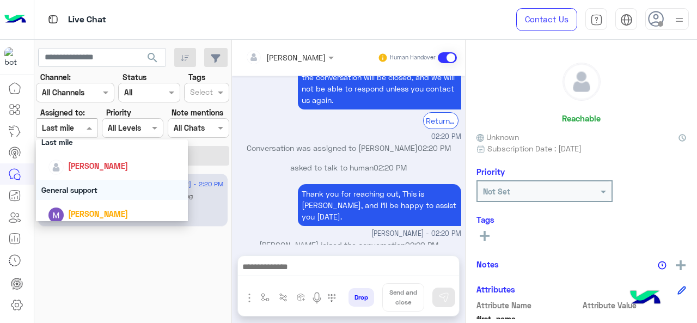
click at [94, 186] on div "General support" at bounding box center [112, 190] width 153 height 20
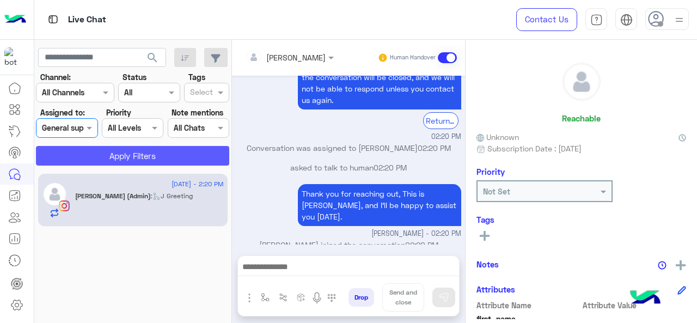
click at [108, 163] on button "Apply Filters" at bounding box center [132, 156] width 193 height 20
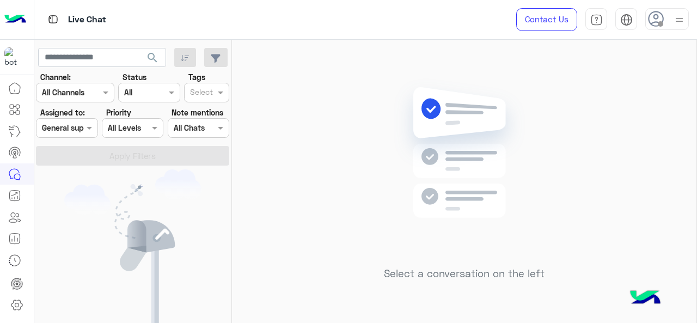
click at [78, 129] on div at bounding box center [67, 128] width 60 height 13
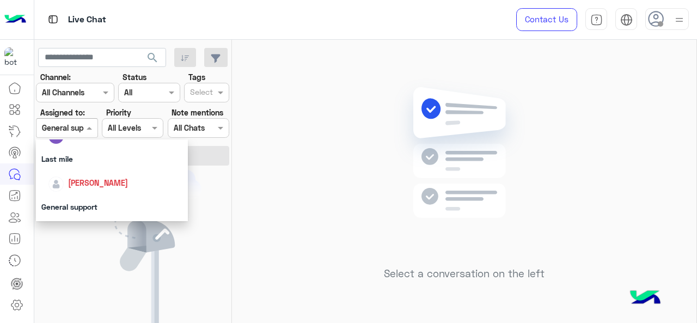
scroll to position [218, 0]
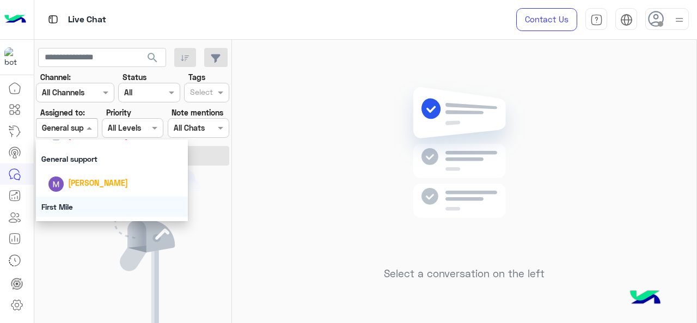
click at [72, 207] on div "First Mile" at bounding box center [112, 207] width 153 height 20
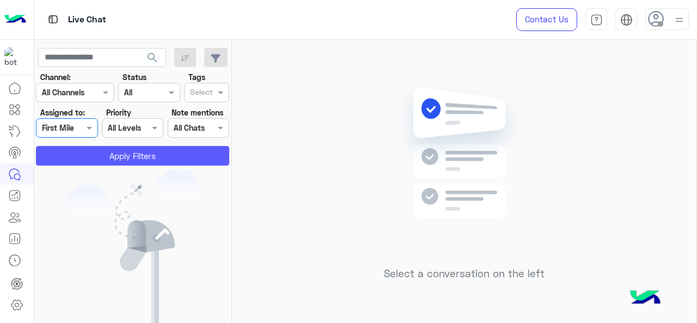
click at [100, 163] on button "Apply Filters" at bounding box center [132, 156] width 193 height 20
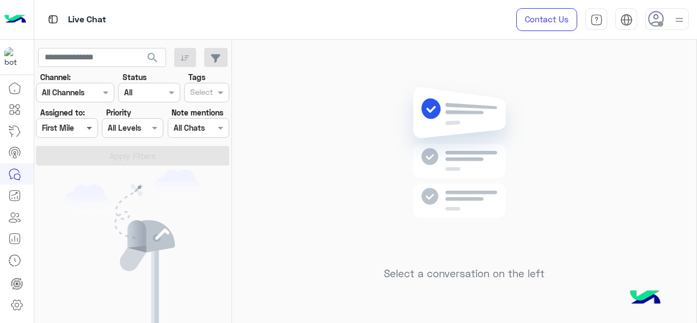
click at [88, 122] on span at bounding box center [91, 127] width 14 height 11
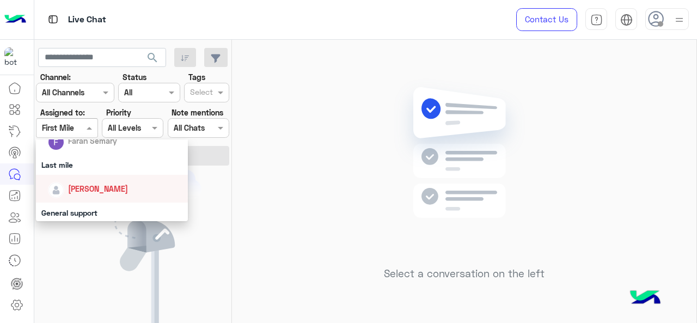
scroll to position [241, 0]
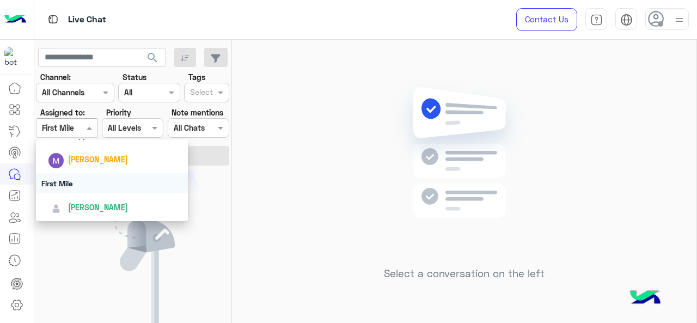
click at [73, 179] on div "First Mile" at bounding box center [112, 183] width 153 height 20
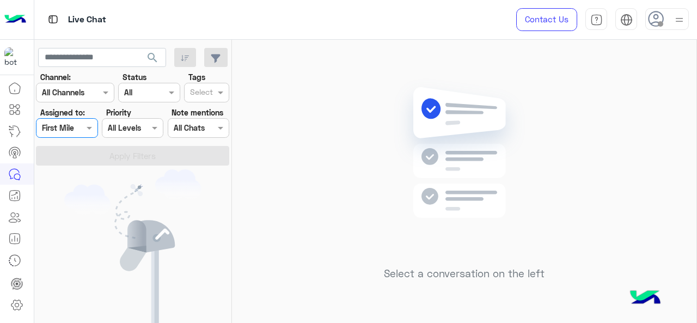
click at [74, 120] on div "Assigned on First Mile" at bounding box center [67, 128] width 62 height 20
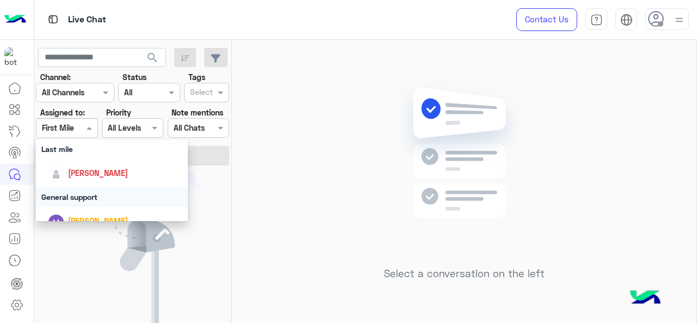
scroll to position [163, 0]
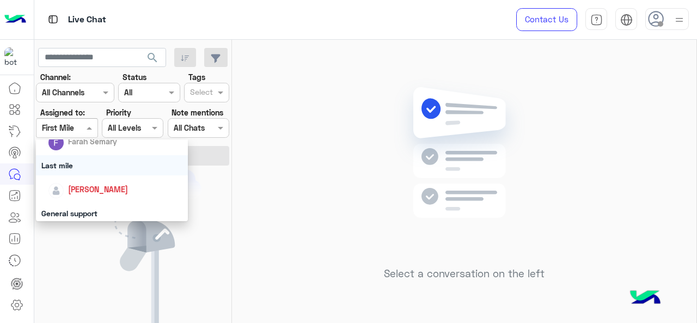
click at [92, 165] on div "Last mile" at bounding box center [112, 165] width 153 height 20
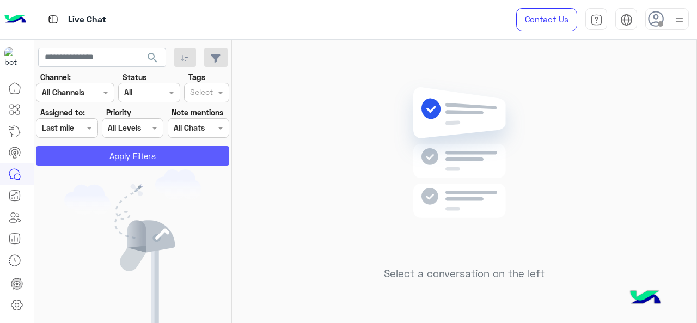
click at [103, 157] on button "Apply Filters" at bounding box center [132, 156] width 193 height 20
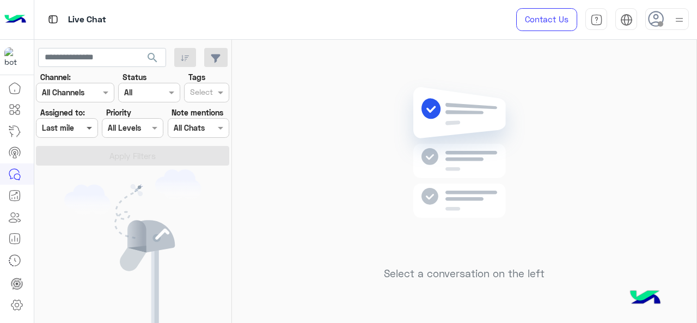
click at [87, 130] on span at bounding box center [91, 127] width 14 height 11
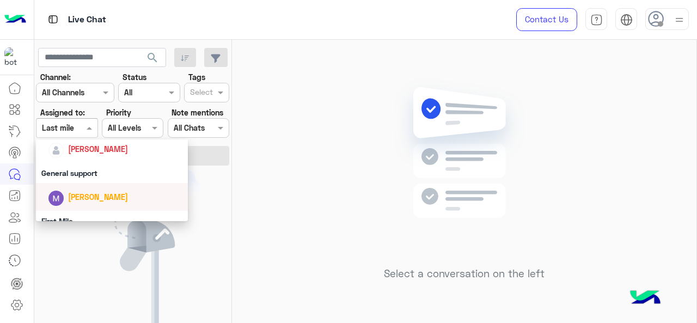
scroll to position [187, 0]
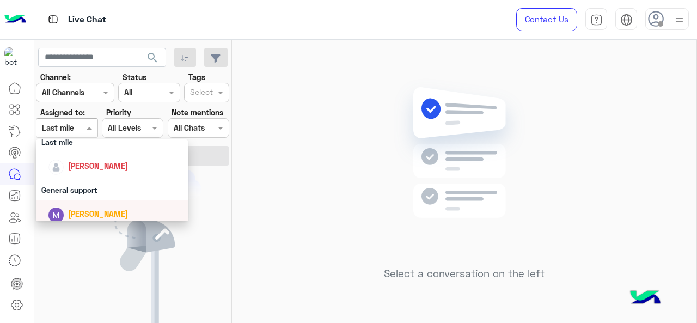
click at [92, 166] on span "[PERSON_NAME]" at bounding box center [98, 165] width 60 height 9
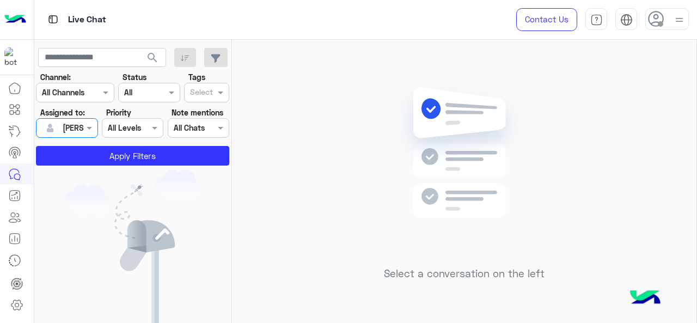
click at [92, 166] on app-inbox-users-filters "search Channel: Channel All Channels Status Channel All Tags Select Assigned to…" at bounding box center [133, 105] width 198 height 130
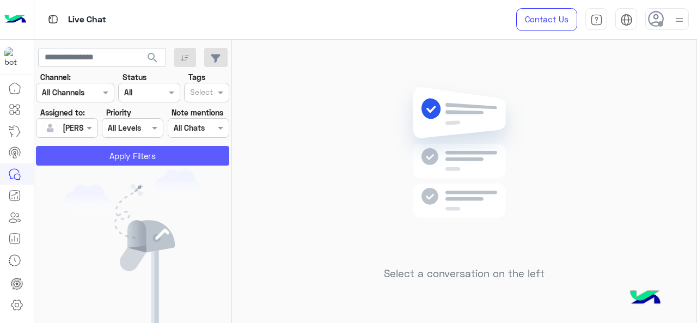
click at [95, 156] on button "Apply Filters" at bounding box center [132, 156] width 193 height 20
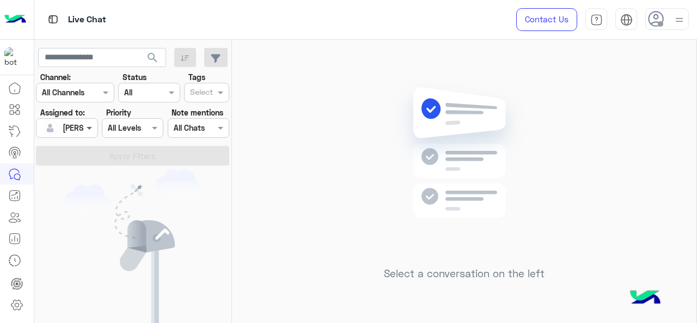
click at [90, 129] on span at bounding box center [91, 127] width 14 height 11
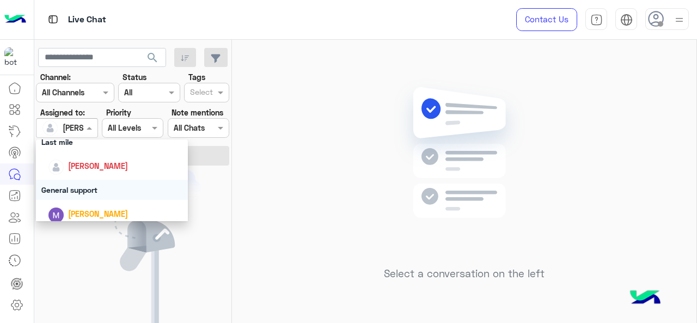
click at [86, 186] on div "General support" at bounding box center [112, 190] width 153 height 20
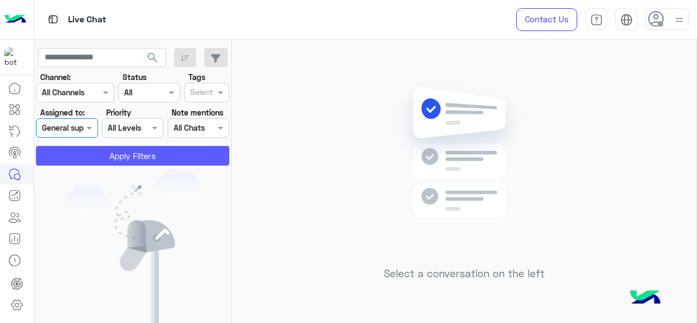
click at [100, 160] on button "Apply Filters" at bounding box center [132, 156] width 193 height 20
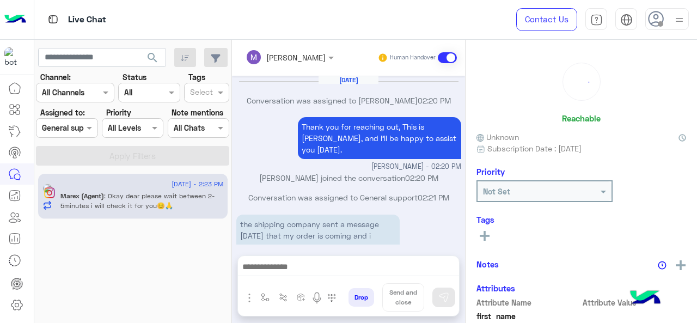
scroll to position [228, 0]
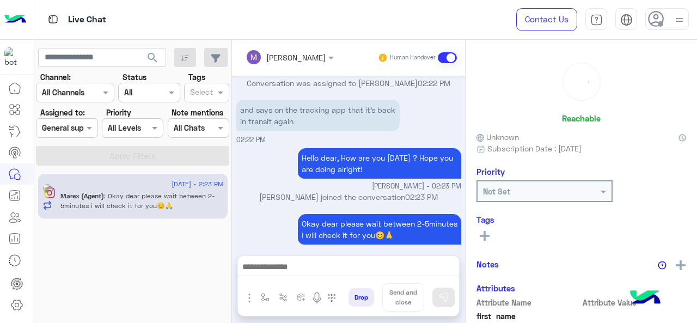
click at [58, 123] on input "text" at bounding box center [54, 128] width 25 height 11
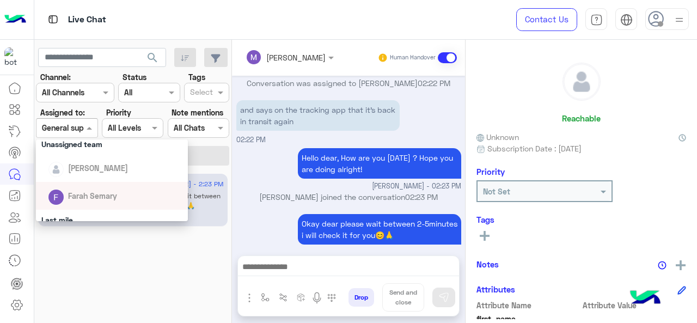
scroll to position [241, 0]
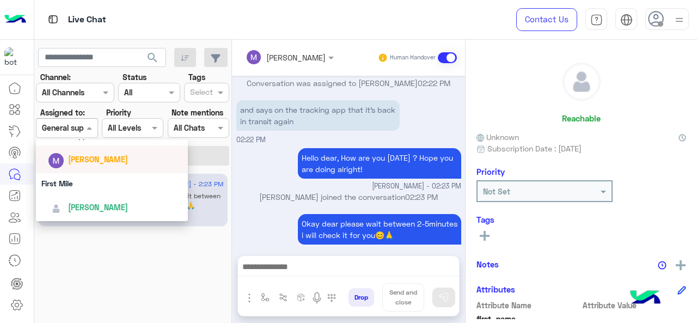
click at [97, 157] on span "[PERSON_NAME]" at bounding box center [98, 159] width 60 height 9
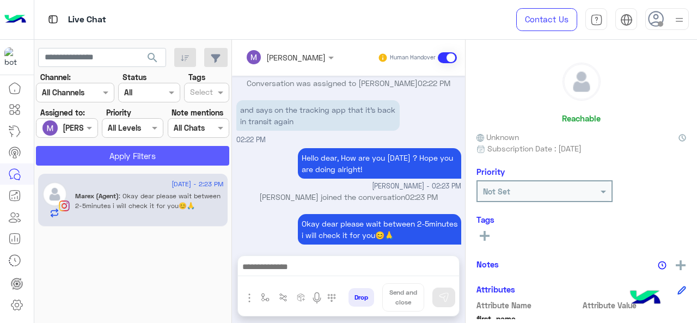
click at [100, 157] on button "Apply Filters" at bounding box center [132, 156] width 193 height 20
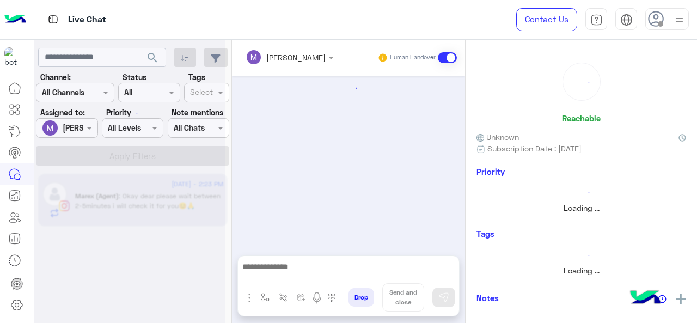
scroll to position [0, 0]
click at [82, 128] on div at bounding box center [129, 165] width 191 height 323
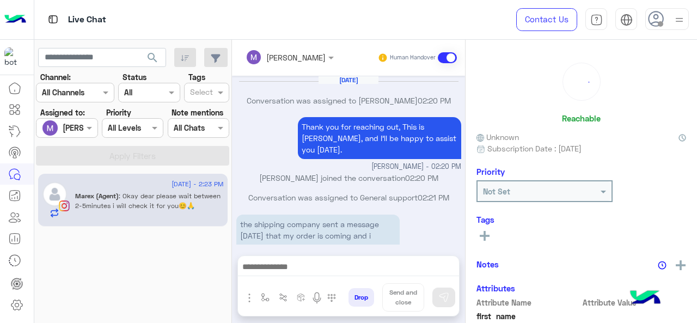
scroll to position [228, 0]
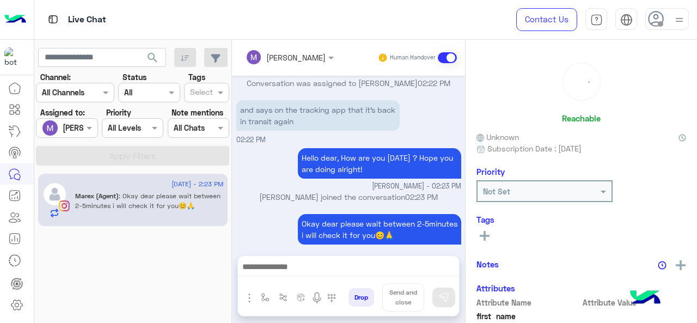
click at [82, 128] on div at bounding box center [67, 128] width 60 height 13
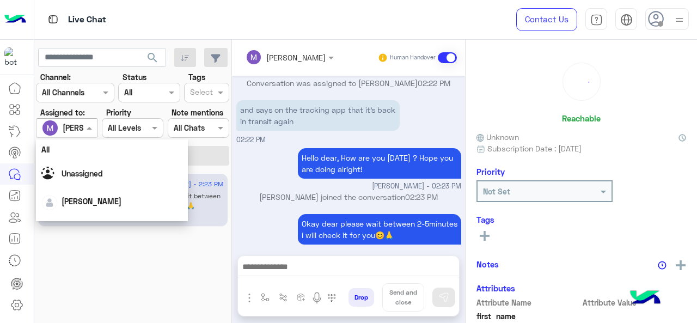
scroll to position [241, 0]
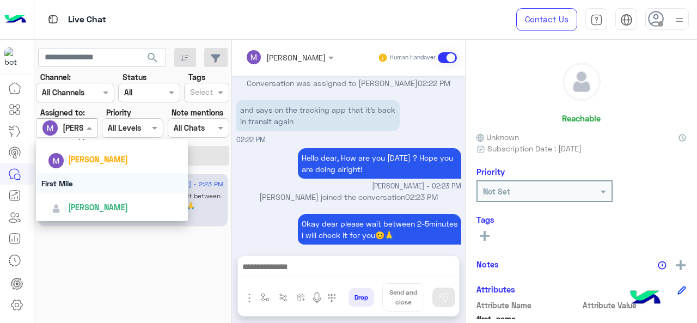
click at [79, 183] on div "First Mile" at bounding box center [112, 183] width 153 height 20
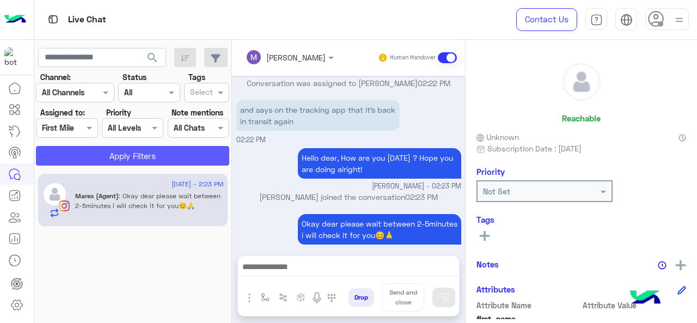
click at [108, 162] on button "Apply Filters" at bounding box center [132, 156] width 193 height 20
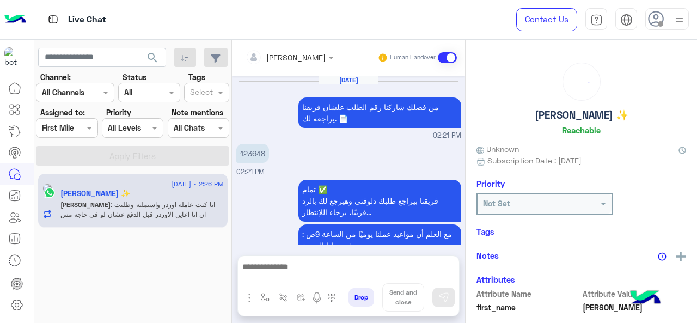
scroll to position [368, 0]
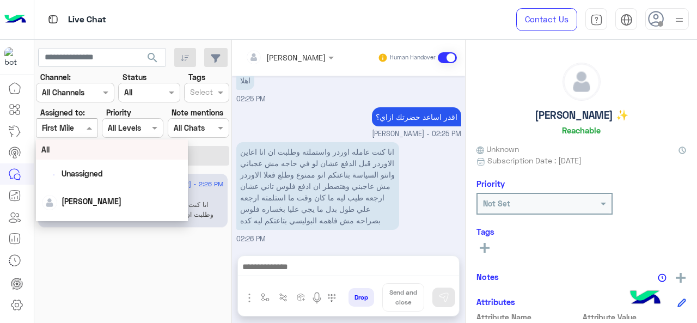
click at [76, 136] on div "Assigned on First Mile" at bounding box center [67, 128] width 62 height 20
click at [95, 153] on div "All" at bounding box center [112, 149] width 142 height 11
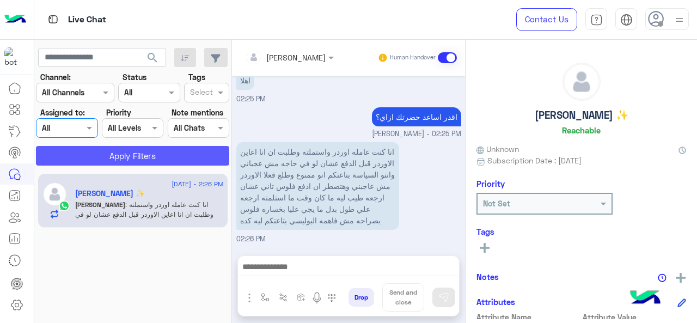
click at [96, 156] on button "Apply Filters" at bounding box center [132, 156] width 193 height 20
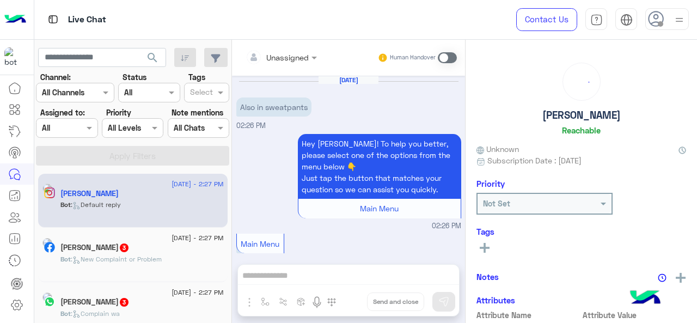
scroll to position [614, 0]
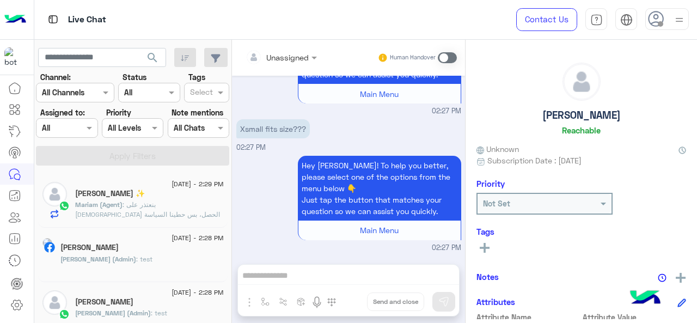
click at [149, 266] on div "[PERSON_NAME] (Admin) : test" at bounding box center [141, 263] width 163 height 19
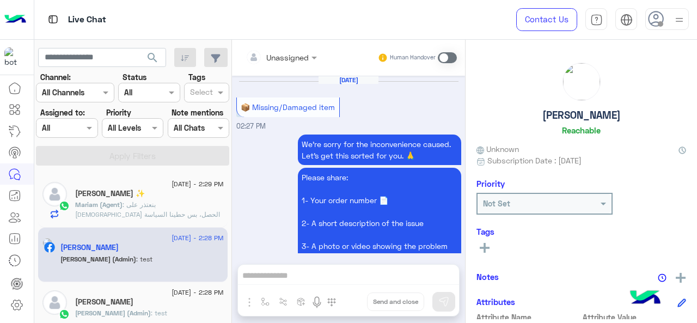
scroll to position [398, 0]
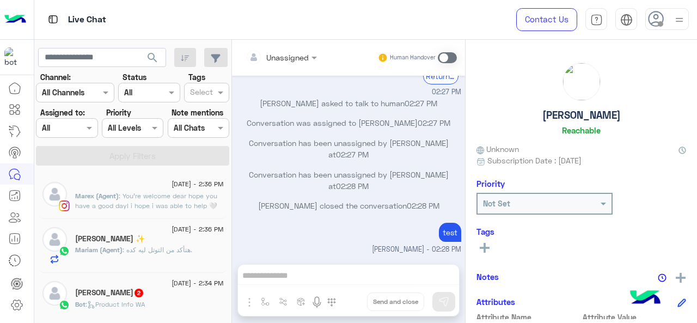
click at [77, 129] on div at bounding box center [67, 128] width 60 height 13
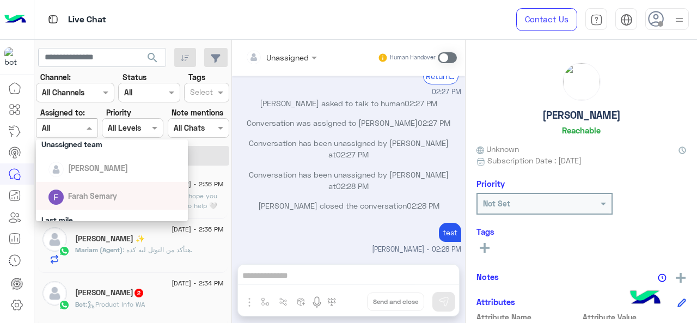
scroll to position [163, 0]
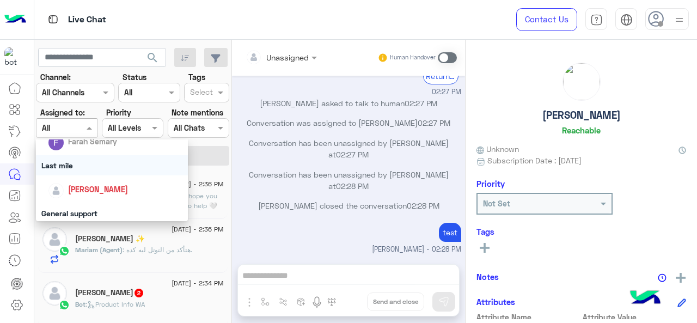
click at [69, 164] on div "Last mile" at bounding box center [112, 165] width 153 height 20
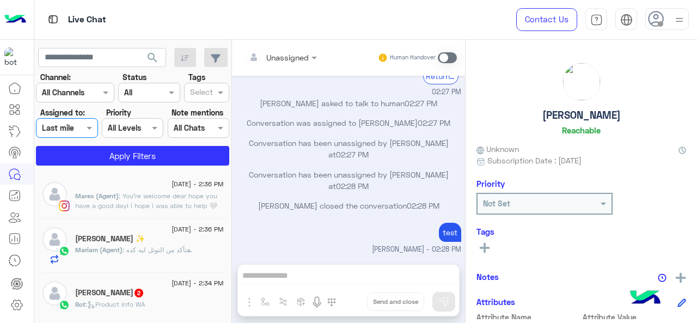
click at [92, 144] on section "Channel: Channel All Channels Status Channel All Tags Select Assigned to: Assig…" at bounding box center [133, 118] width 181 height 94
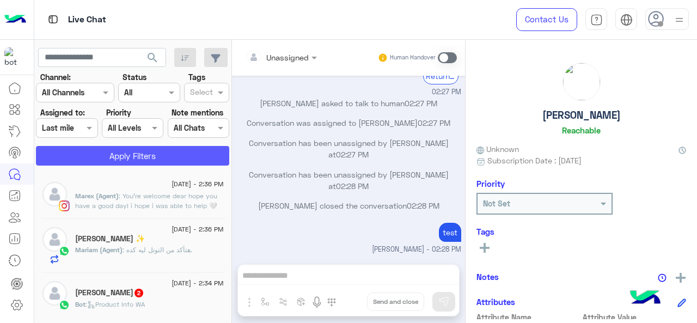
click at [89, 156] on button "Apply Filters" at bounding box center [132, 156] width 193 height 20
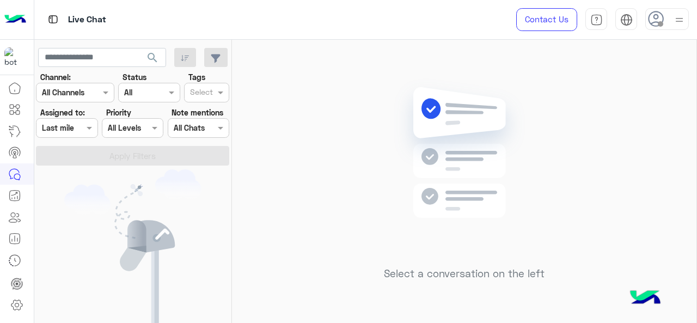
click at [83, 130] on div at bounding box center [67, 128] width 60 height 13
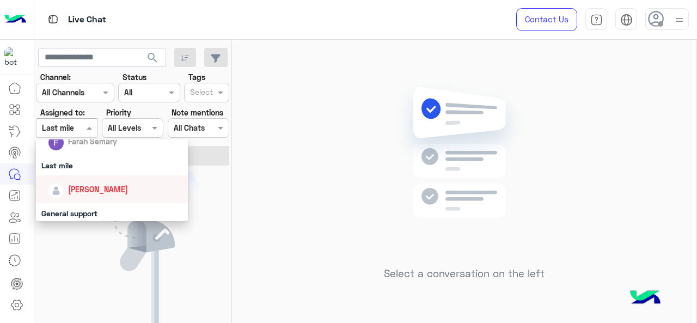
drag, startPoint x: 84, startPoint y: 189, endPoint x: 104, endPoint y: 156, distance: 38.1
click at [86, 187] on span "[PERSON_NAME]" at bounding box center [98, 189] width 60 height 9
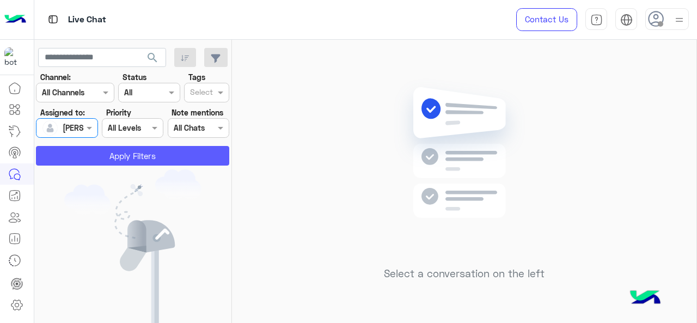
click at [104, 156] on button "Apply Filters" at bounding box center [132, 156] width 193 height 20
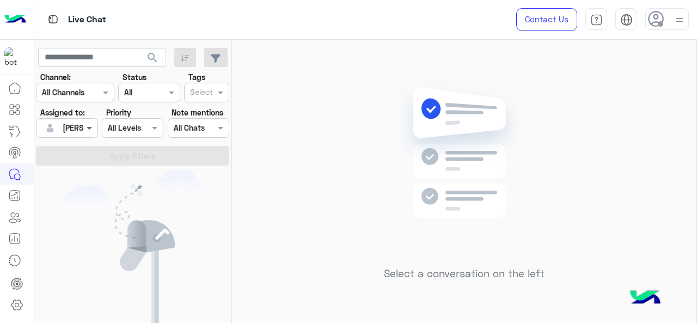
click at [89, 127] on span at bounding box center [91, 127] width 14 height 11
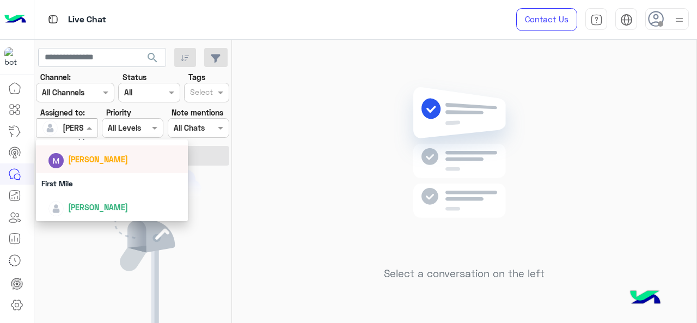
scroll to position [187, 0]
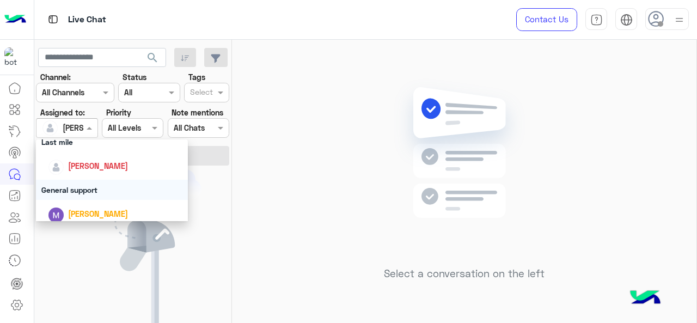
click at [83, 183] on div "General support" at bounding box center [112, 190] width 153 height 20
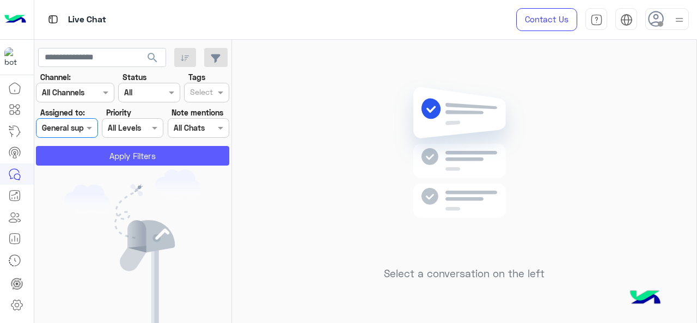
click at [127, 159] on button "Apply Filters" at bounding box center [132, 156] width 193 height 20
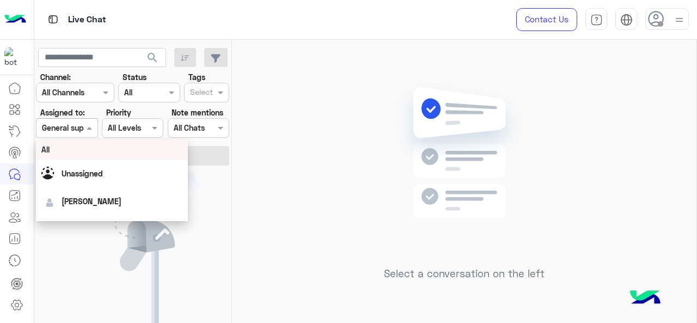
click at [74, 134] on div "General support" at bounding box center [70, 127] width 57 height 11
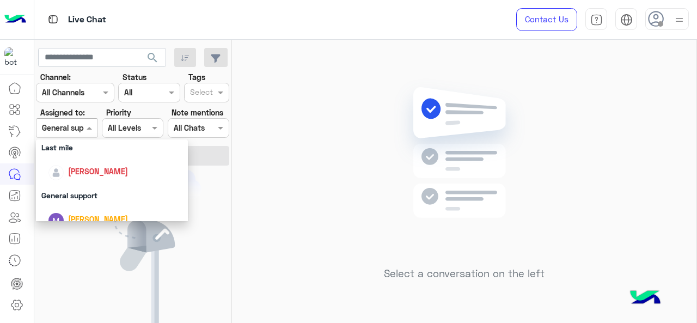
scroll to position [241, 0]
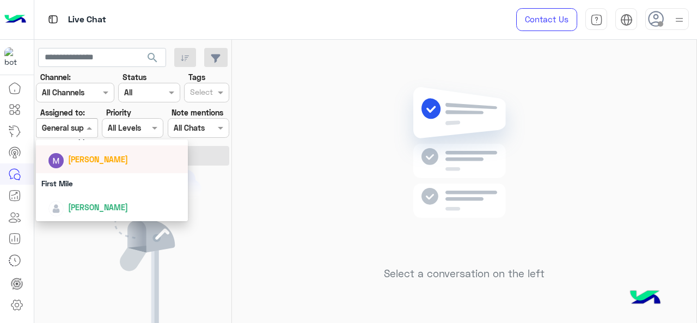
click at [93, 163] on span "[PERSON_NAME]" at bounding box center [98, 159] width 60 height 9
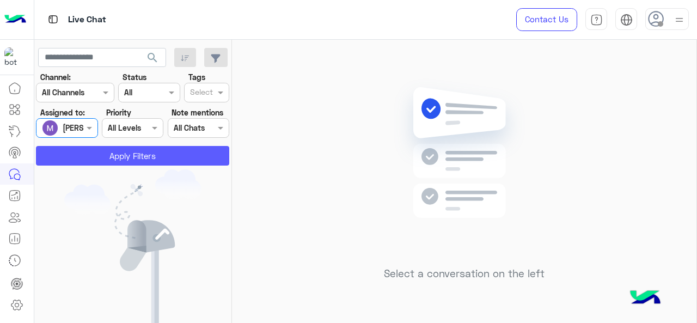
click at [117, 151] on button "Apply Filters" at bounding box center [132, 156] width 193 height 20
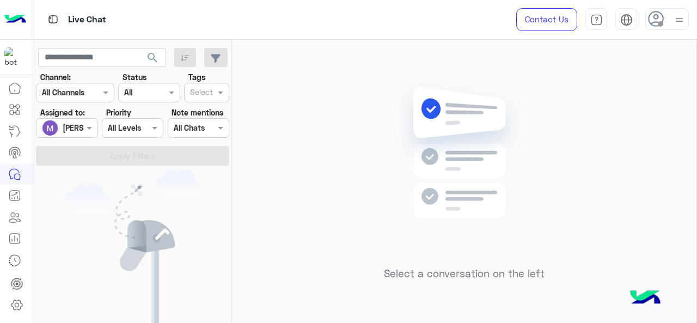
click at [82, 132] on div at bounding box center [67, 128] width 60 height 13
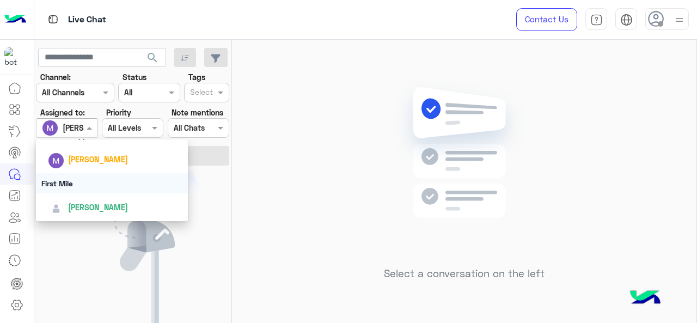
click at [97, 178] on div "First Mile" at bounding box center [112, 183] width 153 height 20
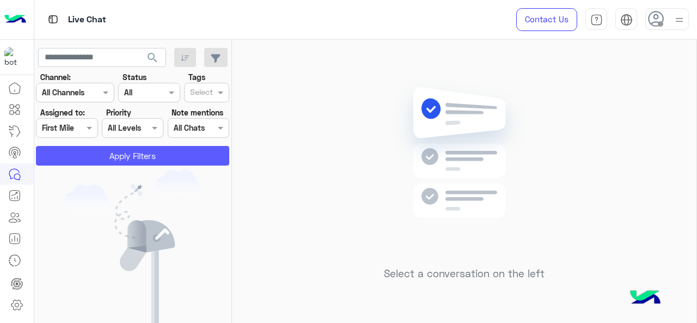
click at [144, 149] on button "Apply Filters" at bounding box center [132, 156] width 193 height 20
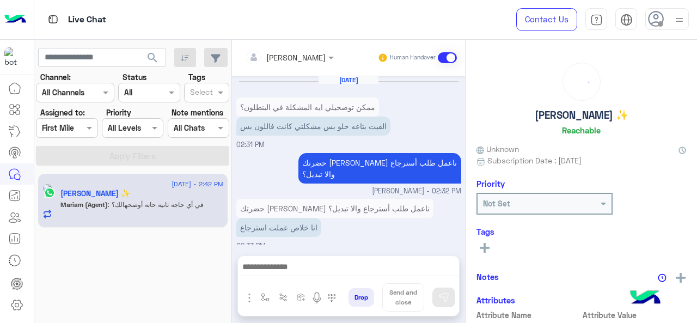
scroll to position [333, 0]
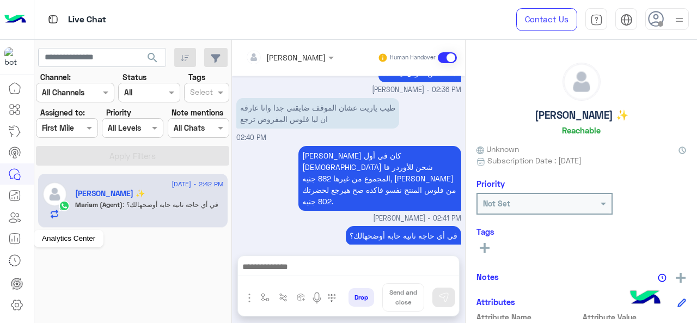
click at [11, 240] on icon at bounding box center [14, 238] width 13 height 13
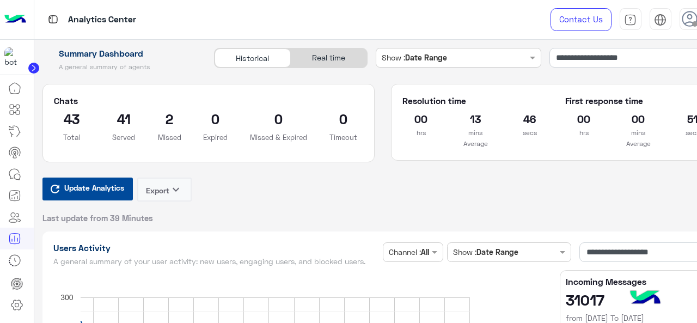
click at [107, 189] on span "Update Analytics" at bounding box center [94, 187] width 65 height 15
click at [342, 195] on div "Update Analytics Export keyboard_arrow_down Last update from 1 Minutes" at bounding box center [383, 201] width 681 height 46
drag, startPoint x: 342, startPoint y: 195, endPoint x: 267, endPoint y: 184, distance: 76.0
click at [267, 184] on div "Update Analytics Export keyboard_arrow_down Last update from 1 Minutes" at bounding box center [383, 201] width 681 height 46
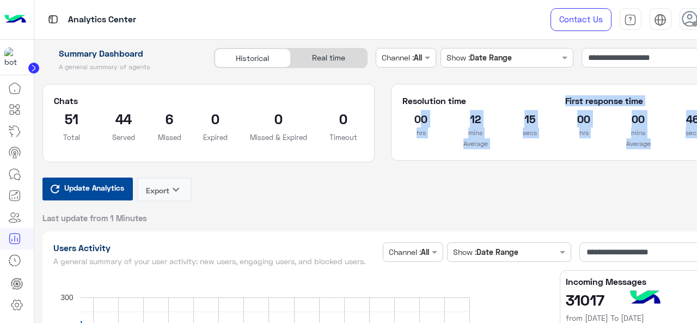
drag, startPoint x: 416, startPoint y: 112, endPoint x: 682, endPoint y: 148, distance: 268.3
click at [682, 148] on div "Resolution time 00 hrs 12 mins 15 secs Average First response time 00 hrs 00 mi…" at bounding box center [558, 122] width 326 height 54
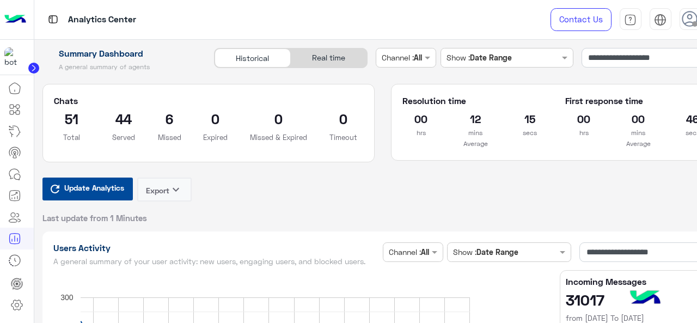
click at [473, 179] on div "Update Analytics Export keyboard_arrow_down Last update from 1 Minutes" at bounding box center [383, 201] width 681 height 46
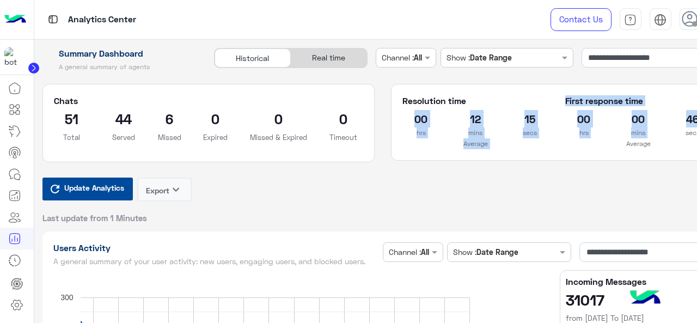
drag, startPoint x: 414, startPoint y: 121, endPoint x: 697, endPoint y: 126, distance: 283.4
click at [697, 126] on div "Resolution time 00 hrs 12 mins 15 secs Average First response time 00 hrs 00 mi…" at bounding box center [558, 122] width 326 height 54
drag, startPoint x: 396, startPoint y: 94, endPoint x: 697, endPoint y: 165, distance: 309.2
click at [697, 165] on div "Resolution time 00 hrs 12 mins 15 secs Average First response time 00 hrs 00 mi…" at bounding box center [557, 131] width 349 height 94
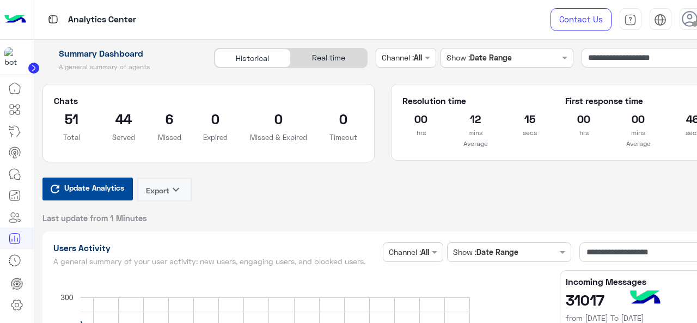
click at [482, 195] on div "Update Analytics Export keyboard_arrow_down Last update from 1 Minutes" at bounding box center [383, 201] width 681 height 46
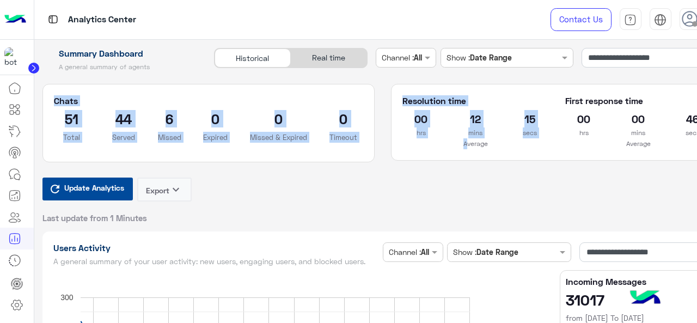
drag, startPoint x: 52, startPoint y: 102, endPoint x: 465, endPoint y: 141, distance: 414.9
click at [465, 141] on div "Chats 51 Total 44 Served 6 Missed 0 Expired 0 Missed & Expired 0 Timeout Resolu…" at bounding box center [382, 131] width 697 height 94
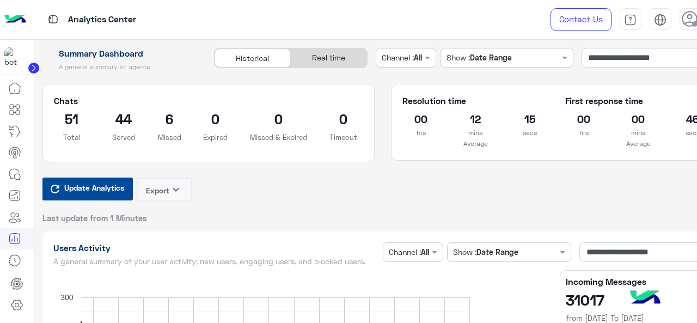
drag, startPoint x: 332, startPoint y: 219, endPoint x: 80, endPoint y: 164, distance: 258.8
click at [327, 220] on div "Update Analytics Export keyboard_arrow_down Last update from 1 Minutes" at bounding box center [383, 201] width 681 height 46
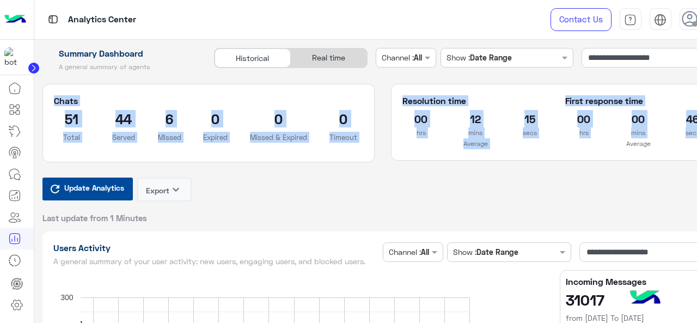
drag, startPoint x: 49, startPoint y: 105, endPoint x: 697, endPoint y: 131, distance: 648.4
click at [697, 131] on div "Chats 51 Total 44 Served 6 Missed 0 Expired 0 Missed & Expired 0 Timeout Resolu…" at bounding box center [382, 131] width 697 height 94
copy div "Chats 51 Total 44 Served 6 Missed 0 Expired 0 Missed & Expired 0 Timeout Resolu…"
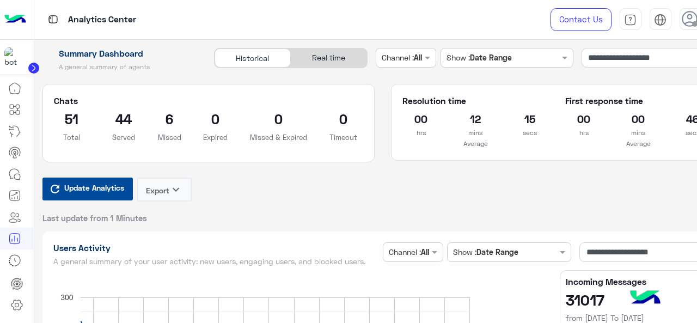
click at [298, 191] on div "Update Analytics Export keyboard_arrow_down Last update from 1 Minutes" at bounding box center [383, 201] width 681 height 46
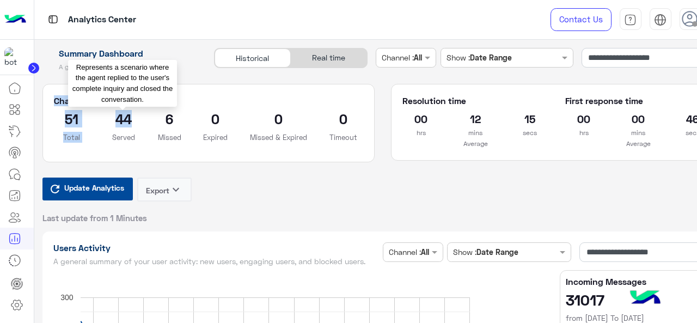
drag, startPoint x: 51, startPoint y: 100, endPoint x: 128, endPoint y: 119, distance: 78.8
click at [128, 119] on section "Chats 51 Total 44 Served 6 Missed 0 Expired 0 Missed & Expired 0 Timeout Repres…" at bounding box center [209, 123] width 332 height 78
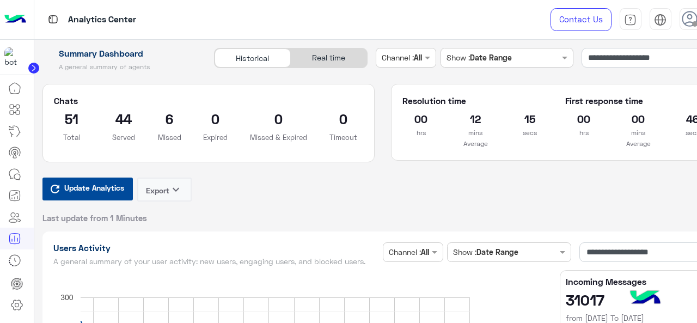
drag, startPoint x: 249, startPoint y: 178, endPoint x: 207, endPoint y: 151, distance: 50.0
click at [249, 179] on div "Update Analytics Export keyboard_arrow_down Last update from 1 Minutes" at bounding box center [383, 201] width 681 height 46
click at [478, 186] on div "Update Analytics Export keyboard_arrow_down Last update from 1 Minutes" at bounding box center [383, 201] width 681 height 46
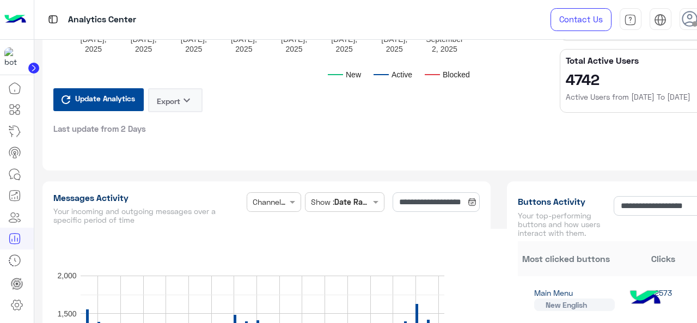
scroll to position [599, 0]
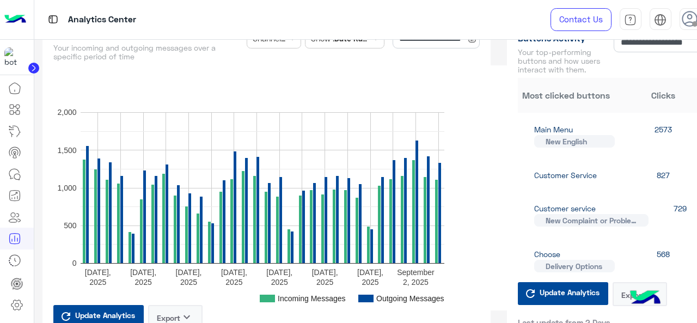
drag, startPoint x: 483, startPoint y: 222, endPoint x: 493, endPoint y: 221, distance: 9.9
click at [484, 222] on rect "A chart." at bounding box center [284, 187] width 462 height 245
click at [16, 176] on icon at bounding box center [14, 174] width 13 height 13
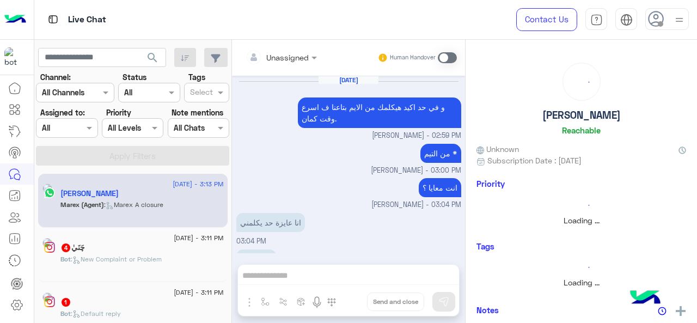
scroll to position [311, 0]
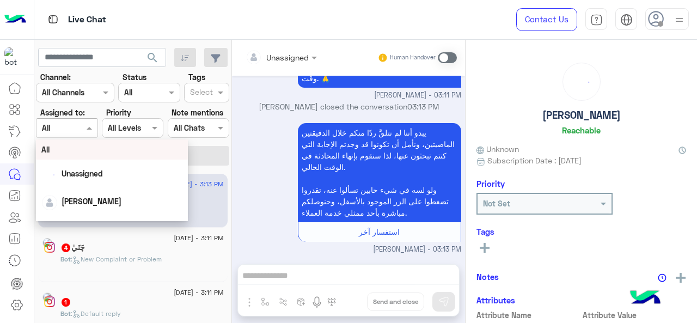
click at [84, 132] on span at bounding box center [91, 127] width 14 height 11
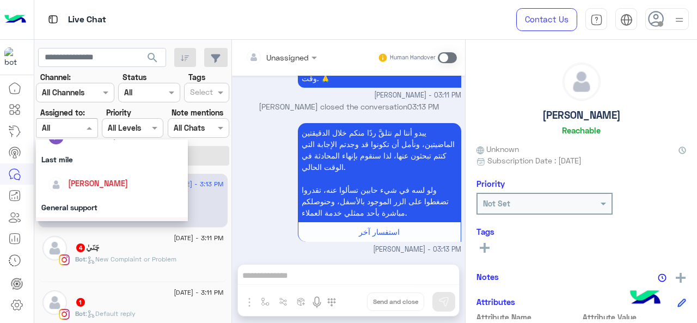
scroll to position [132, 0]
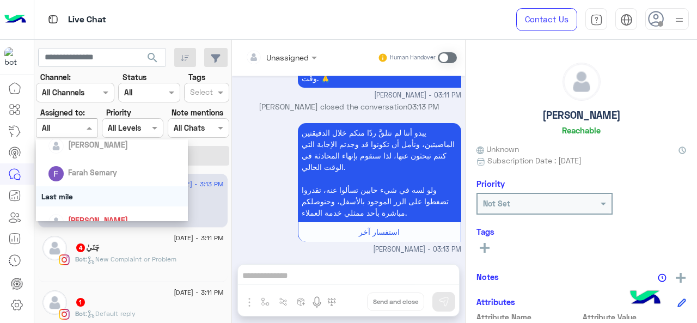
click at [75, 194] on div "Last mile" at bounding box center [112, 196] width 153 height 20
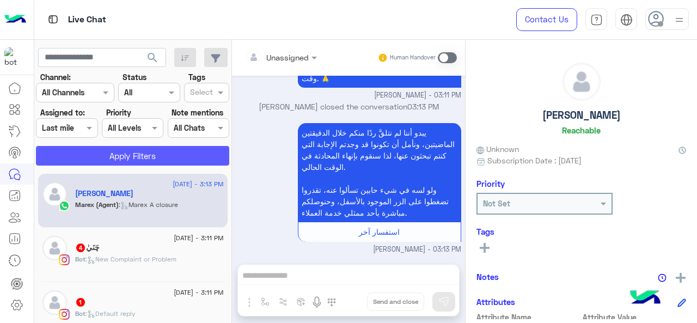
click at [137, 157] on button "Apply Filters" at bounding box center [132, 156] width 193 height 20
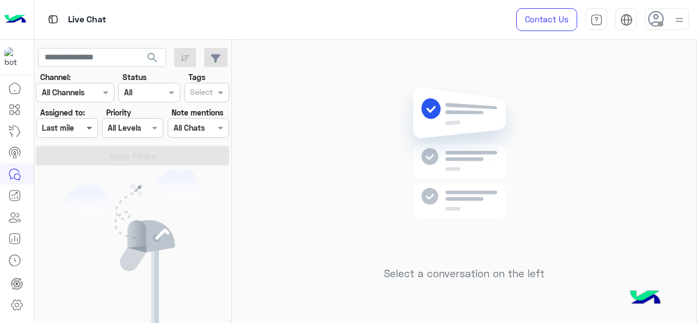
click at [85, 129] on span at bounding box center [91, 127] width 14 height 11
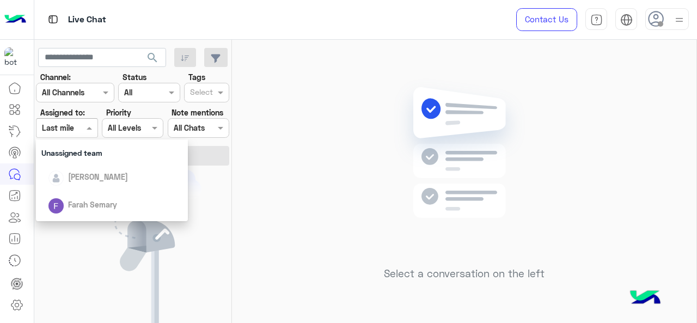
scroll to position [163, 0]
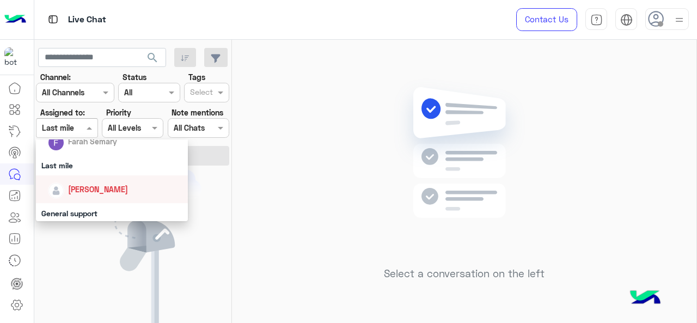
click at [98, 188] on span "[PERSON_NAME]" at bounding box center [98, 189] width 60 height 9
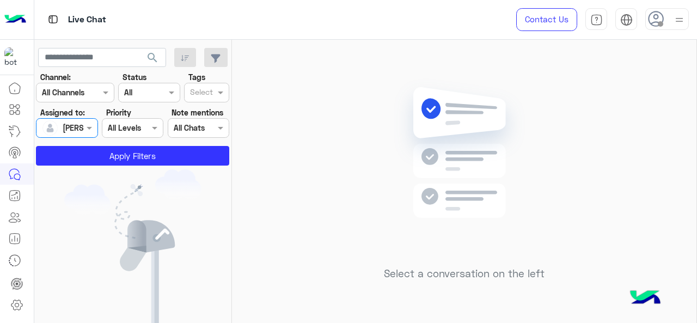
click at [118, 145] on section "Channel: Channel All Channels Status Channel All Tags Select Assigned to: Assig…" at bounding box center [133, 118] width 181 height 94
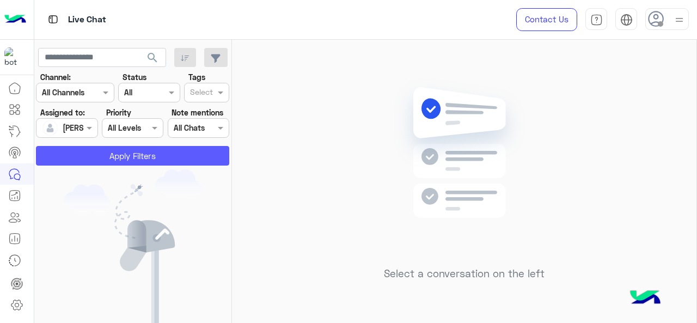
click at [112, 162] on button "Apply Filters" at bounding box center [132, 156] width 193 height 20
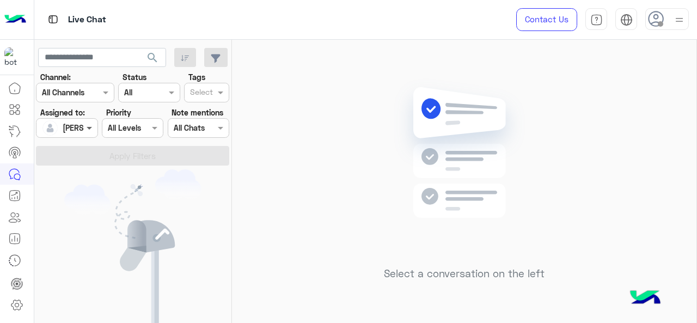
click at [90, 128] on span at bounding box center [91, 127] width 14 height 11
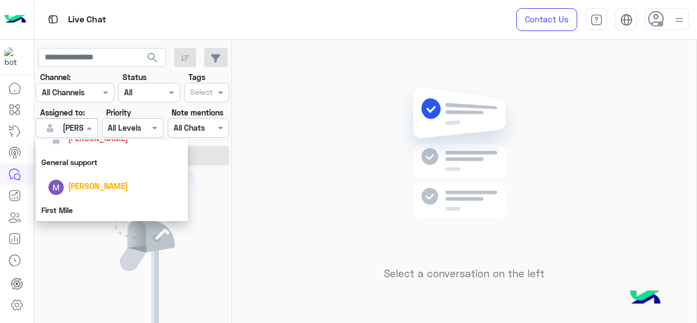
scroll to position [241, 0]
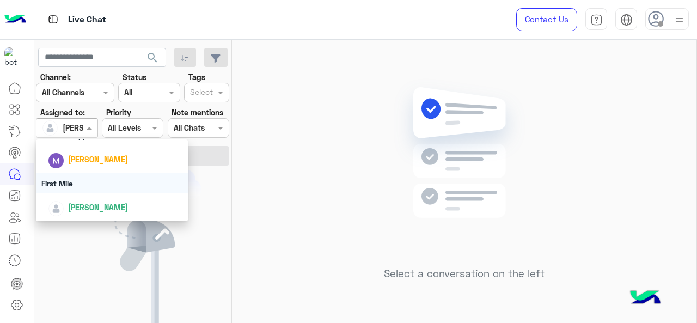
drag, startPoint x: 88, startPoint y: 177, endPoint x: 96, endPoint y: 163, distance: 16.1
click at [88, 177] on div "First Mile" at bounding box center [112, 183] width 153 height 20
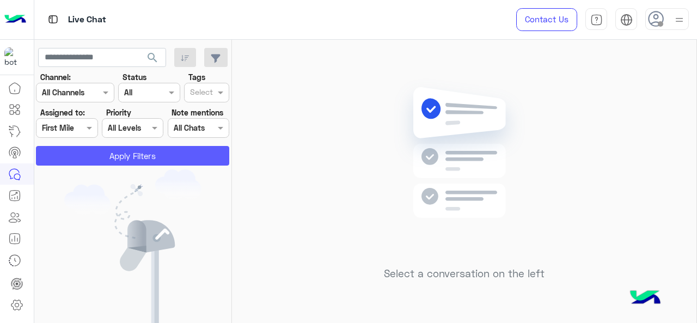
click at [102, 154] on button "Apply Filters" at bounding box center [132, 156] width 193 height 20
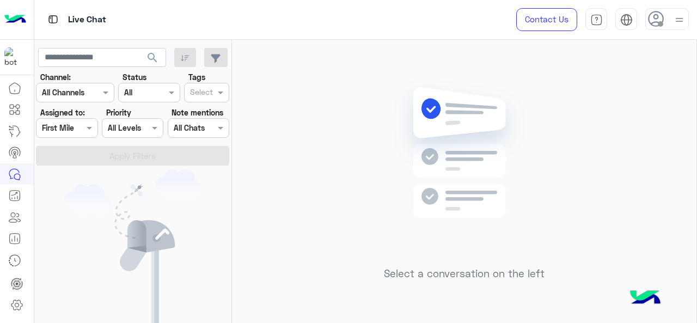
click at [81, 129] on div at bounding box center [67, 128] width 60 height 13
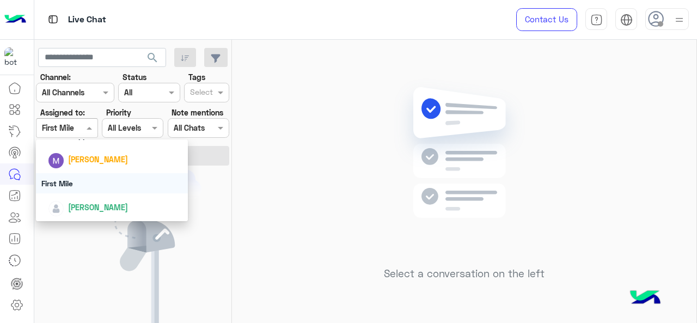
click at [72, 207] on span "[PERSON_NAME]" at bounding box center [98, 207] width 60 height 9
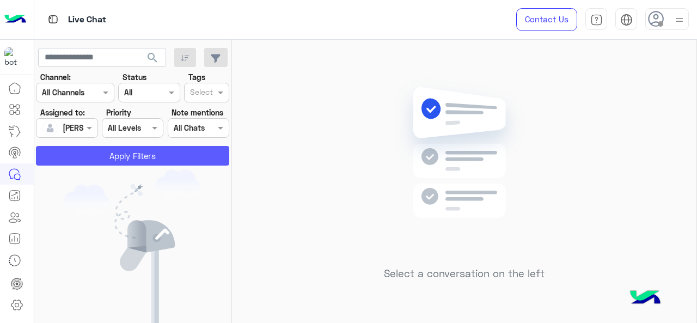
click at [101, 161] on button "Apply Filters" at bounding box center [132, 156] width 193 height 20
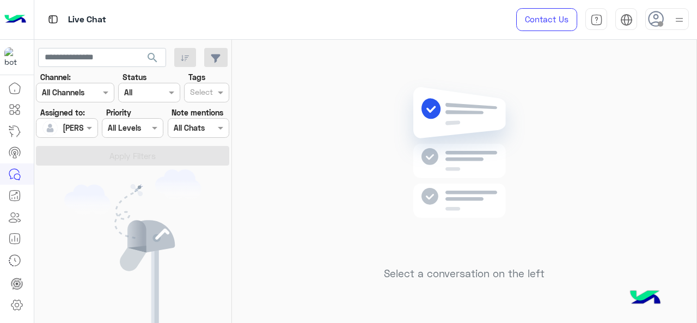
click at [82, 123] on div at bounding box center [67, 128] width 60 height 13
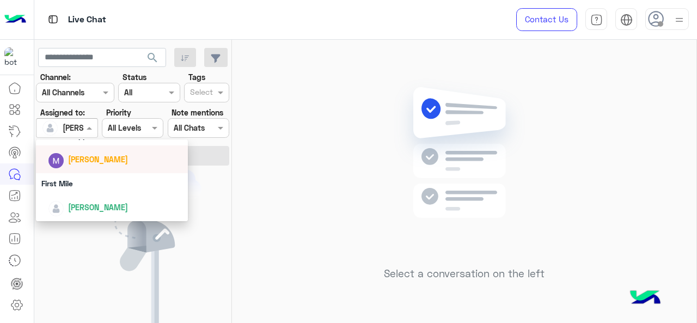
click at [101, 161] on span "[PERSON_NAME]" at bounding box center [98, 159] width 60 height 9
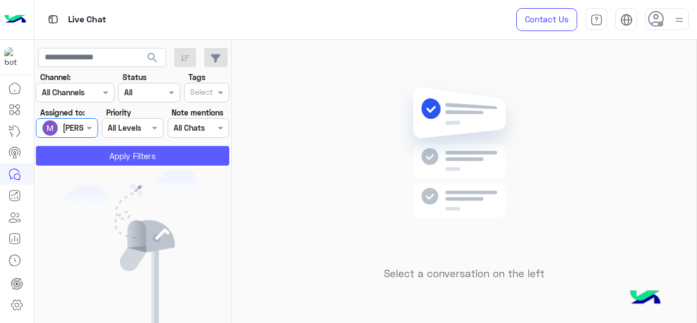
click at [104, 159] on button "Apply Filters" at bounding box center [132, 156] width 193 height 20
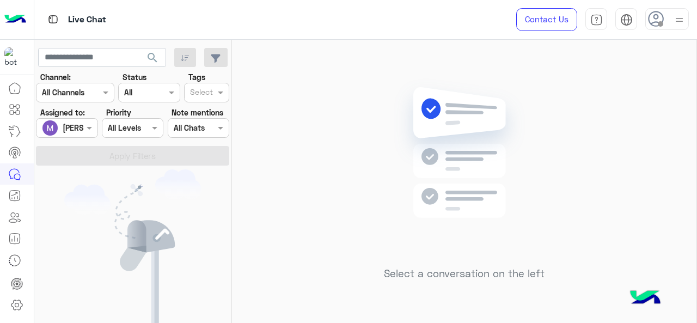
click at [83, 131] on div at bounding box center [67, 128] width 60 height 13
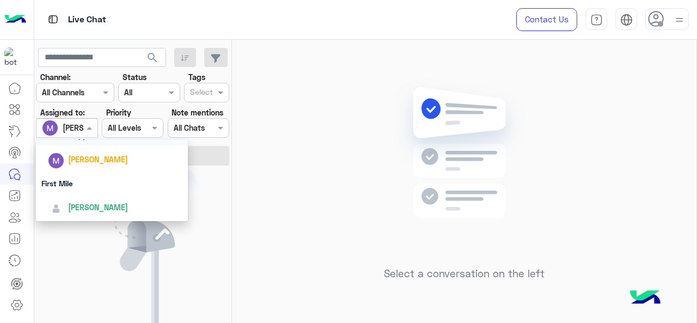
click at [92, 142] on div "General support" at bounding box center [112, 135] width 153 height 20
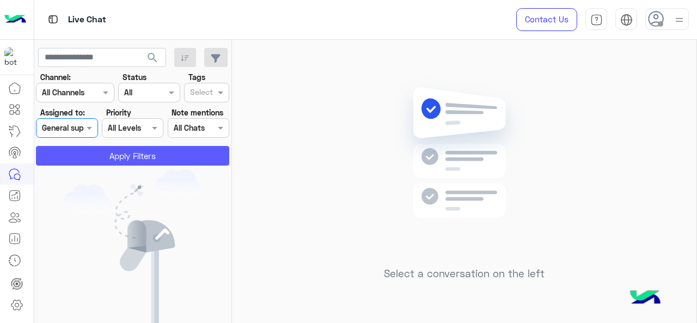
click at [101, 149] on button "Apply Filters" at bounding box center [132, 156] width 193 height 20
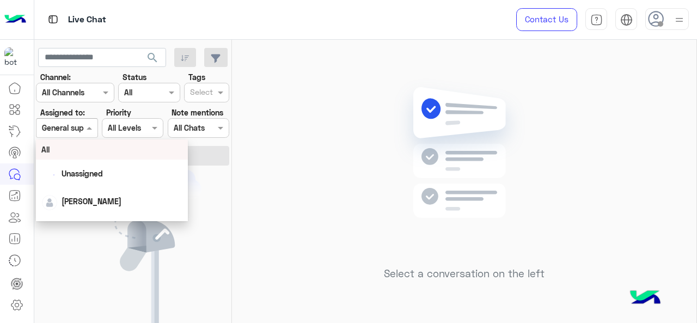
click at [78, 134] on div "General support" at bounding box center [70, 127] width 57 height 11
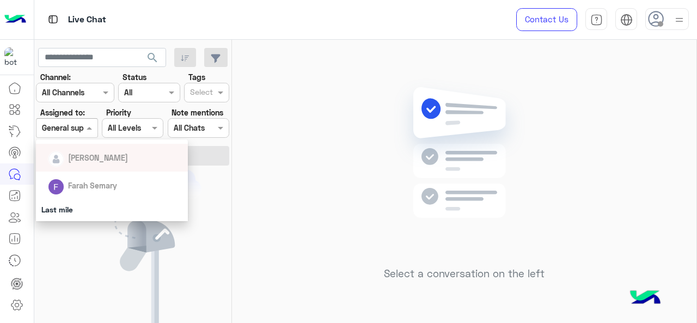
scroll to position [139, 0]
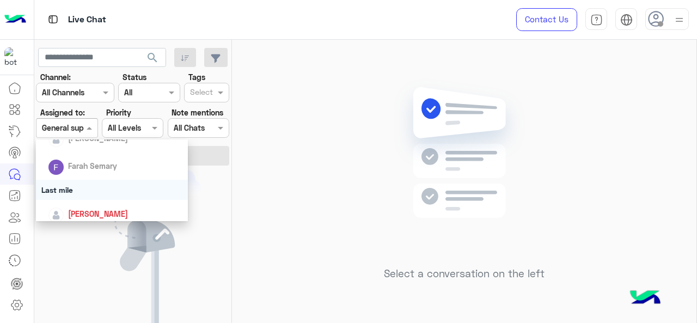
click at [98, 188] on div "Last mile" at bounding box center [112, 190] width 153 height 20
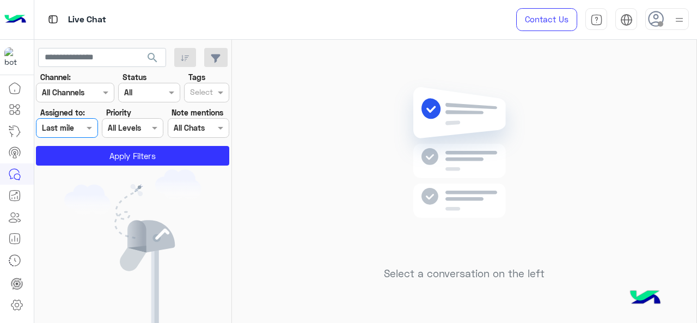
click at [108, 165] on app-inbox-users-filters "search Channel: Channel All Channels Status Channel All Tags Select Assigned to…" at bounding box center [133, 105] width 198 height 130
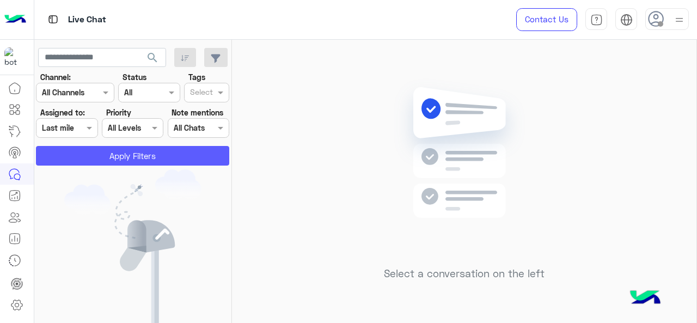
click at [105, 156] on button "Apply Filters" at bounding box center [132, 156] width 193 height 20
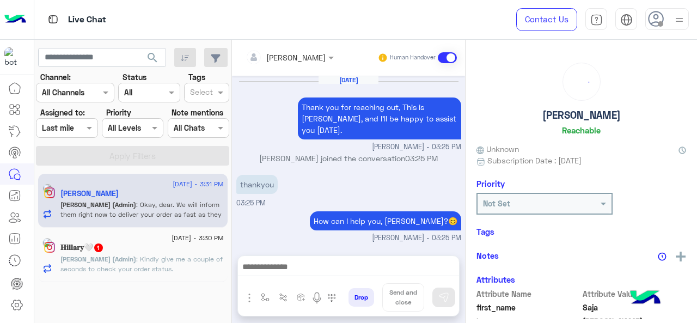
scroll to position [282, 0]
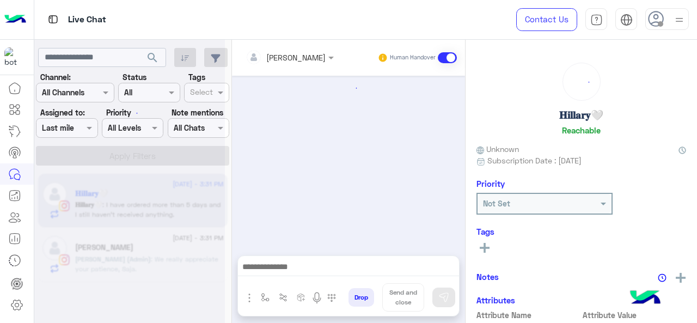
scroll to position [364, 0]
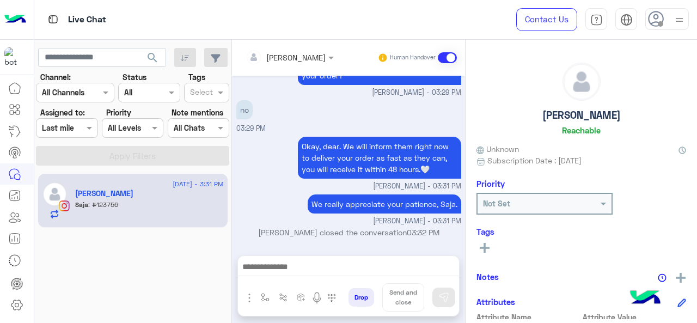
scroll to position [417, 0]
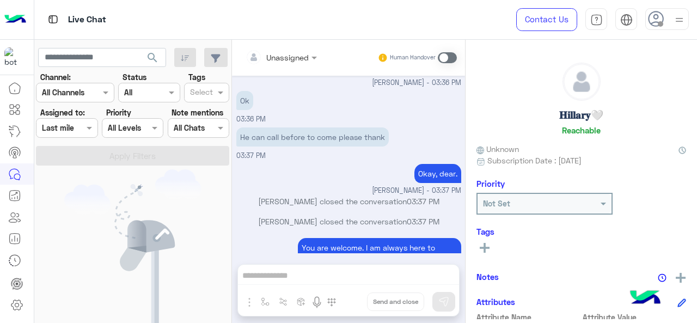
scroll to position [368, 0]
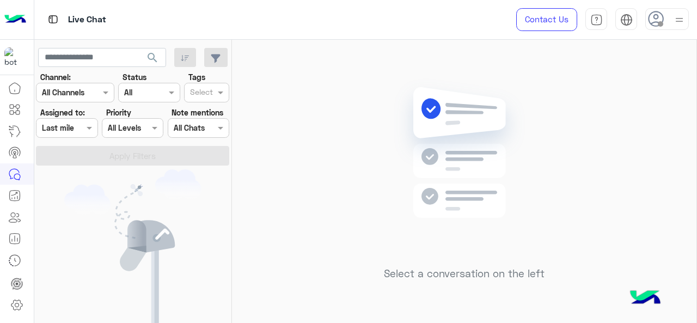
click at [78, 124] on div at bounding box center [67, 128] width 60 height 13
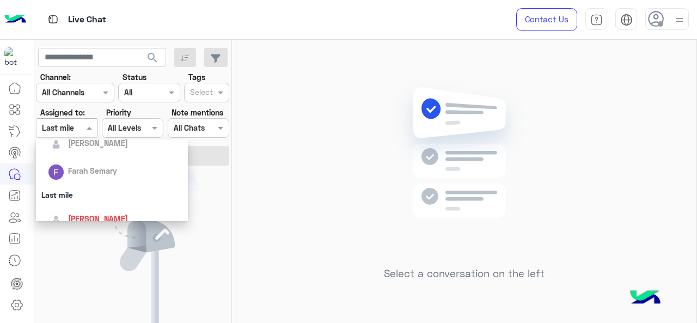
scroll to position [135, 0]
click at [89, 216] on span "[PERSON_NAME]" at bounding box center [98, 217] width 60 height 9
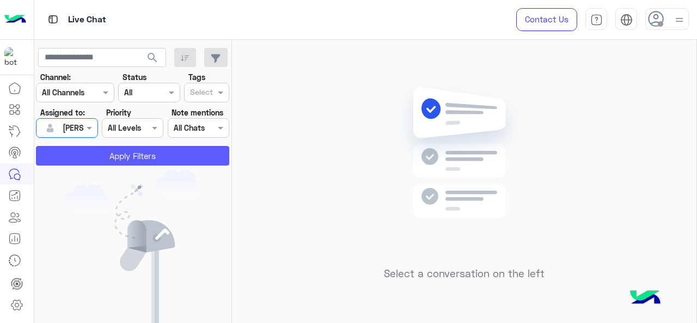
click at [99, 161] on button "Apply Filters" at bounding box center [132, 156] width 193 height 20
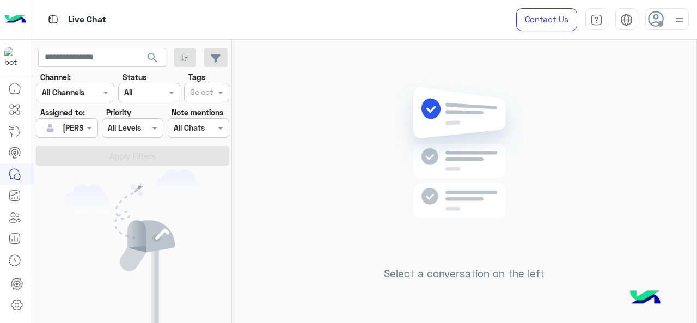
click at [69, 126] on div at bounding box center [67, 128] width 60 height 13
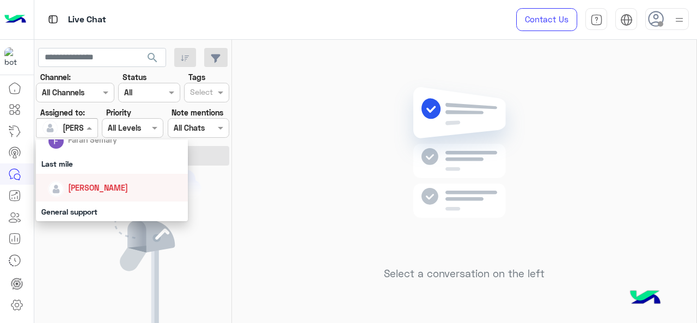
scroll to position [186, 0]
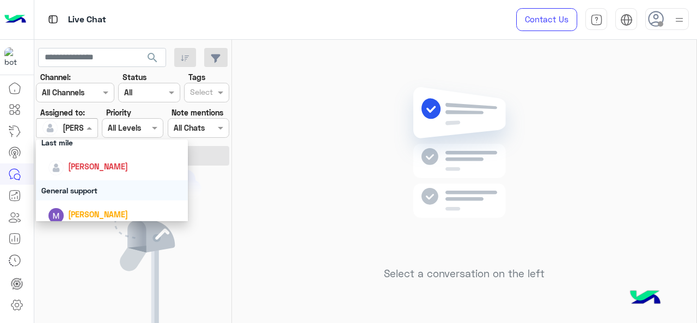
click at [83, 196] on div "General support" at bounding box center [112, 190] width 153 height 20
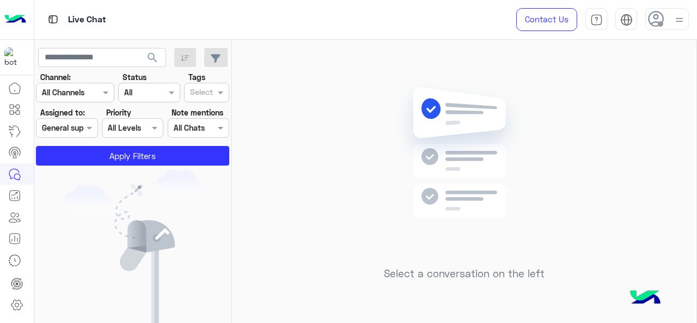
click at [85, 166] on app-inbox-users-filters "search Channel: Channel All Channels Status Channel All Tags Select Assigned to…" at bounding box center [133, 105] width 198 height 130
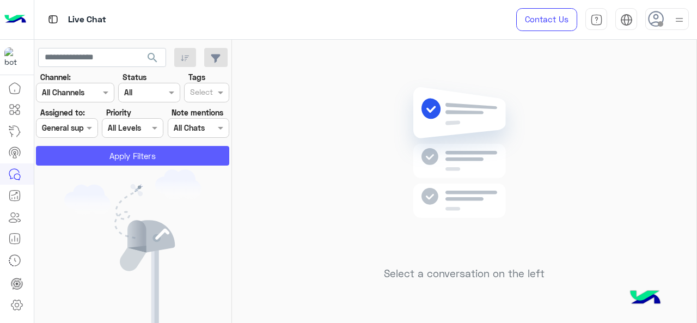
click at [85, 159] on button "Apply Filters" at bounding box center [132, 156] width 193 height 20
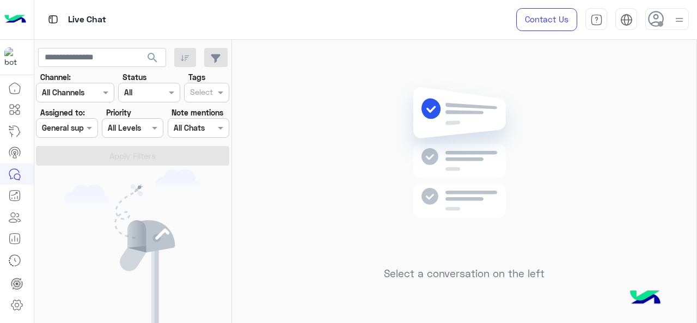
click at [78, 126] on div at bounding box center [67, 128] width 60 height 13
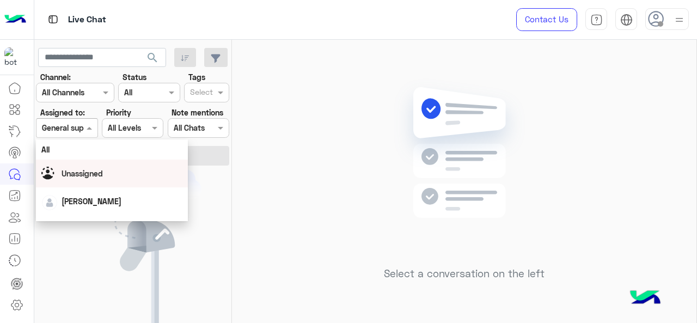
scroll to position [241, 0]
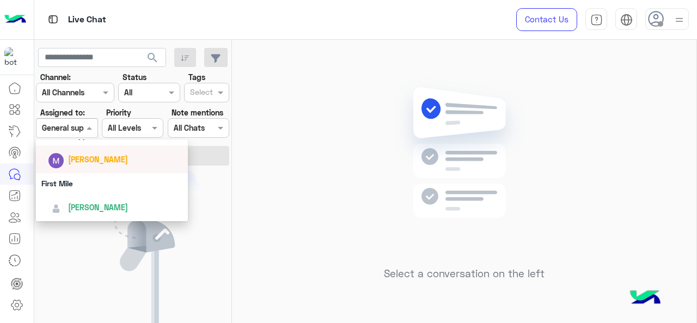
click at [83, 167] on div "[PERSON_NAME]" at bounding box center [115, 159] width 135 height 19
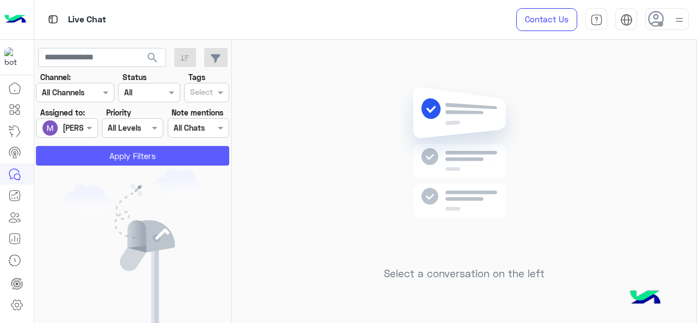
click at [87, 159] on button "Apply Filters" at bounding box center [132, 156] width 193 height 20
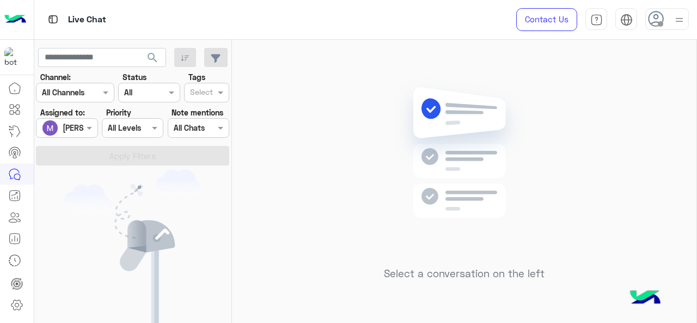
click at [84, 126] on span at bounding box center [91, 127] width 14 height 11
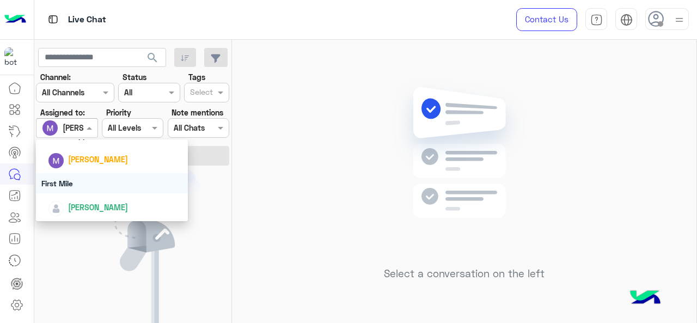
click at [87, 184] on div "First Mile" at bounding box center [112, 183] width 153 height 20
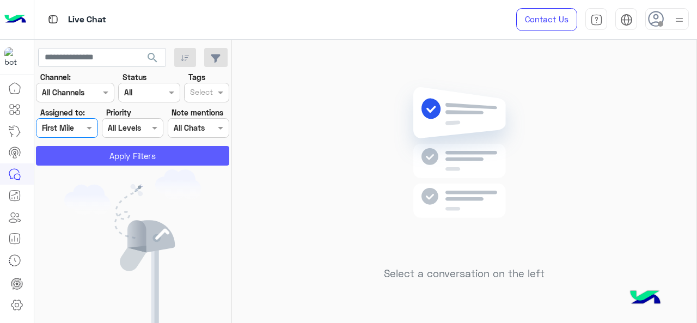
click at [111, 155] on button "Apply Filters" at bounding box center [132, 156] width 193 height 20
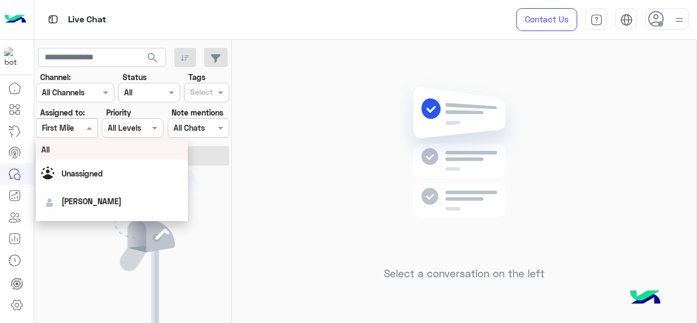
click at [93, 129] on span at bounding box center [91, 127] width 14 height 11
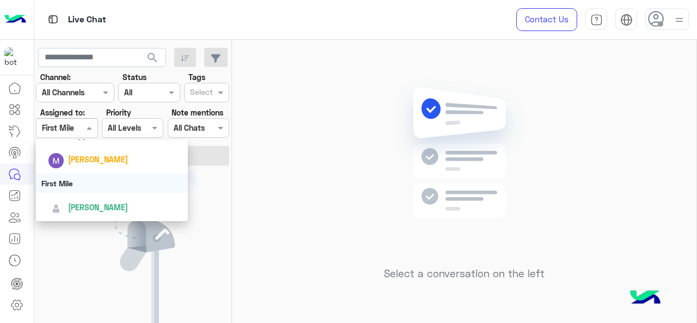
click at [95, 209] on span "[PERSON_NAME]" at bounding box center [98, 207] width 60 height 9
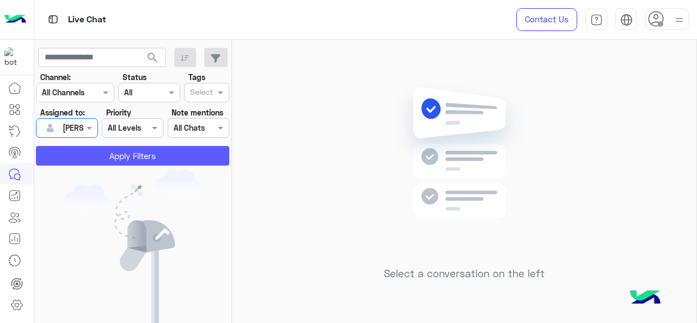
click at [105, 159] on button "Apply Filters" at bounding box center [132, 156] width 193 height 20
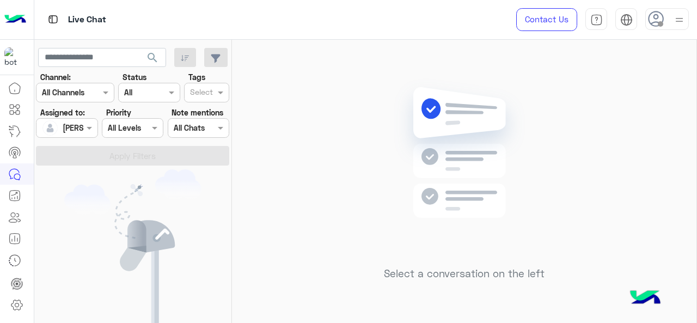
click at [76, 124] on div at bounding box center [67, 128] width 60 height 13
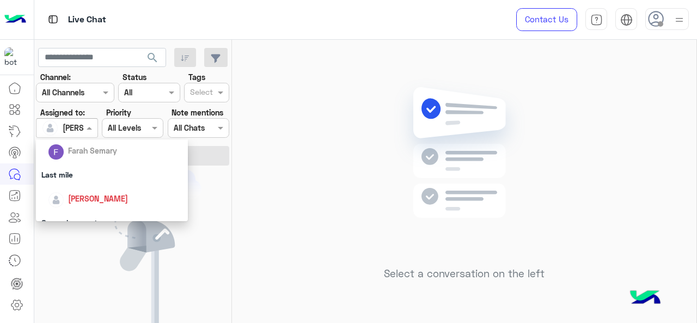
scroll to position [148, 0]
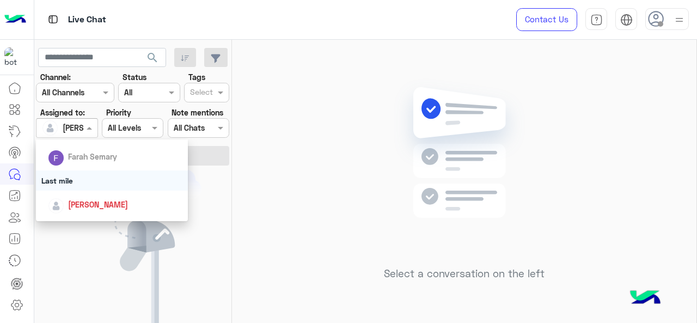
click at [93, 180] on div "Last mile" at bounding box center [112, 181] width 153 height 20
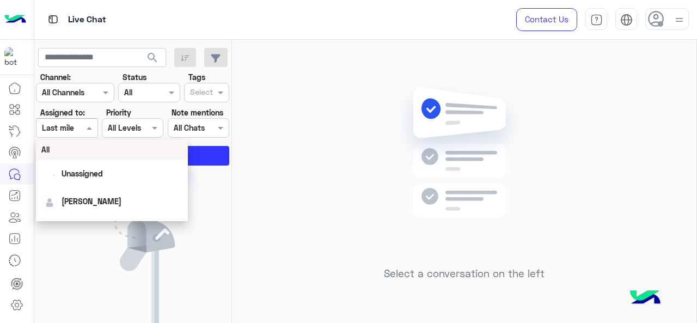
click at [51, 121] on div "Assigned on Last mile" at bounding box center [67, 128] width 62 height 20
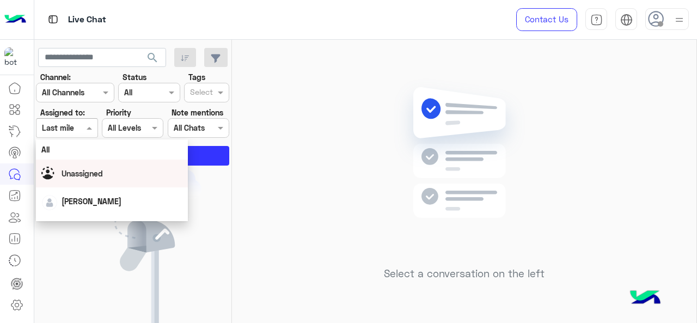
click at [69, 174] on span "Unassigned" at bounding box center [82, 173] width 41 height 9
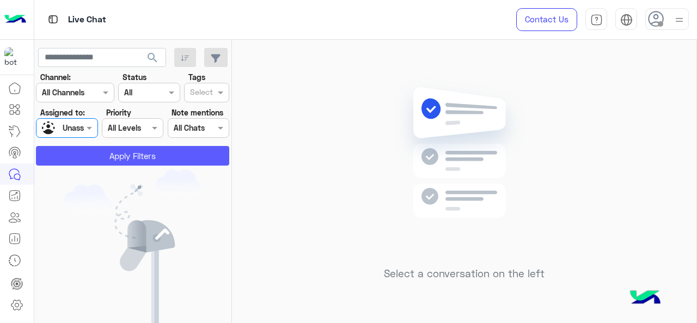
click at [70, 156] on button "Apply Filters" at bounding box center [132, 156] width 193 height 20
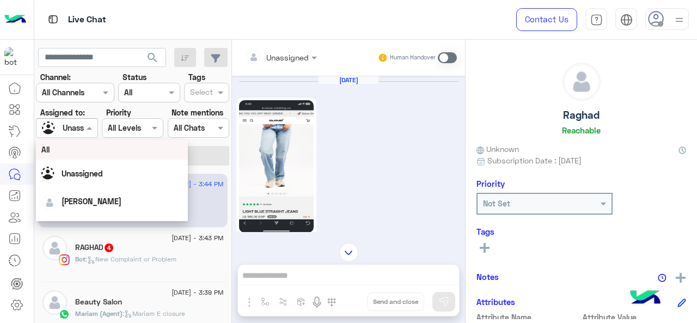
click at [62, 131] on input "text" at bounding box center [54, 128] width 25 height 11
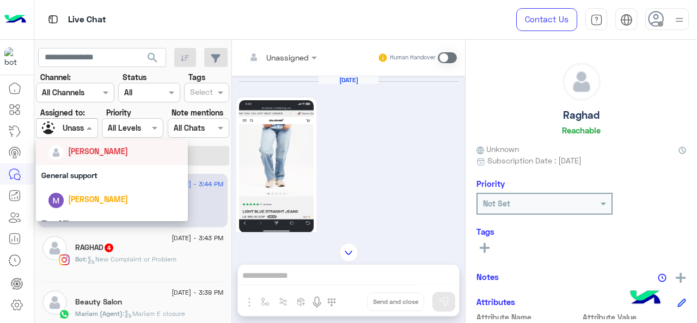
scroll to position [230, 0]
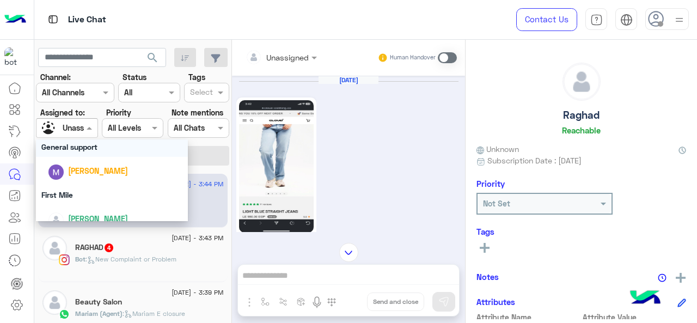
click at [78, 141] on div "General support" at bounding box center [112, 147] width 153 height 20
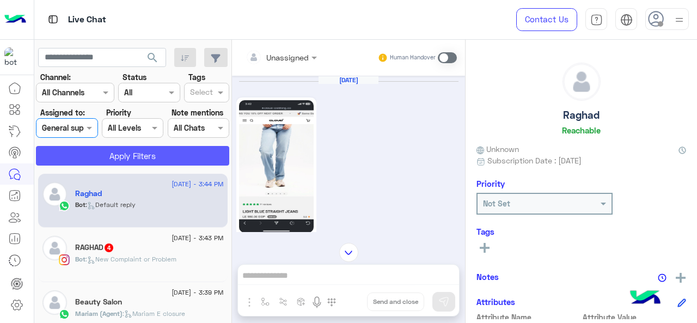
click at [92, 162] on button "Apply Filters" at bounding box center [132, 156] width 193 height 20
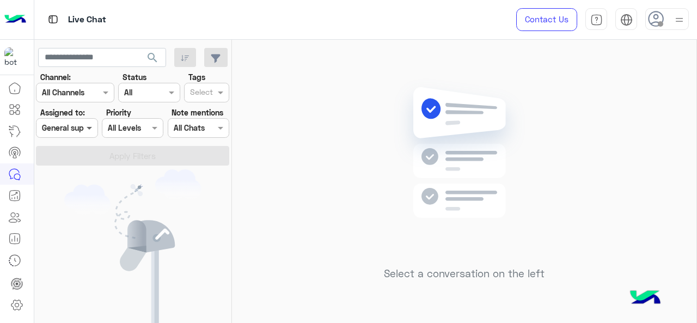
click at [88, 130] on span at bounding box center [91, 127] width 14 height 11
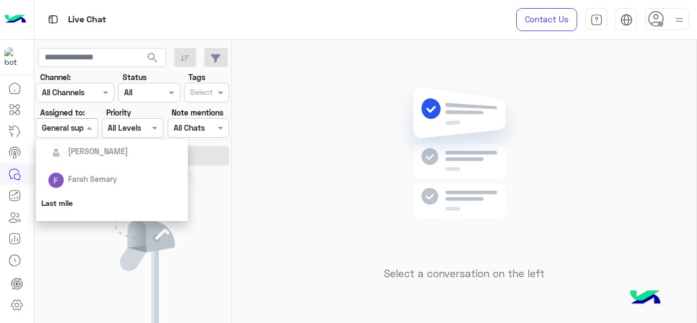
scroll to position [159, 0]
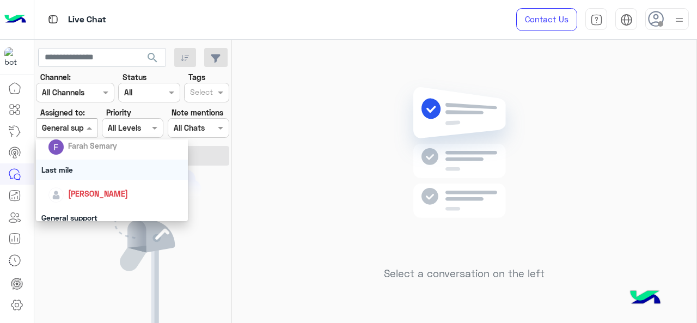
click at [93, 168] on div "Last mile" at bounding box center [112, 170] width 153 height 20
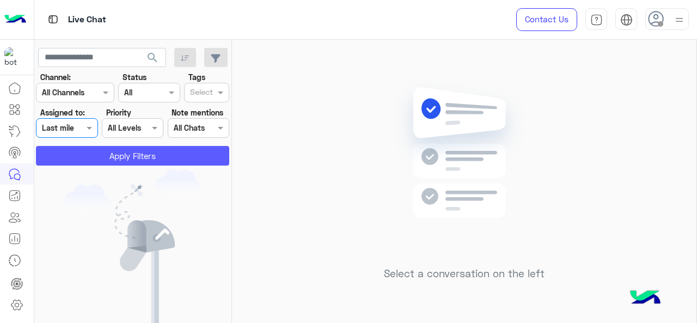
click at [114, 151] on button "Apply Filters" at bounding box center [132, 156] width 193 height 20
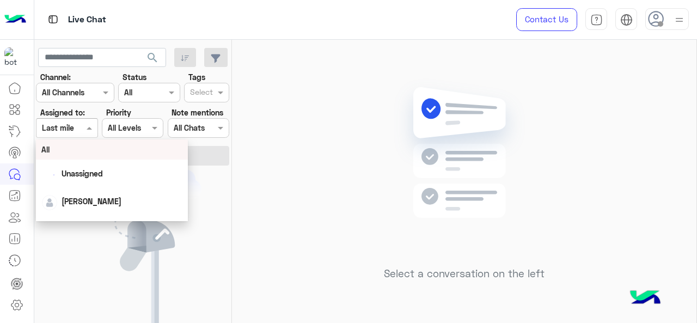
click at [65, 126] on input "text" at bounding box center [54, 128] width 25 height 11
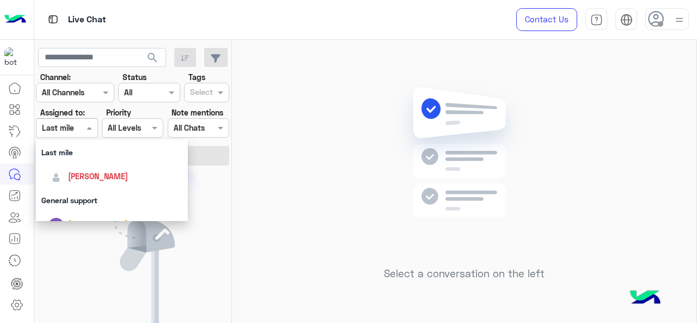
scroll to position [175, 0]
click at [65, 179] on div "[PERSON_NAME]" at bounding box center [115, 177] width 135 height 19
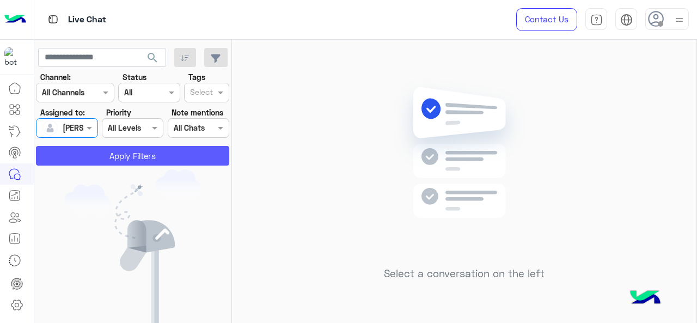
click at [93, 153] on button "Apply Filters" at bounding box center [132, 156] width 193 height 20
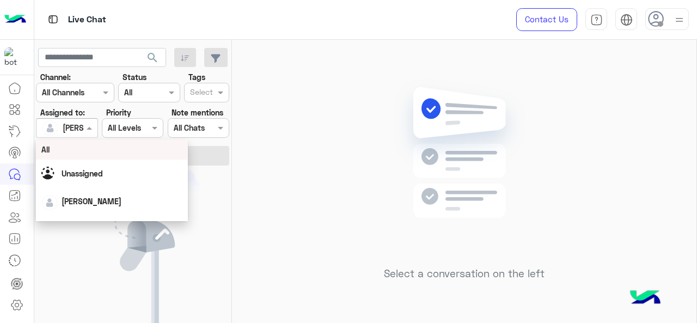
click at [73, 123] on div at bounding box center [67, 128] width 60 height 13
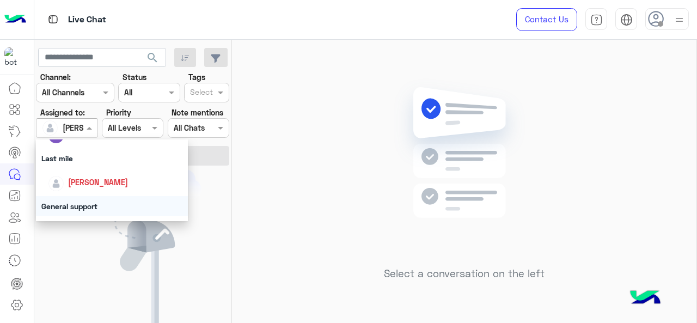
scroll to position [171, 0]
click at [56, 149] on div "Last mile" at bounding box center [112, 158] width 153 height 20
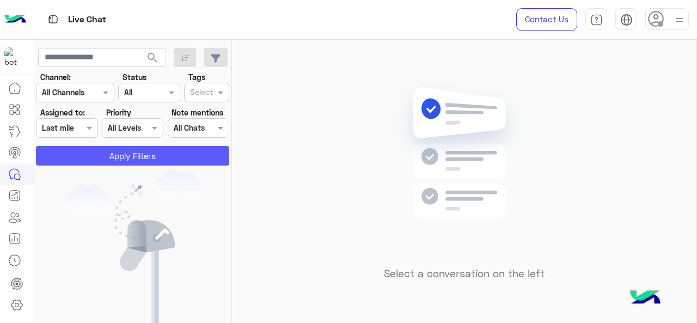
click at [87, 146] on button "Apply Filters" at bounding box center [132, 156] width 193 height 20
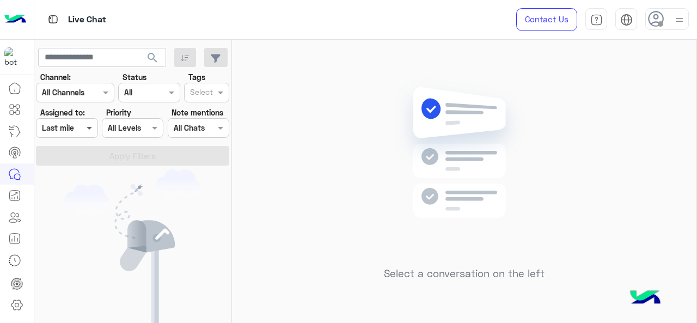
click at [87, 128] on span at bounding box center [91, 127] width 14 height 11
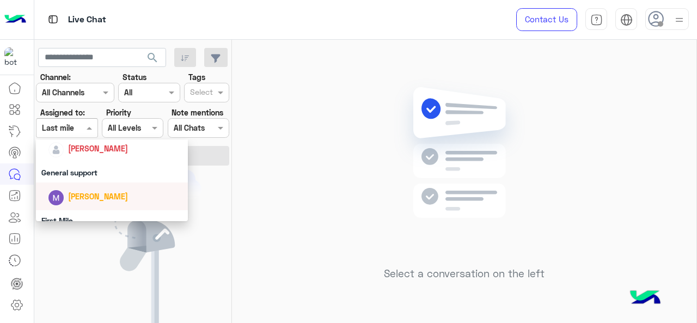
scroll to position [204, 0]
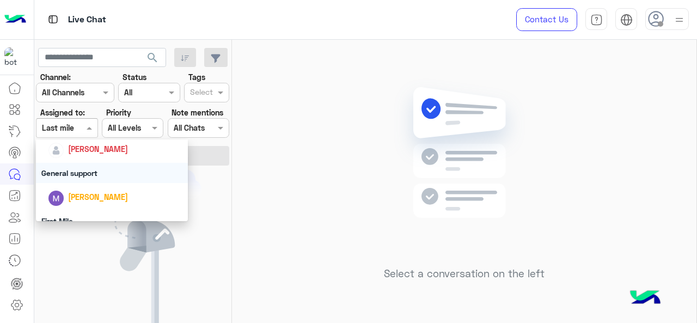
click at [71, 171] on div "General support" at bounding box center [112, 173] width 153 height 20
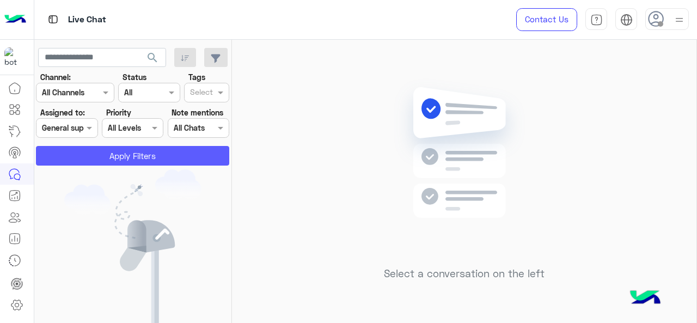
click at [120, 157] on button "Apply Filters" at bounding box center [132, 156] width 193 height 20
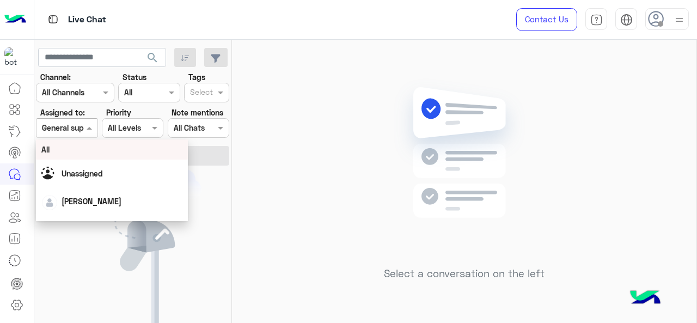
click at [86, 128] on span at bounding box center [91, 127] width 14 height 11
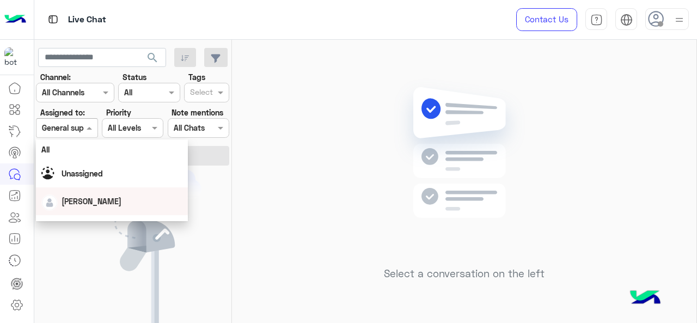
scroll to position [241, 0]
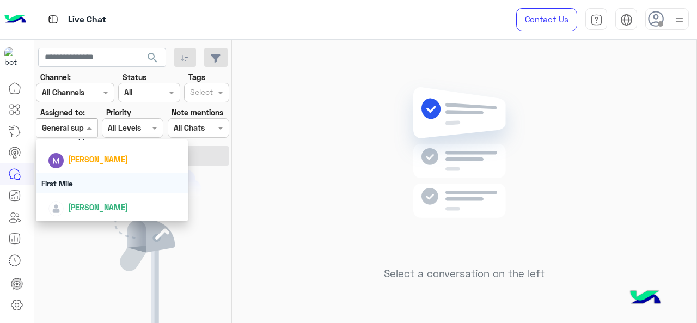
click at [72, 187] on div "First Mile" at bounding box center [112, 183] width 153 height 20
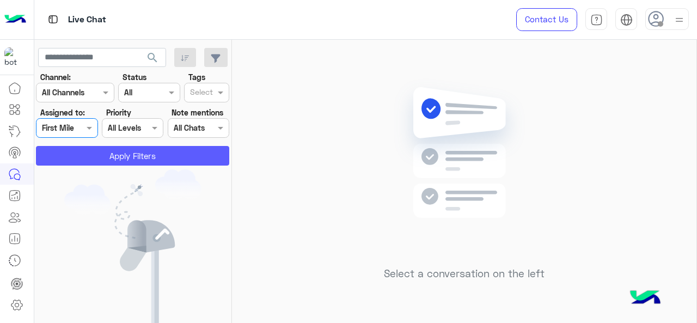
click at [86, 163] on button "Apply Filters" at bounding box center [132, 156] width 193 height 20
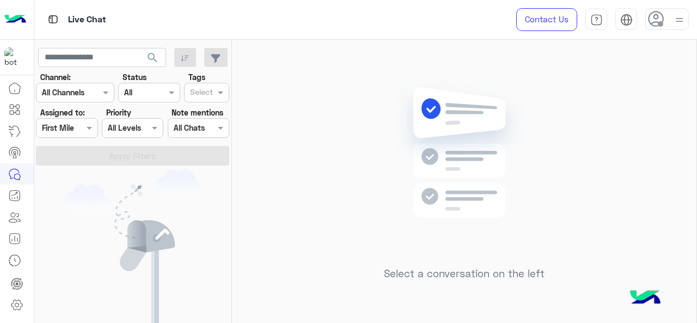
click at [71, 136] on div "Assigned on First Mile" at bounding box center [67, 128] width 62 height 20
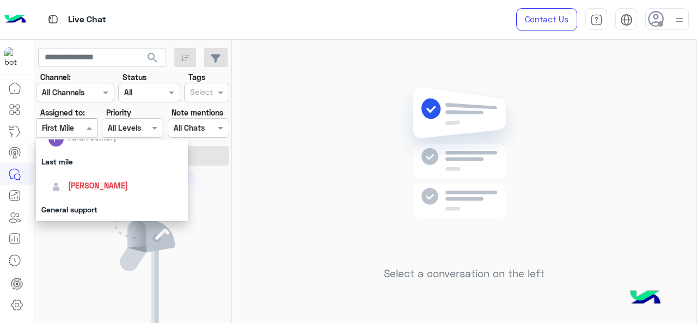
scroll to position [167, 0]
click at [71, 170] on div "Last mile" at bounding box center [112, 162] width 153 height 20
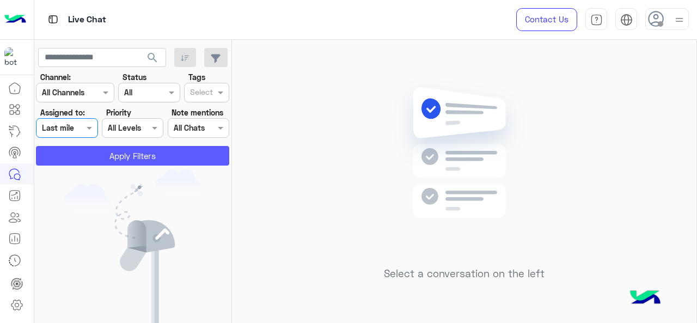
click at [84, 155] on button "Apply Filters" at bounding box center [132, 156] width 193 height 20
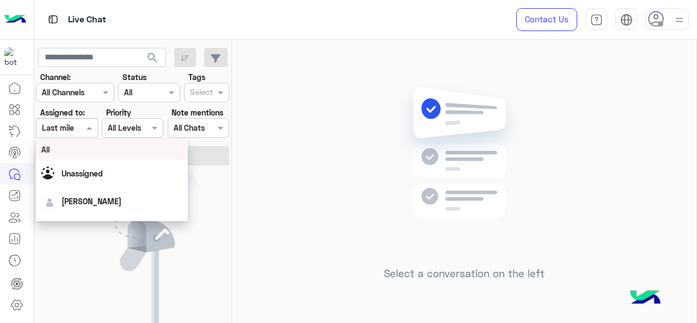
click at [91, 129] on span at bounding box center [91, 127] width 14 height 11
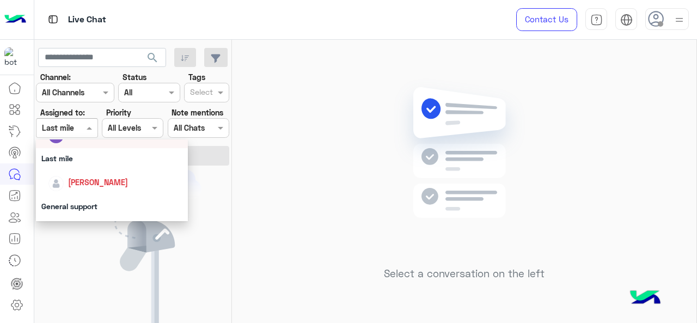
scroll to position [171, 0]
click at [117, 178] on span "[PERSON_NAME]" at bounding box center [98, 182] width 60 height 9
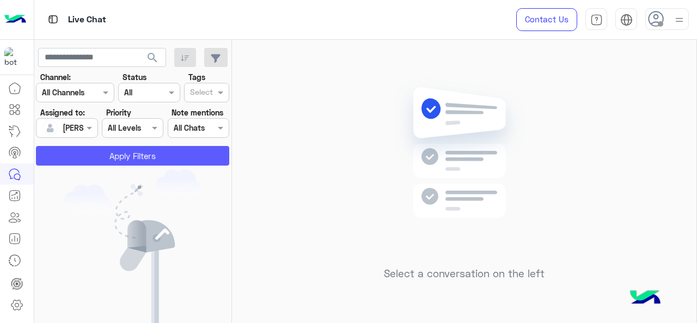
click at [117, 161] on button "Apply Filters" at bounding box center [132, 156] width 193 height 20
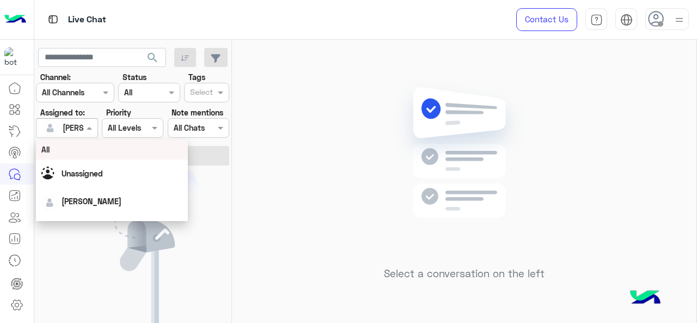
click at [78, 125] on div at bounding box center [67, 128] width 60 height 13
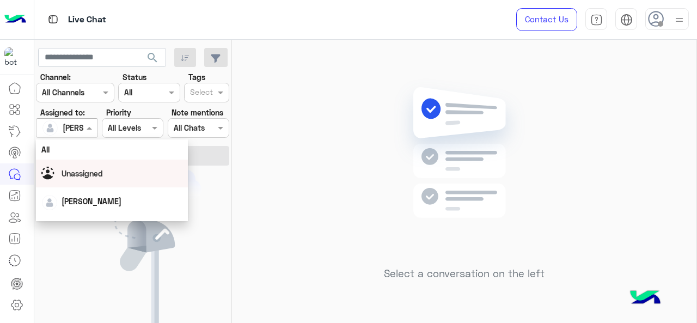
scroll to position [241, 0]
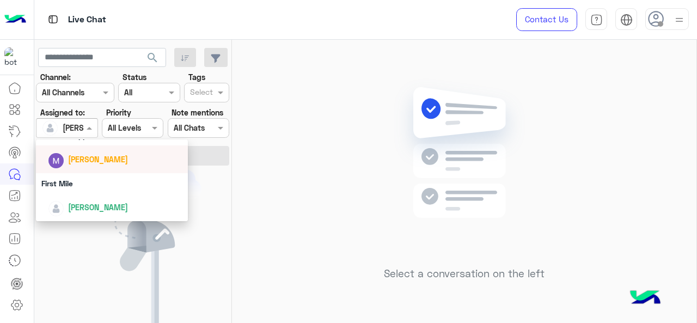
click at [81, 161] on span "[PERSON_NAME]" at bounding box center [98, 159] width 60 height 9
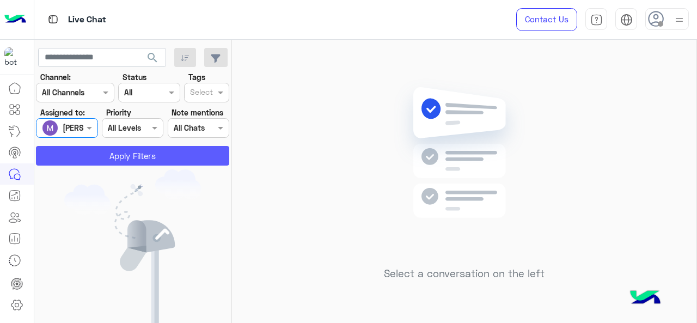
click at [96, 152] on button "Apply Filters" at bounding box center [132, 156] width 193 height 20
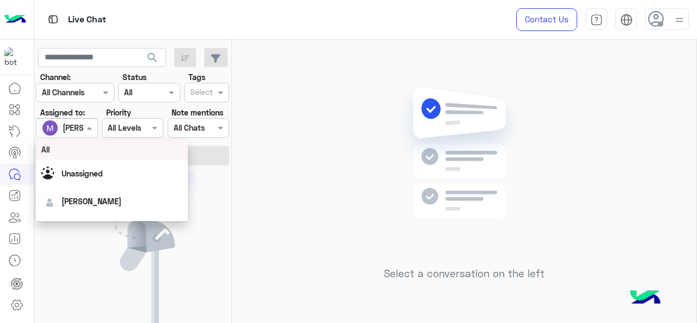
click at [81, 129] on div at bounding box center [67, 128] width 60 height 13
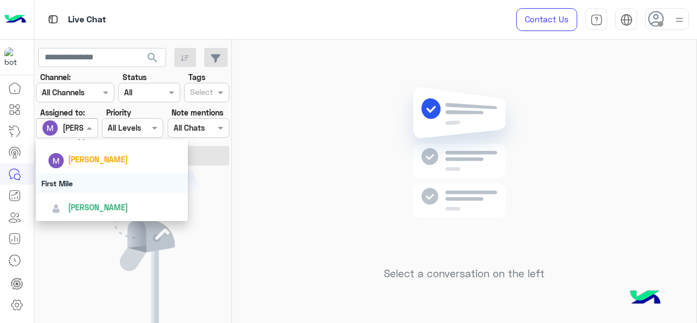
click at [73, 177] on div "First Mile" at bounding box center [112, 183] width 153 height 20
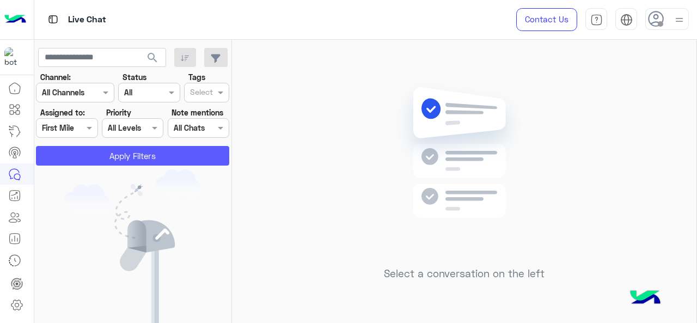
click at [88, 151] on button "Apply Filters" at bounding box center [132, 156] width 193 height 20
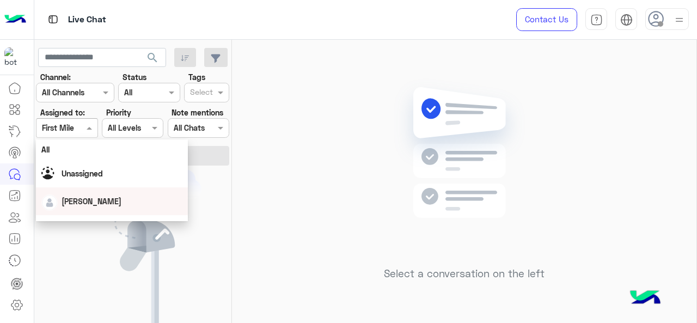
drag, startPoint x: 86, startPoint y: 131, endPoint x: 84, endPoint y: 217, distance: 86.1
click at [84, 217] on body "Live Chat Contact Us Help Center عربي English search Channel: Channel All Chann…" at bounding box center [348, 161] width 697 height 323
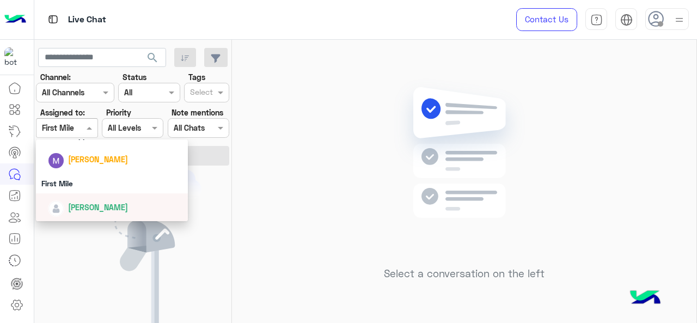
click at [80, 210] on span "[PERSON_NAME]" at bounding box center [98, 207] width 60 height 9
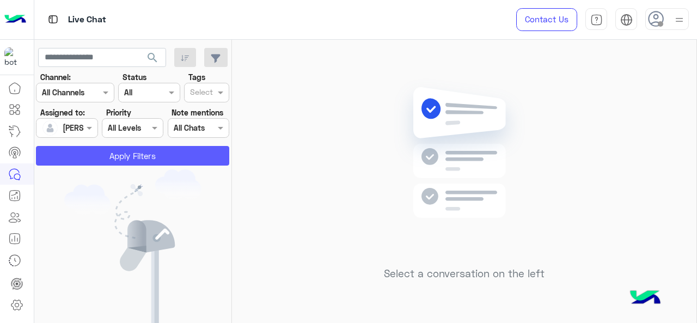
click at [83, 164] on button "Apply Filters" at bounding box center [132, 156] width 193 height 20
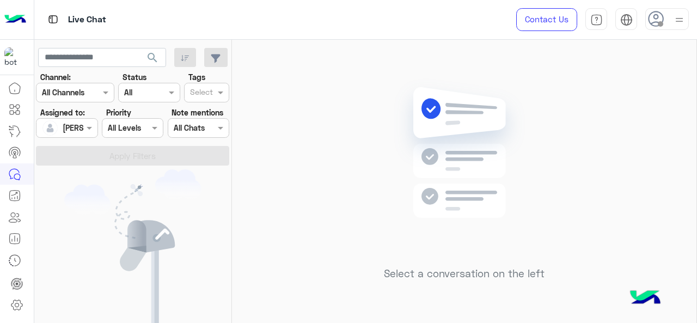
drag, startPoint x: 92, startPoint y: 138, endPoint x: 78, endPoint y: 127, distance: 17.9
click at [78, 127] on section "Channel: Channel All Channels Status Channel All Tags Select Assigned to: Assig…" at bounding box center [133, 118] width 181 height 94
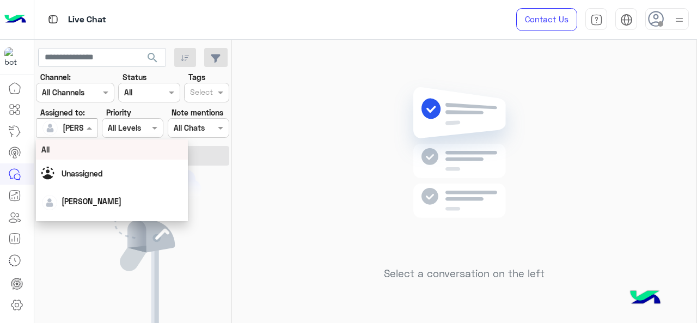
click at [78, 127] on div at bounding box center [67, 128] width 60 height 13
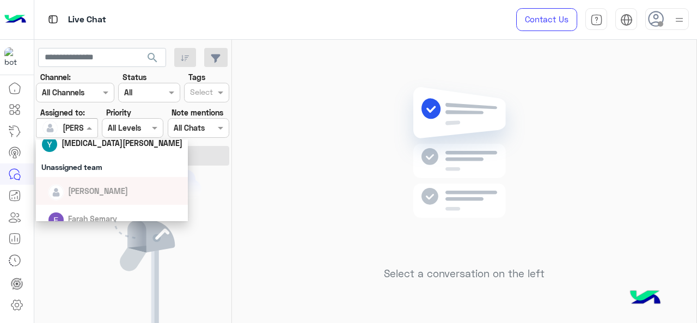
scroll to position [129, 0]
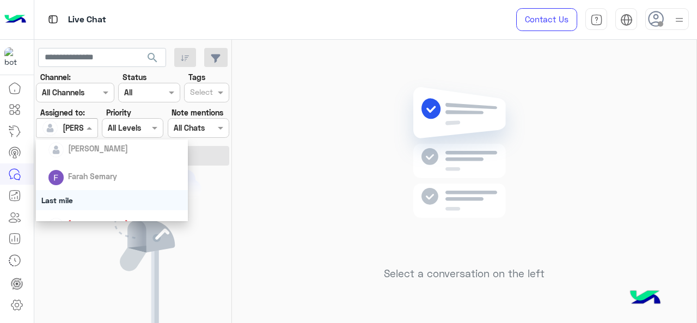
click at [79, 203] on div "Last mile" at bounding box center [112, 200] width 153 height 20
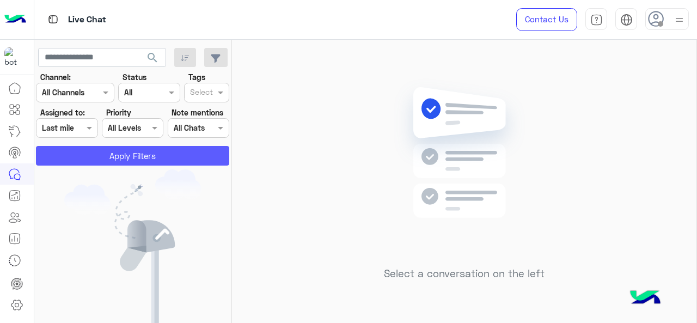
click at [92, 154] on button "Apply Filters" at bounding box center [132, 156] width 193 height 20
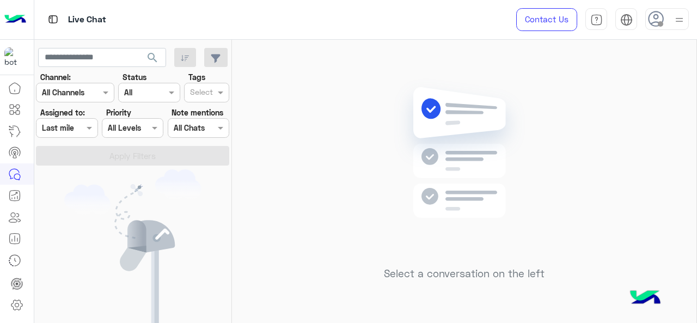
click at [89, 129] on span at bounding box center [91, 127] width 14 height 11
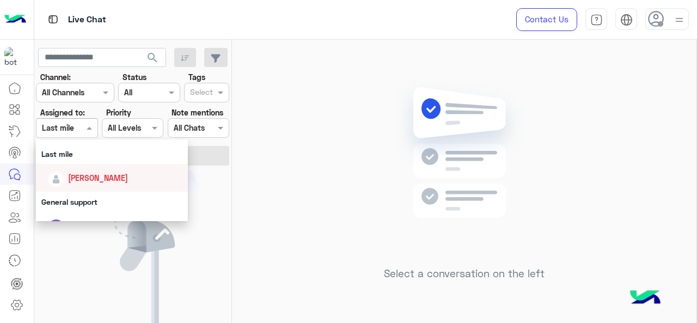
scroll to position [175, 0]
click at [84, 184] on div "[PERSON_NAME]" at bounding box center [115, 177] width 135 height 19
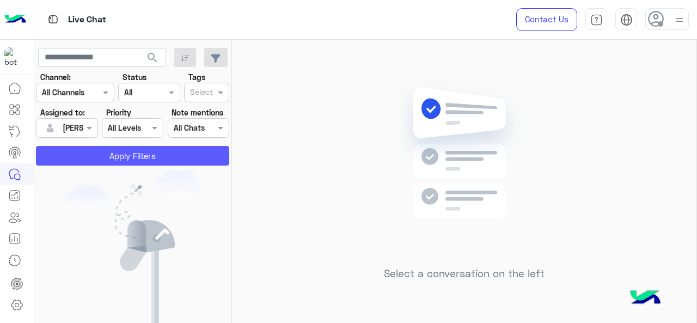
click at [91, 160] on button "Apply Filters" at bounding box center [132, 156] width 193 height 20
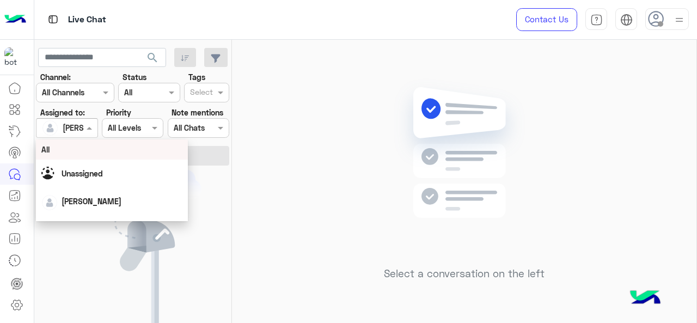
click at [91, 136] on div "Assigned on [PERSON_NAME]" at bounding box center [67, 128] width 62 height 20
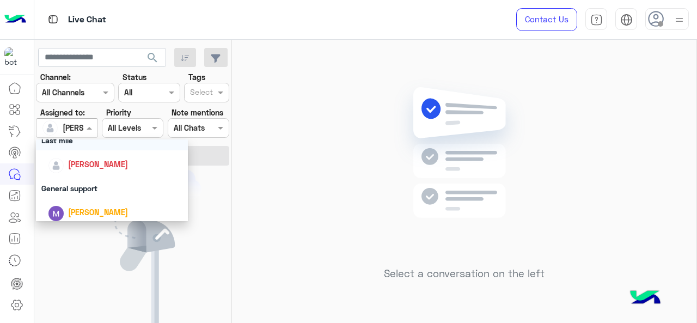
scroll to position [189, 0]
click at [86, 189] on div "General support" at bounding box center [112, 188] width 153 height 20
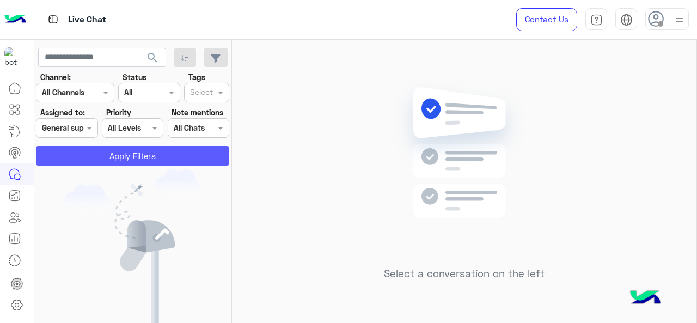
click at [118, 148] on button "Apply Filters" at bounding box center [132, 156] width 193 height 20
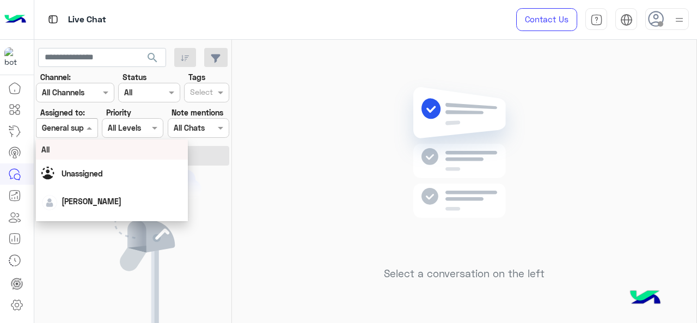
click at [79, 130] on div at bounding box center [67, 128] width 60 height 13
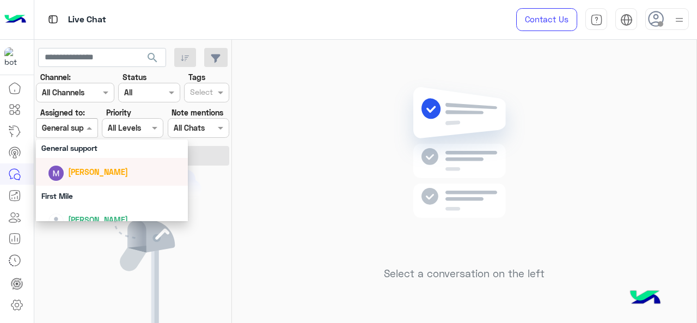
scroll to position [234, 0]
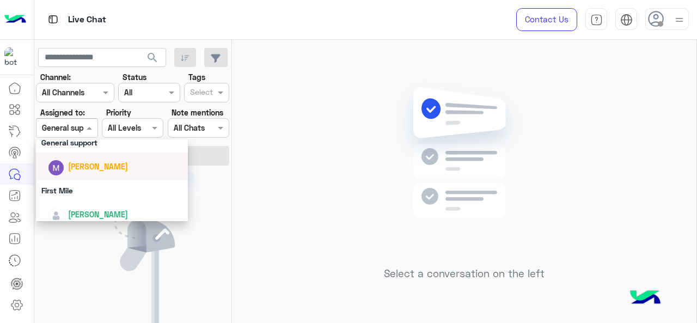
click at [95, 174] on div "[PERSON_NAME]" at bounding box center [115, 166] width 135 height 19
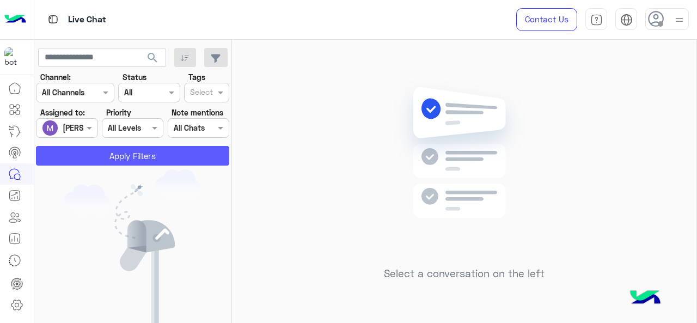
click at [107, 160] on button "Apply Filters" at bounding box center [132, 156] width 193 height 20
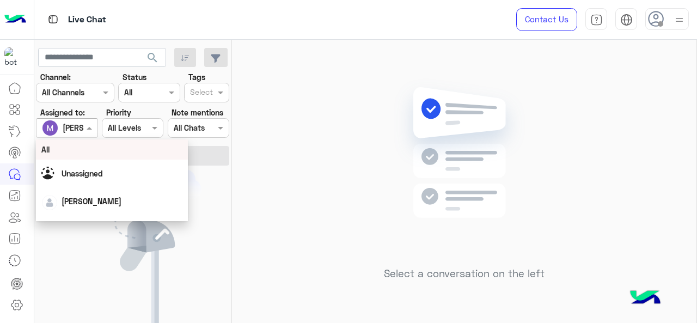
click at [87, 135] on div "Assigned on [PERSON_NAME]" at bounding box center [67, 128] width 62 height 20
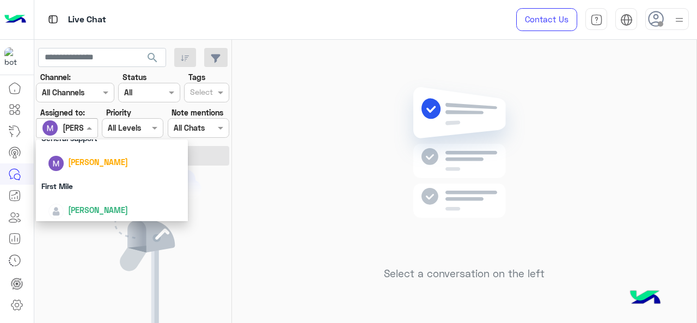
scroll to position [241, 0]
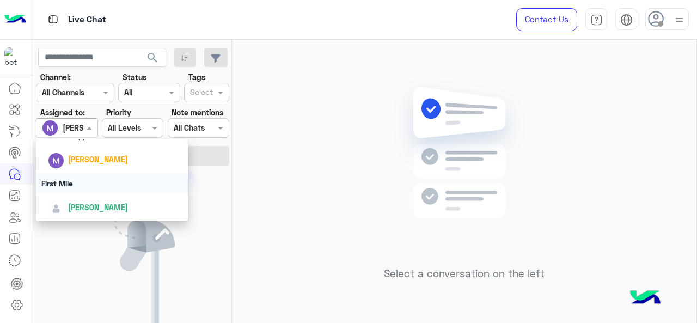
click at [89, 185] on div "First Mile" at bounding box center [112, 183] width 153 height 20
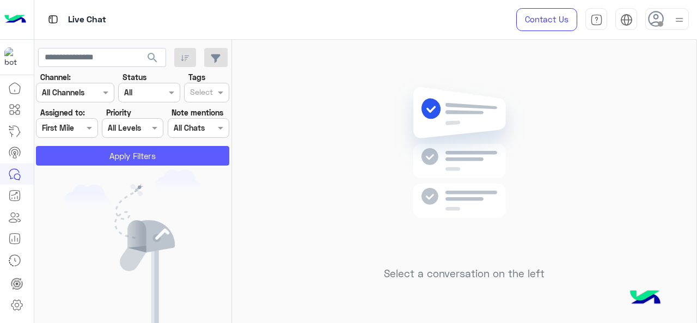
click at [97, 161] on button "Apply Filters" at bounding box center [132, 156] width 193 height 20
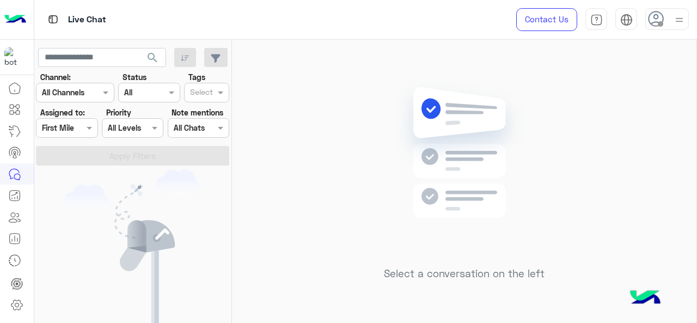
click at [91, 140] on section "Channel: Channel All Channels Status Channel All Tags Select Assigned to: Assig…" at bounding box center [133, 118] width 181 height 94
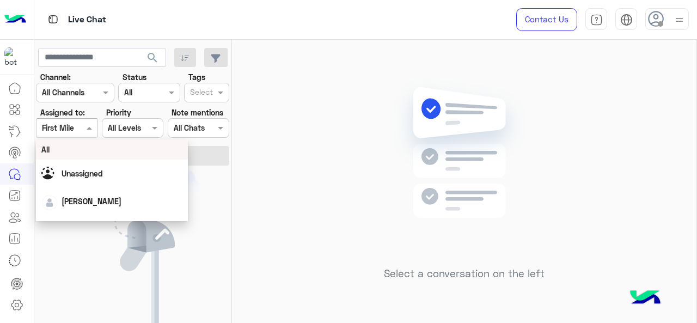
click at [83, 127] on div at bounding box center [67, 128] width 60 height 13
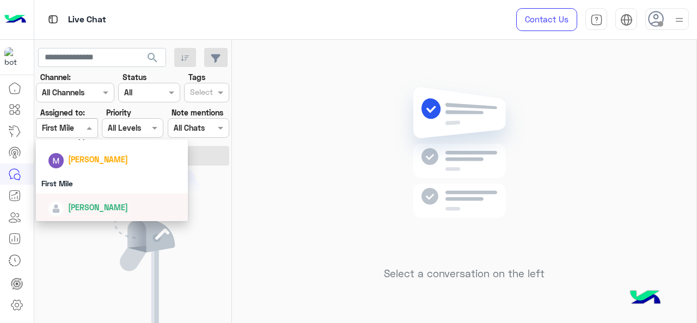
click at [84, 207] on span "[PERSON_NAME]" at bounding box center [98, 207] width 60 height 9
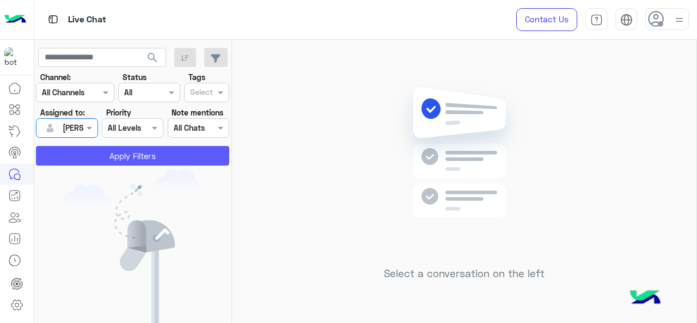
click at [78, 160] on button "Apply Filters" at bounding box center [132, 156] width 193 height 20
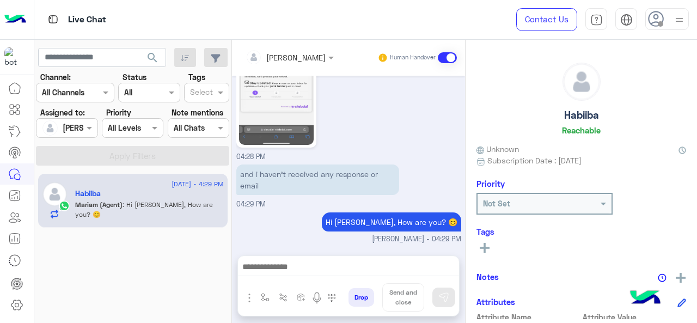
scroll to position [1822, 0]
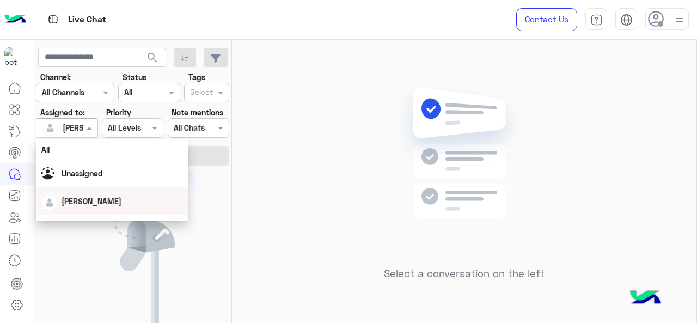
drag, startPoint x: 86, startPoint y: 125, endPoint x: 99, endPoint y: 185, distance: 61.4
click at [99, 185] on body "Live Chat Contact Us Help Center عربي English search Channel: Channel All Chann…" at bounding box center [348, 161] width 697 height 323
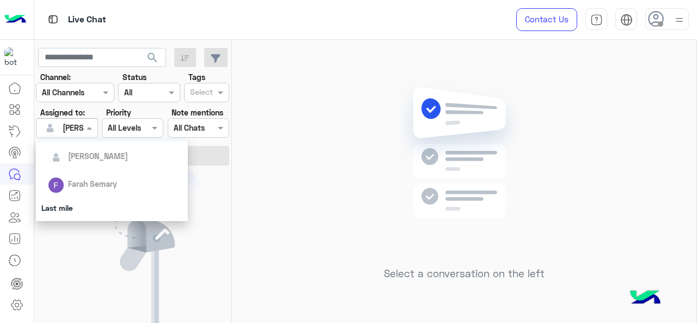
scroll to position [134, 0]
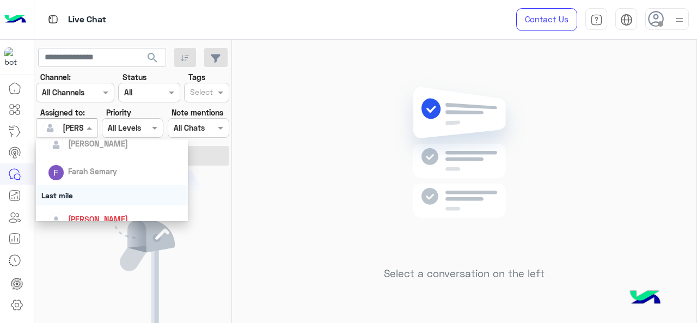
click at [99, 185] on div "Last mile" at bounding box center [112, 195] width 153 height 20
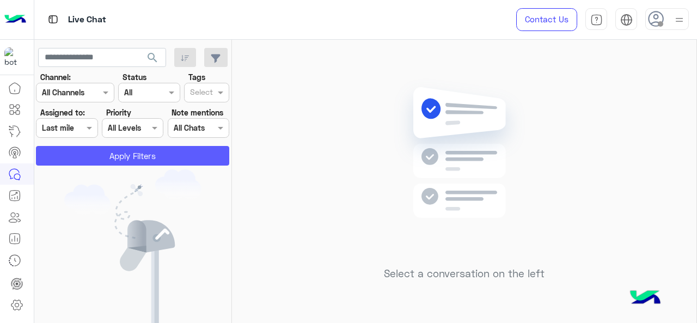
click at [116, 163] on button "Apply Filters" at bounding box center [132, 156] width 193 height 20
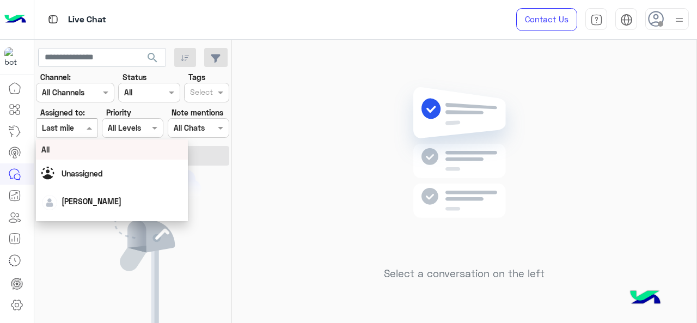
click at [90, 131] on span at bounding box center [91, 127] width 14 height 11
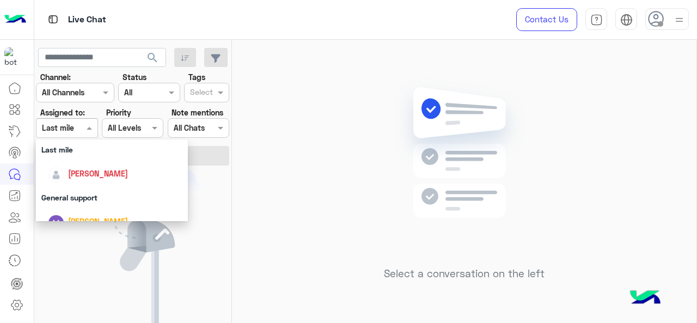
scroll to position [188, 0]
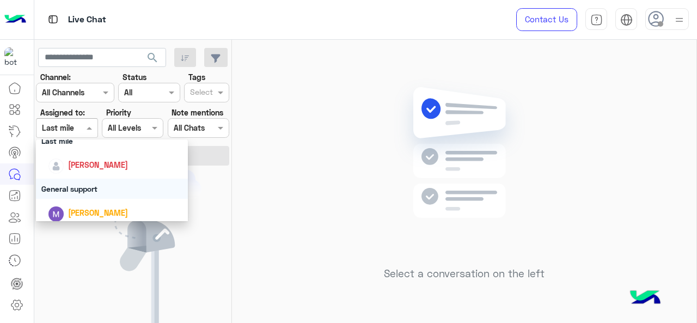
click at [87, 192] on div "General support" at bounding box center [112, 189] width 153 height 20
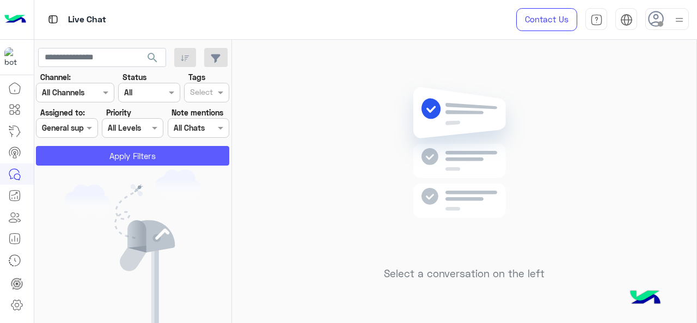
click at [84, 159] on button "Apply Filters" at bounding box center [132, 156] width 193 height 20
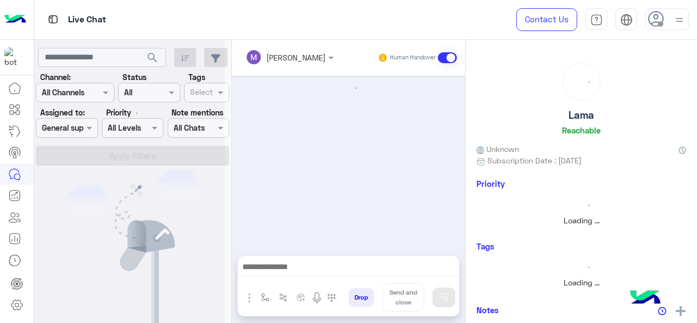
click at [77, 126] on div at bounding box center [129, 165] width 191 height 323
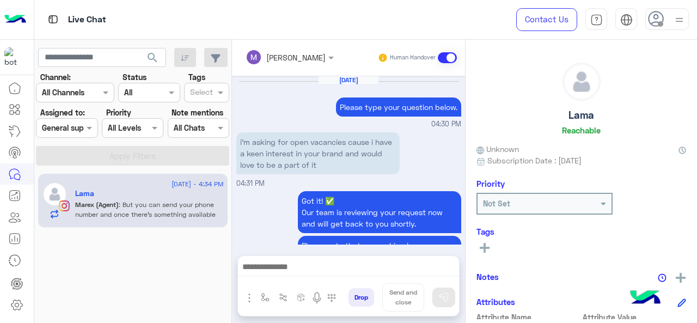
scroll to position [354, 0]
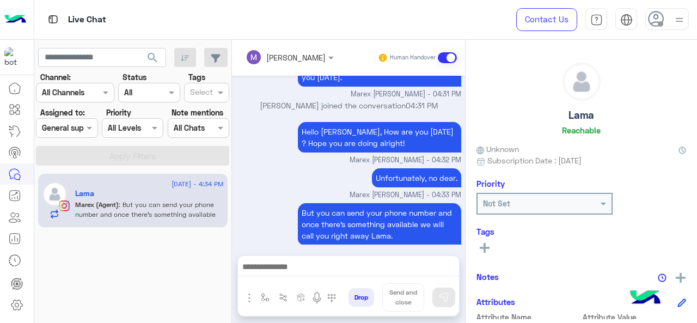
click at [77, 126] on div at bounding box center [67, 128] width 60 height 13
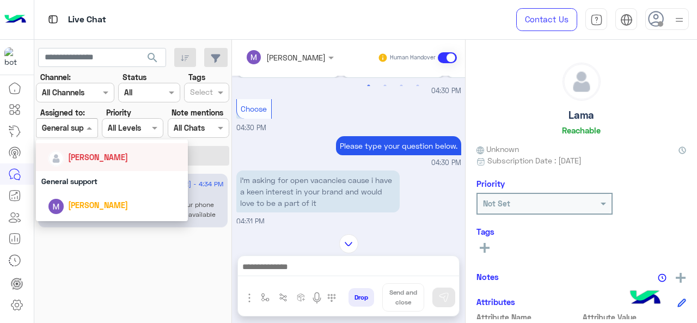
scroll to position [196, 0]
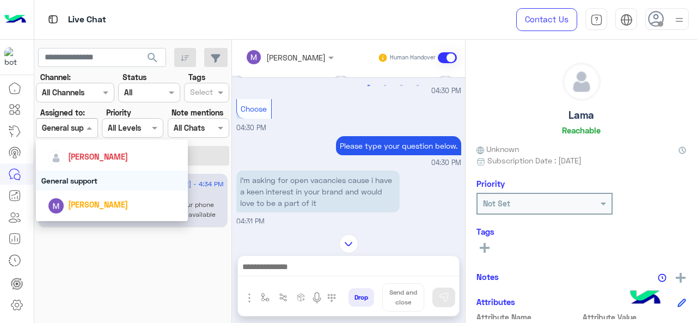
click at [75, 180] on div "General support" at bounding box center [112, 181] width 153 height 20
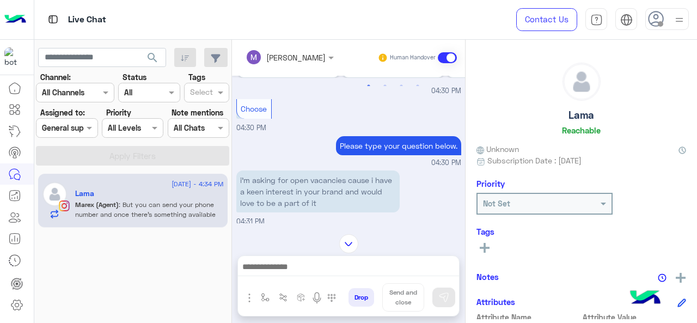
click at [68, 120] on div "Assigned on General support" at bounding box center [67, 128] width 62 height 20
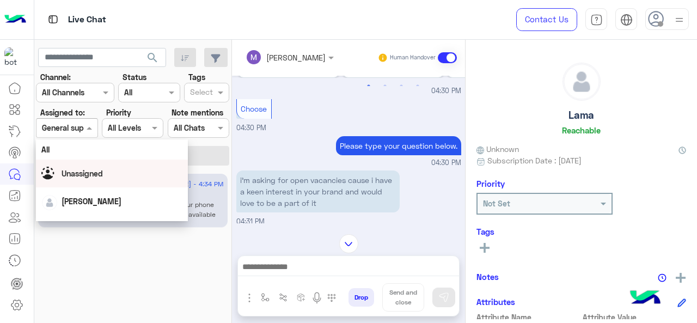
scroll to position [241, 0]
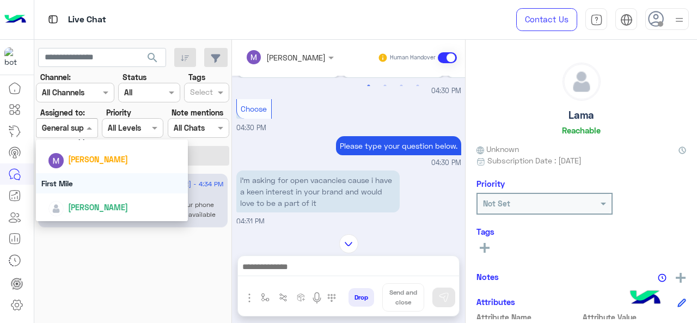
click at [72, 181] on div "First Mile" at bounding box center [112, 183] width 153 height 20
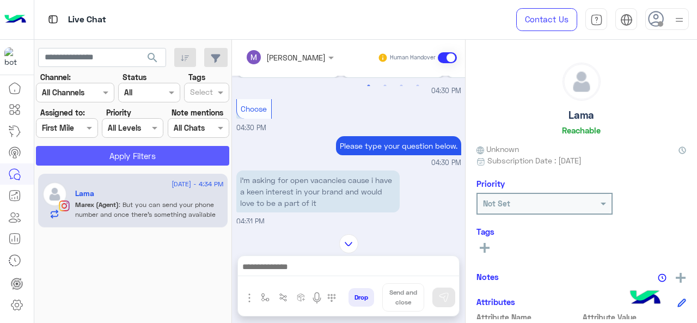
click at [84, 152] on button "Apply Filters" at bounding box center [132, 156] width 193 height 20
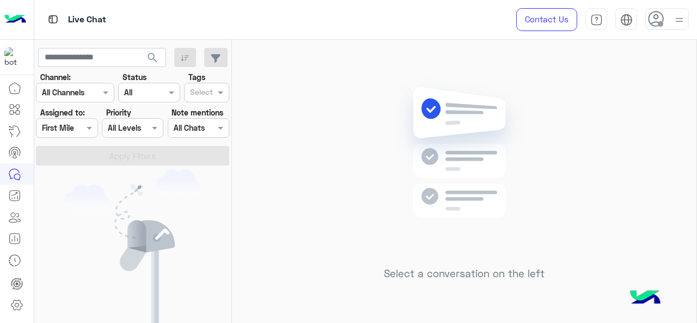
click at [84, 134] on div "Assigned on First Mile" at bounding box center [67, 128] width 62 height 20
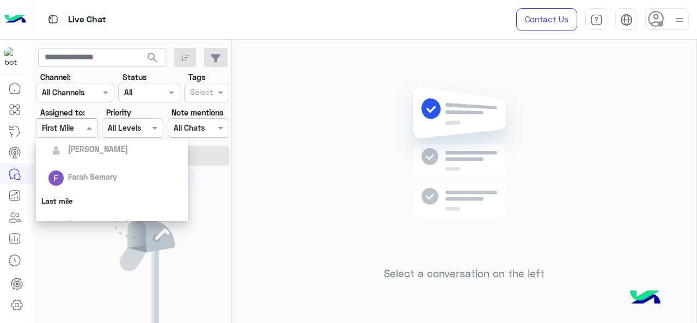
scroll to position [137, 0]
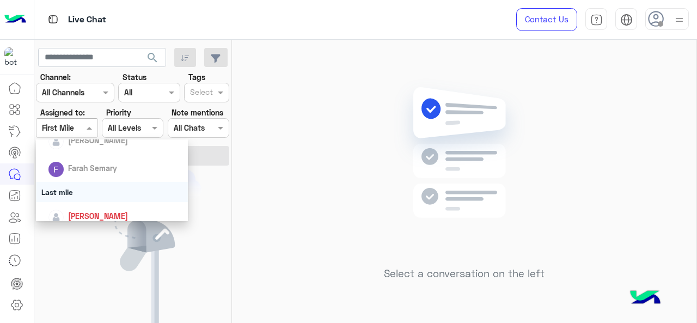
click at [83, 196] on div "Last mile" at bounding box center [112, 192] width 153 height 20
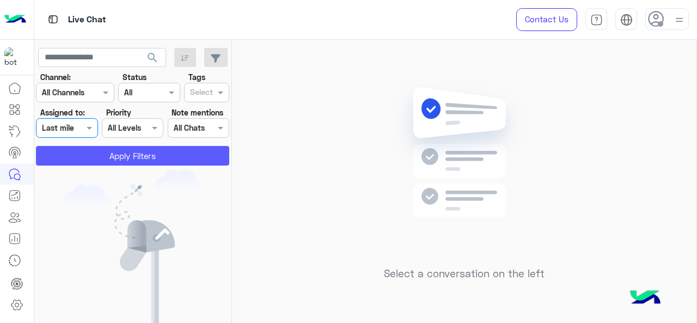
click at [74, 161] on button "Apply Filters" at bounding box center [132, 156] width 193 height 20
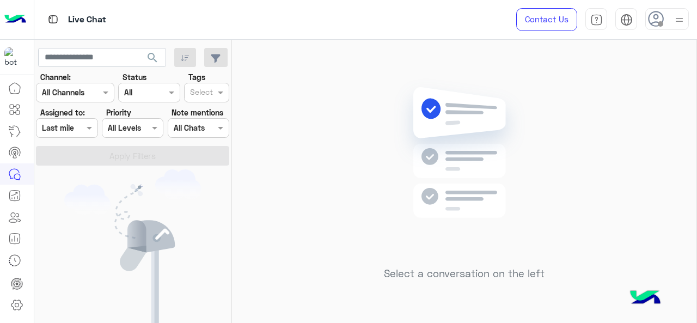
click at [77, 129] on div at bounding box center [67, 128] width 60 height 13
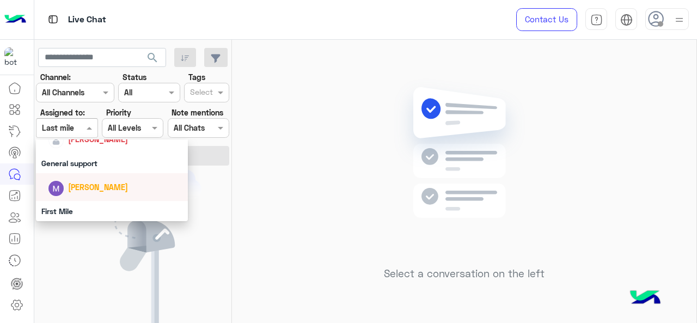
scroll to position [213, 0]
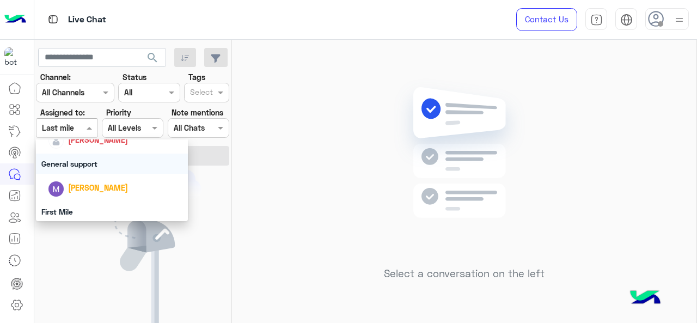
click at [78, 164] on div "General support" at bounding box center [112, 164] width 153 height 20
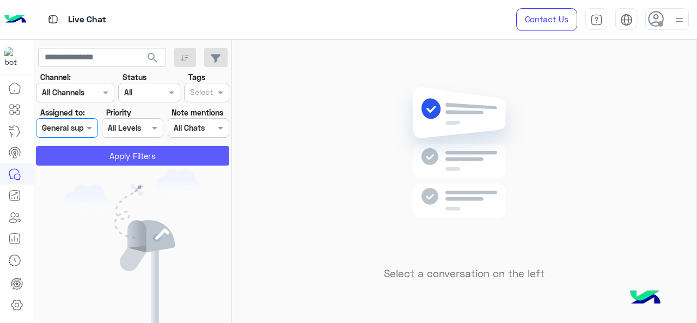
click at [77, 163] on button "Apply Filters" at bounding box center [132, 156] width 193 height 20
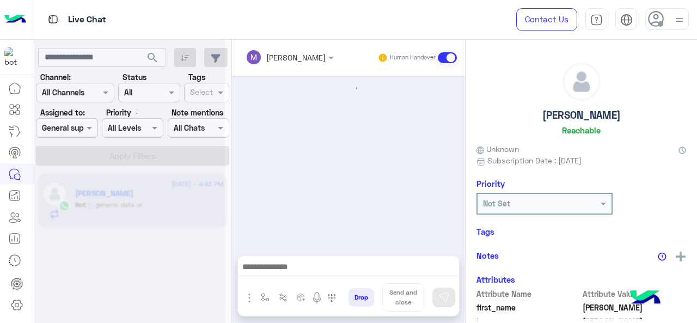
scroll to position [452, 0]
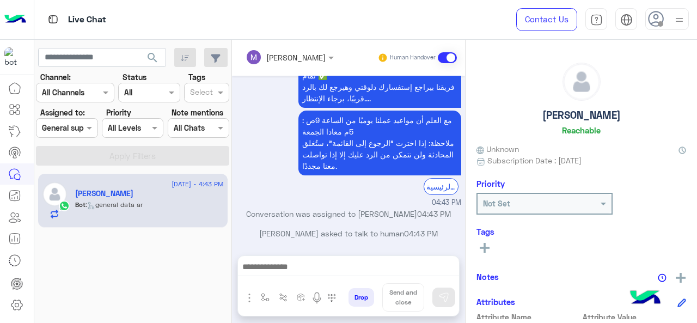
click at [83, 130] on div at bounding box center [67, 128] width 60 height 13
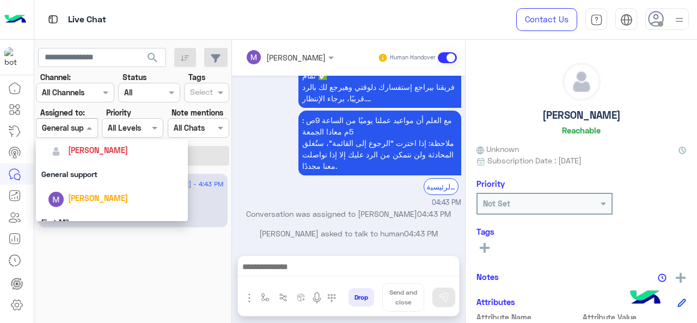
scroll to position [204, 0]
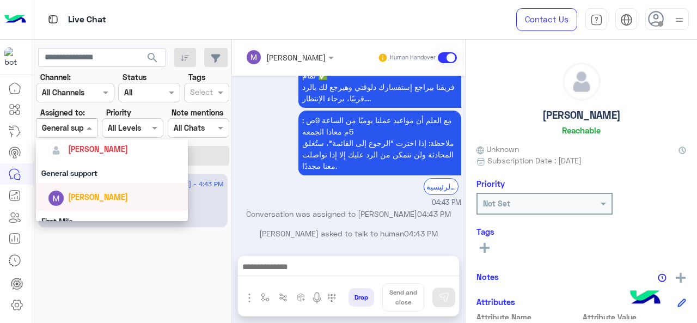
click at [88, 196] on span "[PERSON_NAME]" at bounding box center [98, 196] width 60 height 9
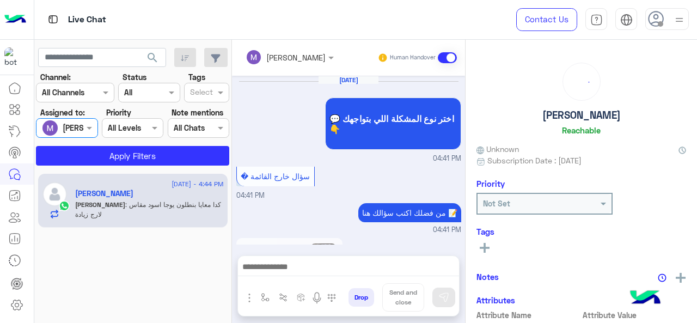
scroll to position [413, 0]
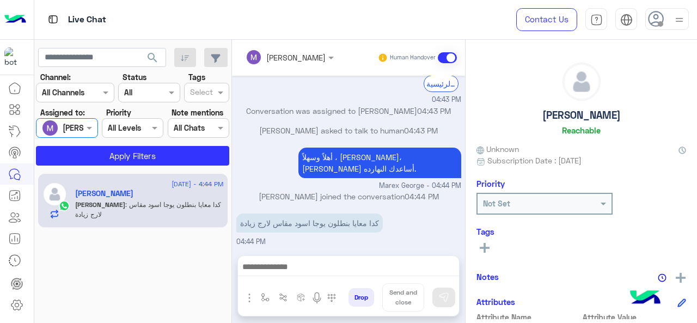
click at [86, 135] on div "Assigned on [PERSON_NAME]" at bounding box center [67, 128] width 62 height 20
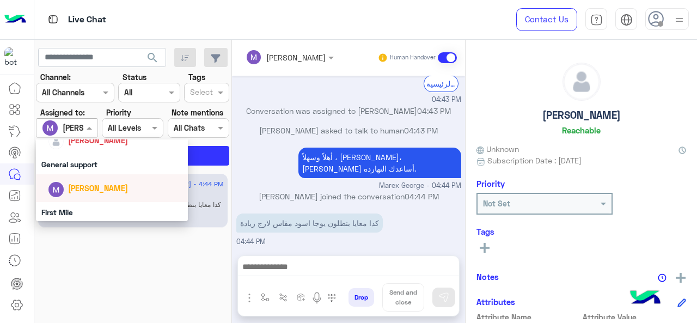
scroll to position [241, 0]
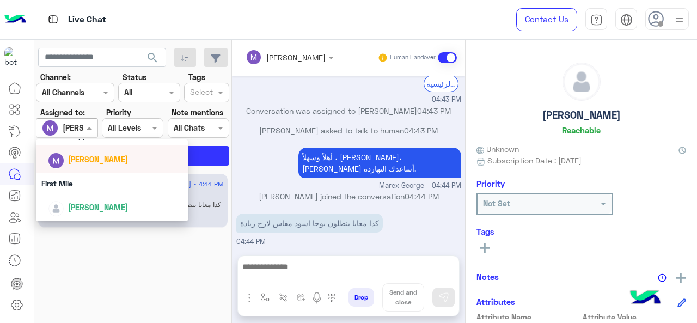
click at [80, 191] on div "First Mile" at bounding box center [112, 183] width 153 height 20
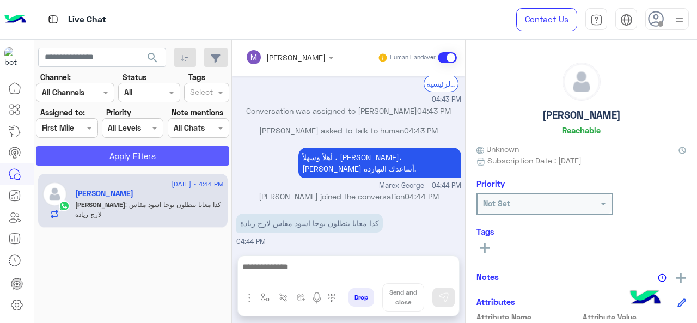
click at [116, 156] on button "Apply Filters" at bounding box center [132, 156] width 193 height 20
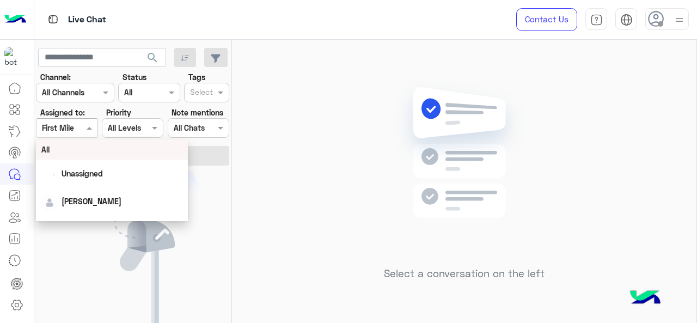
click at [78, 125] on div at bounding box center [67, 128] width 60 height 13
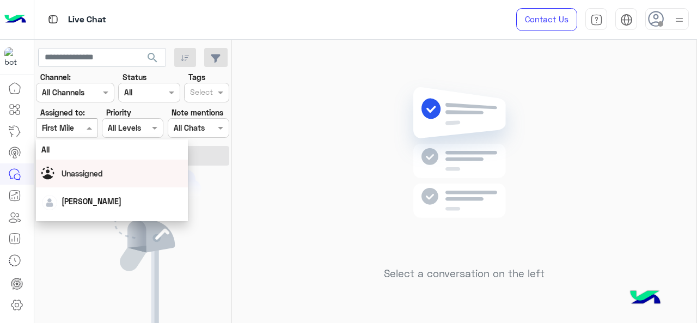
click at [98, 168] on div "Unassigned" at bounding box center [82, 173] width 41 height 11
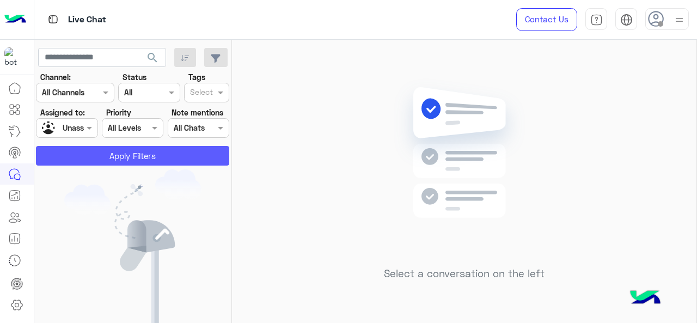
click at [108, 152] on button "Apply Filters" at bounding box center [132, 156] width 193 height 20
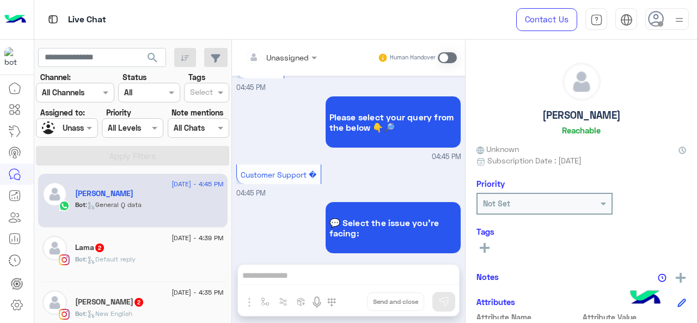
scroll to position [640, 0]
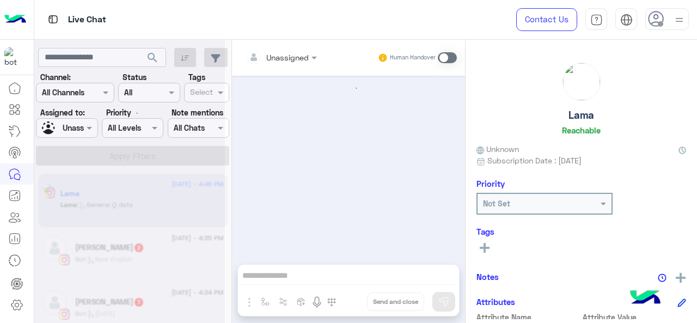
scroll to position [493, 0]
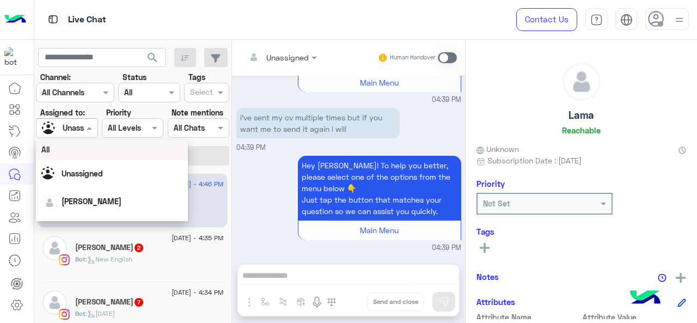
drag, startPoint x: 94, startPoint y: 129, endPoint x: 89, endPoint y: 148, distance: 19.6
click at [94, 129] on span at bounding box center [91, 127] width 14 height 11
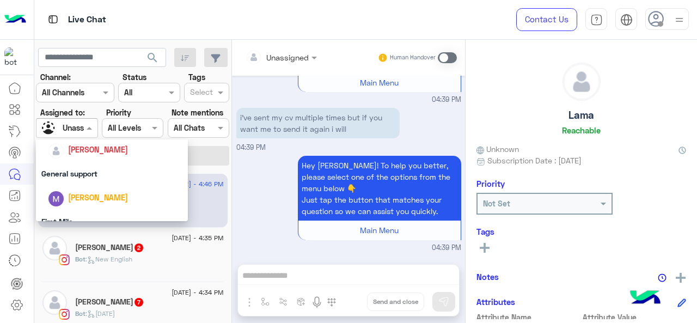
scroll to position [241, 0]
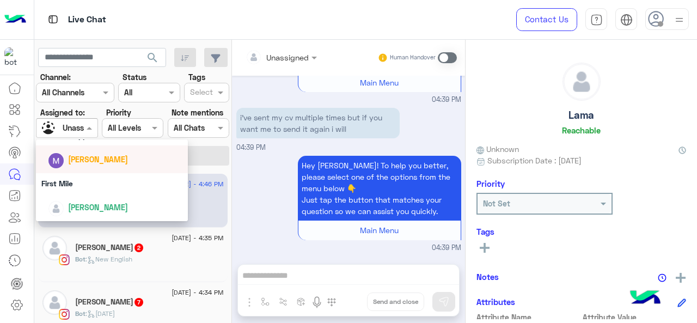
click at [81, 159] on span "[PERSON_NAME]" at bounding box center [98, 159] width 60 height 9
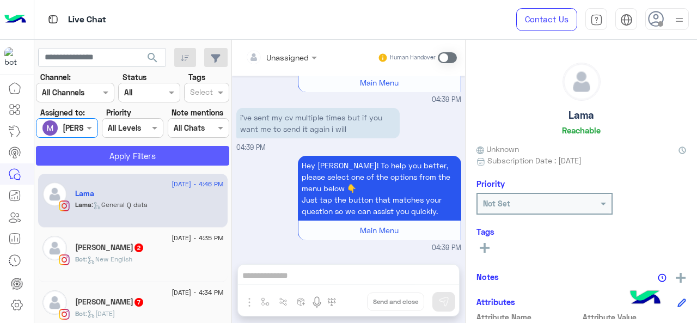
click at [83, 156] on button "Apply Filters" at bounding box center [132, 156] width 193 height 20
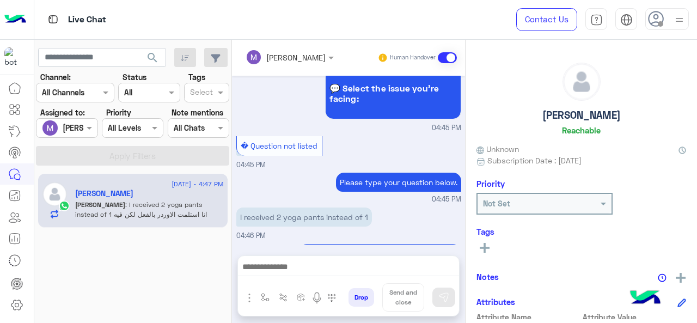
scroll to position [580, 0]
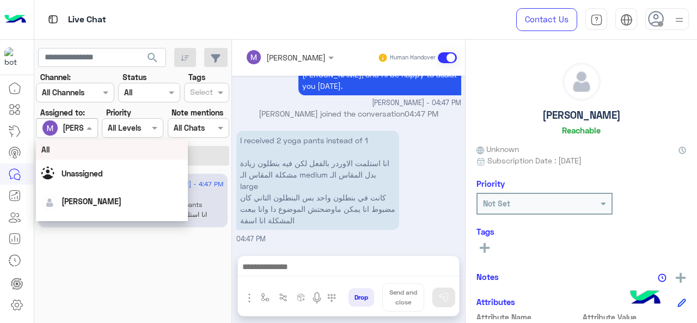
click at [77, 136] on div "[PERSON_NAME]" at bounding box center [62, 128] width 41 height 22
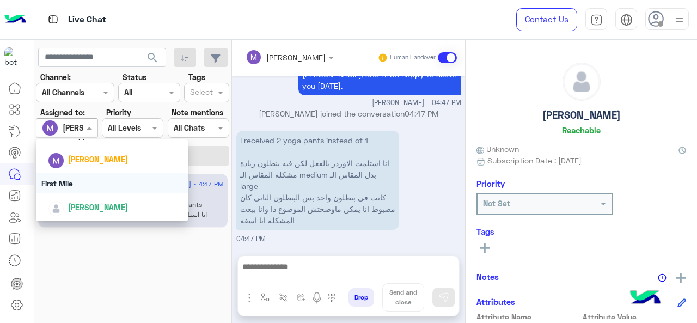
click at [68, 183] on div "First Mile" at bounding box center [112, 183] width 153 height 20
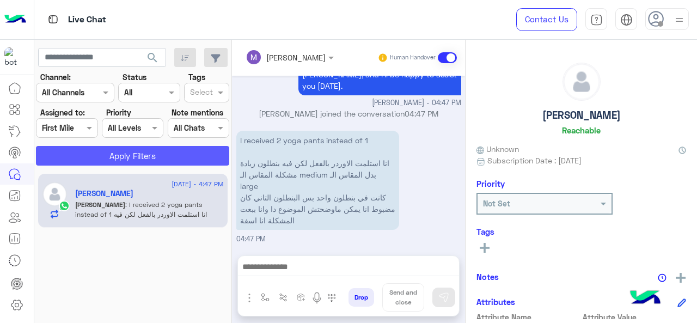
click at [74, 151] on button "Apply Filters" at bounding box center [132, 156] width 193 height 20
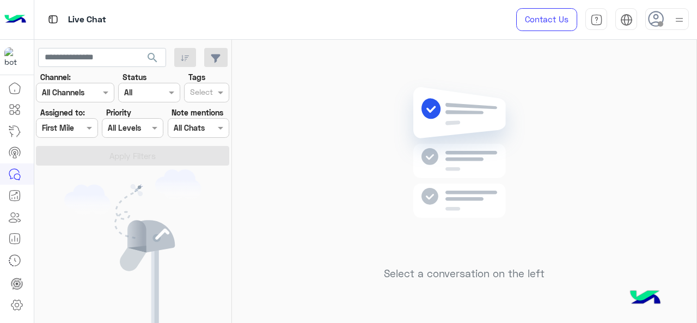
click at [69, 129] on div at bounding box center [67, 128] width 60 height 13
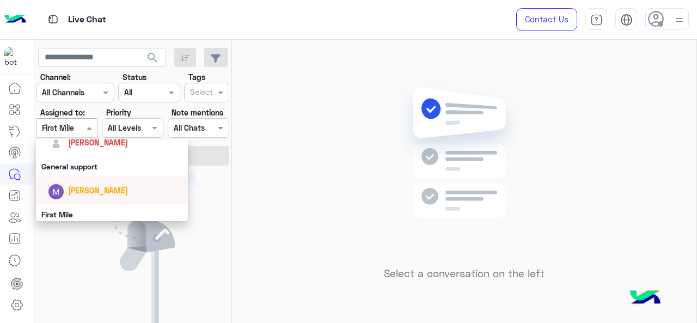
scroll to position [209, 0]
click at [81, 167] on div "General support" at bounding box center [112, 167] width 153 height 20
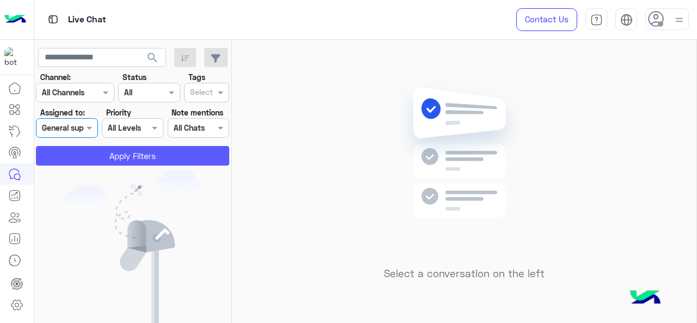
click at [80, 161] on button "Apply Filters" at bounding box center [132, 156] width 193 height 20
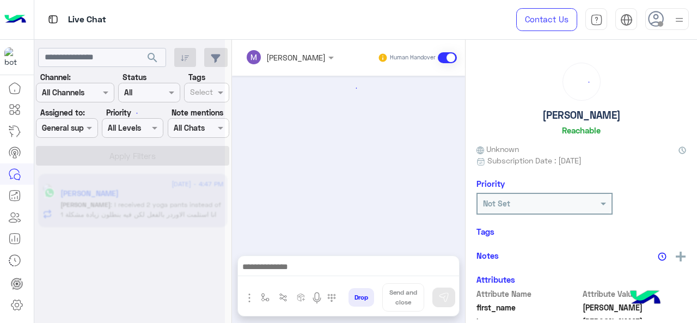
click at [74, 141] on div at bounding box center [129, 165] width 191 height 323
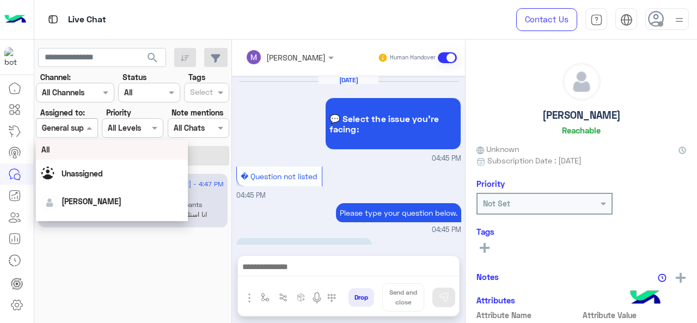
scroll to position [438, 0]
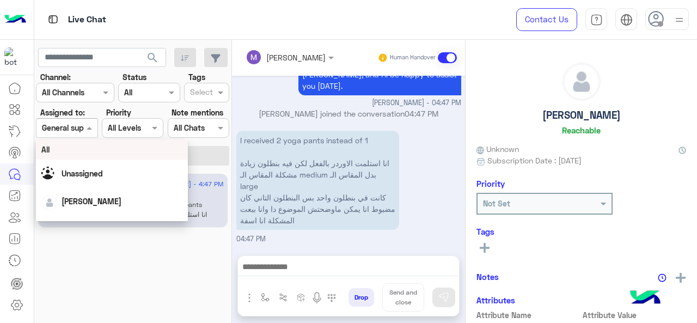
click at [72, 130] on div at bounding box center [67, 128] width 60 height 13
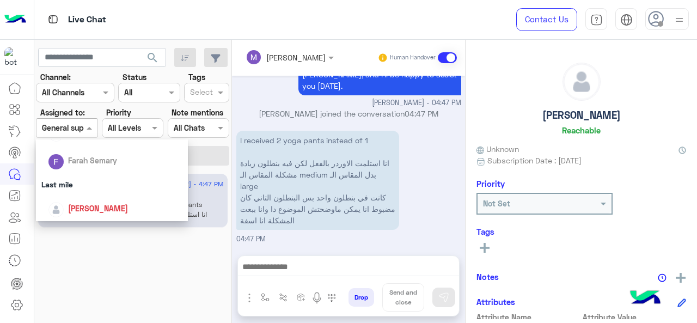
scroll to position [144, 0]
click at [77, 178] on div "Last mile" at bounding box center [112, 184] width 153 height 20
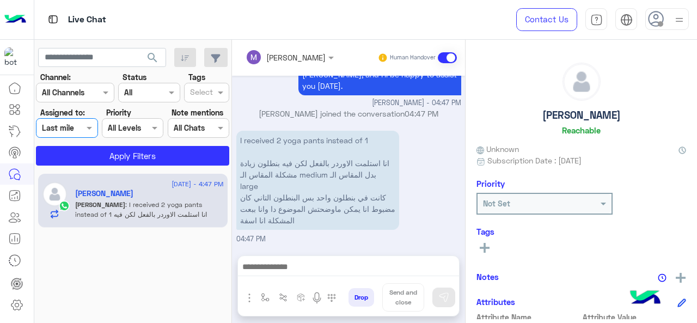
click at [94, 167] on app-inbox-users-filters "search Channel: Channel All Channels Status Channel All Tags Select Assigned to…" at bounding box center [133, 105] width 198 height 130
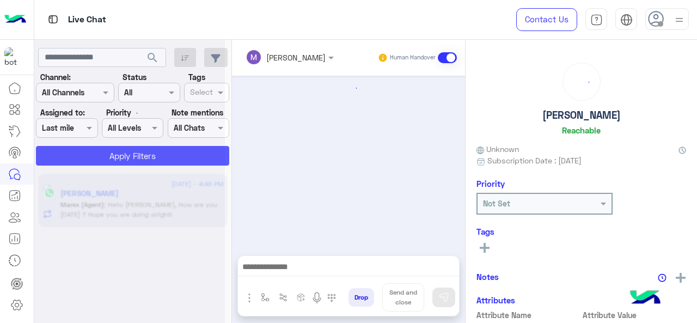
scroll to position [415, 0]
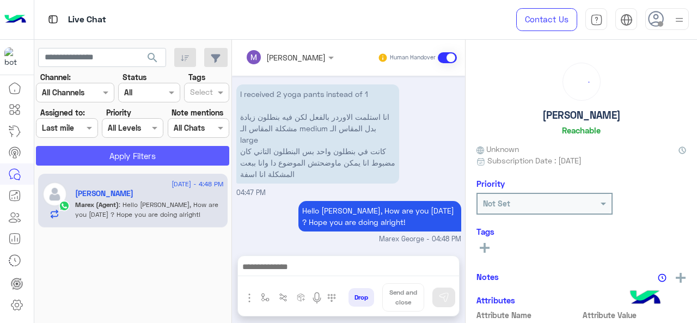
click at [105, 153] on button "Apply Filters" at bounding box center [132, 156] width 193 height 20
